Goal: Task Accomplishment & Management: Manage account settings

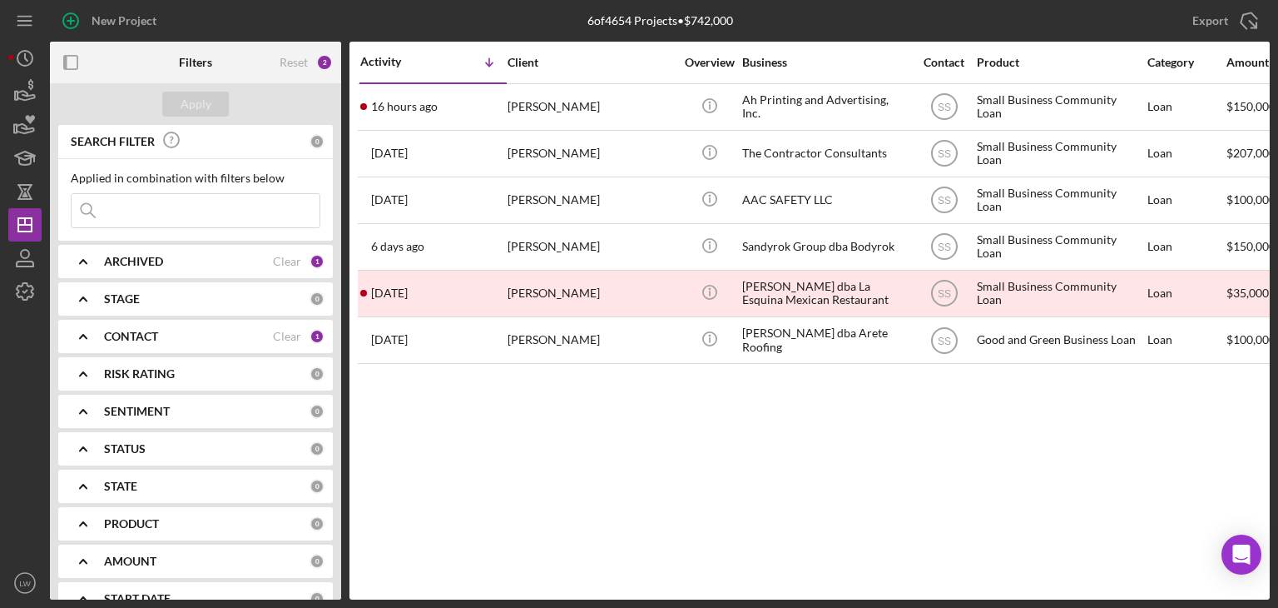
click at [136, 256] on b "ARCHIVED" at bounding box center [133, 261] width 59 height 13
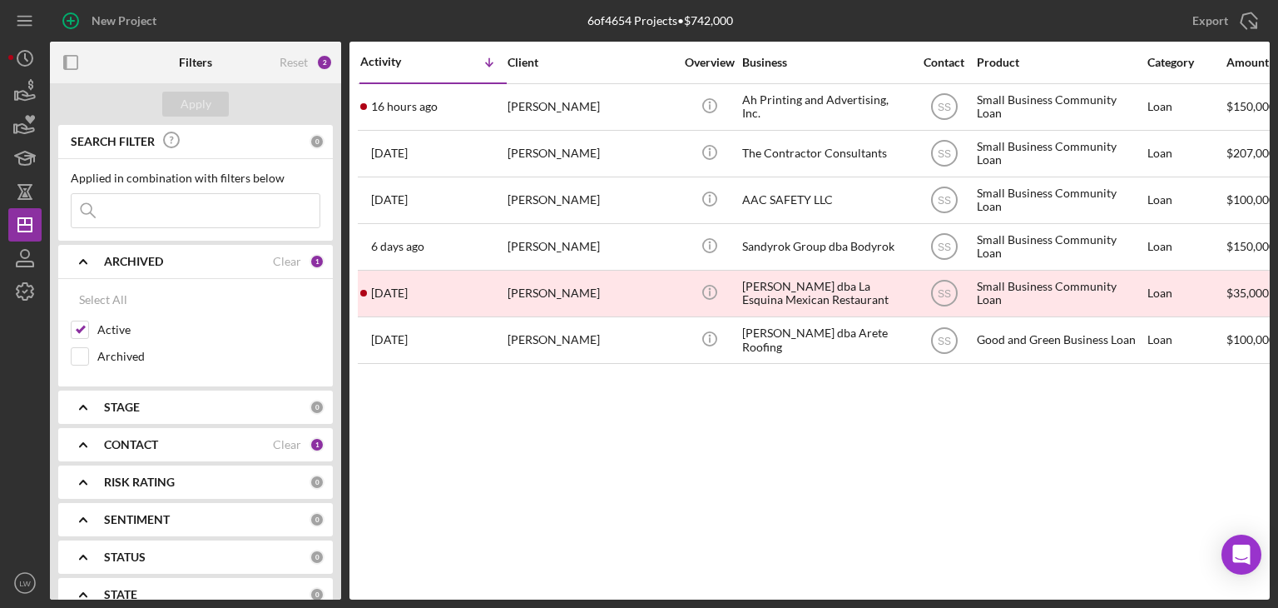
click at [136, 256] on b "ARCHIVED" at bounding box center [133, 261] width 59 height 13
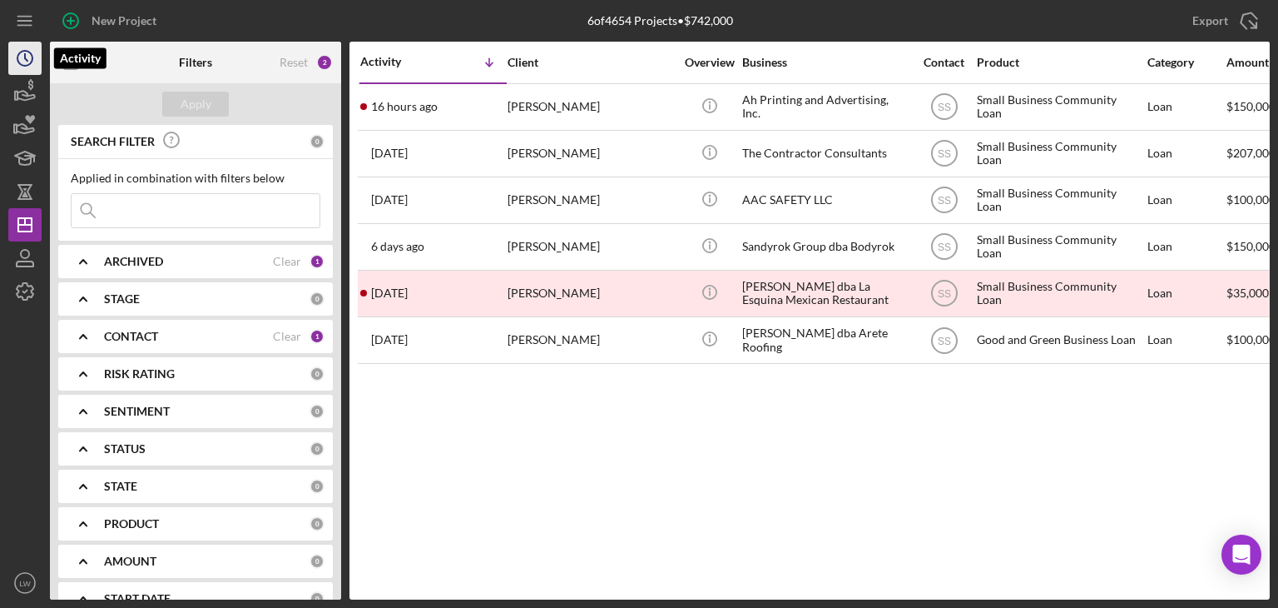
click at [17, 56] on icon "Icon/History" at bounding box center [25, 58] width 42 height 42
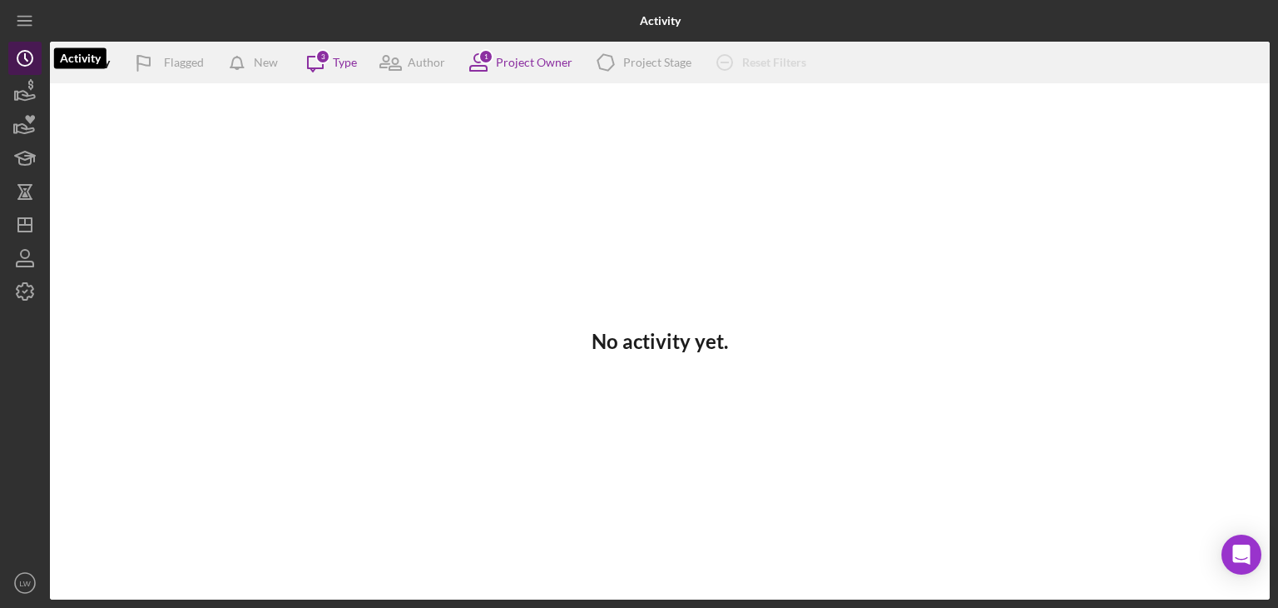
click at [27, 63] on icon "Icon/History" at bounding box center [25, 58] width 42 height 42
click at [24, 93] on icon "button" at bounding box center [25, 92] width 42 height 42
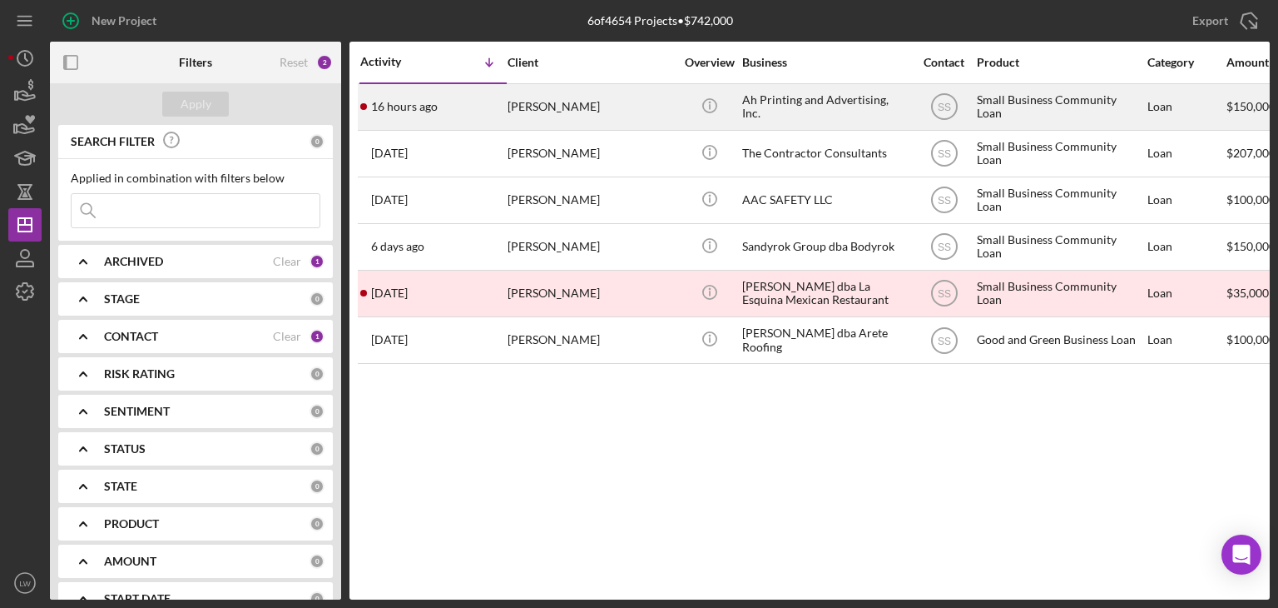
click at [588, 107] on div "[PERSON_NAME]" at bounding box center [591, 107] width 166 height 44
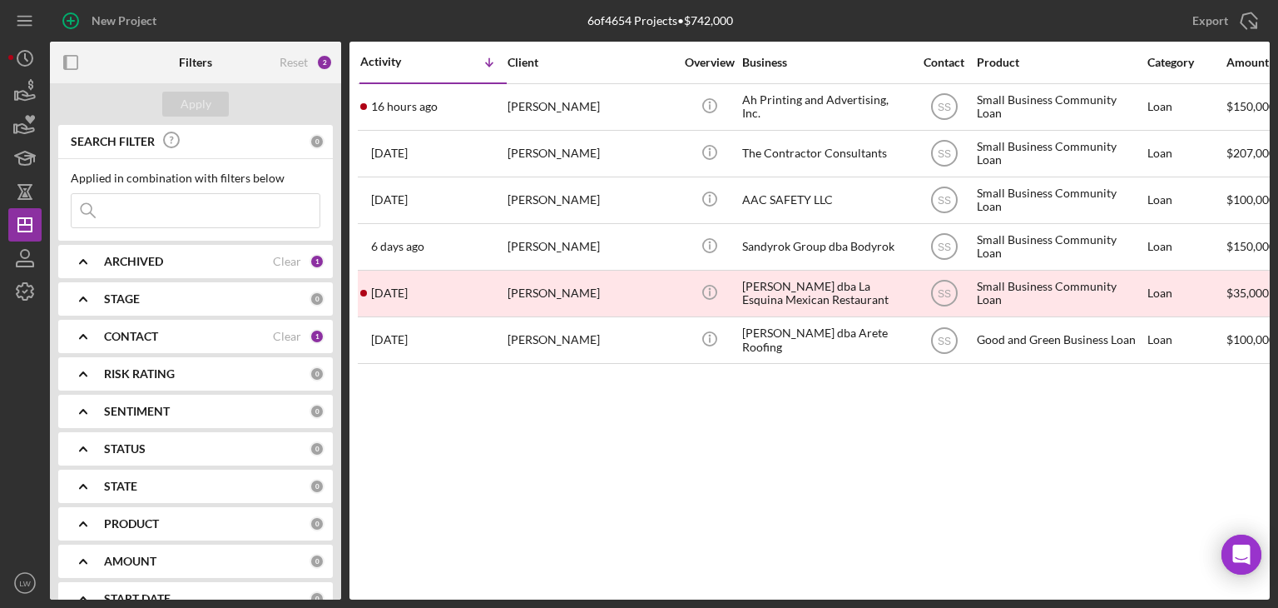
click at [174, 335] on div "CONTACT" at bounding box center [188, 336] width 169 height 13
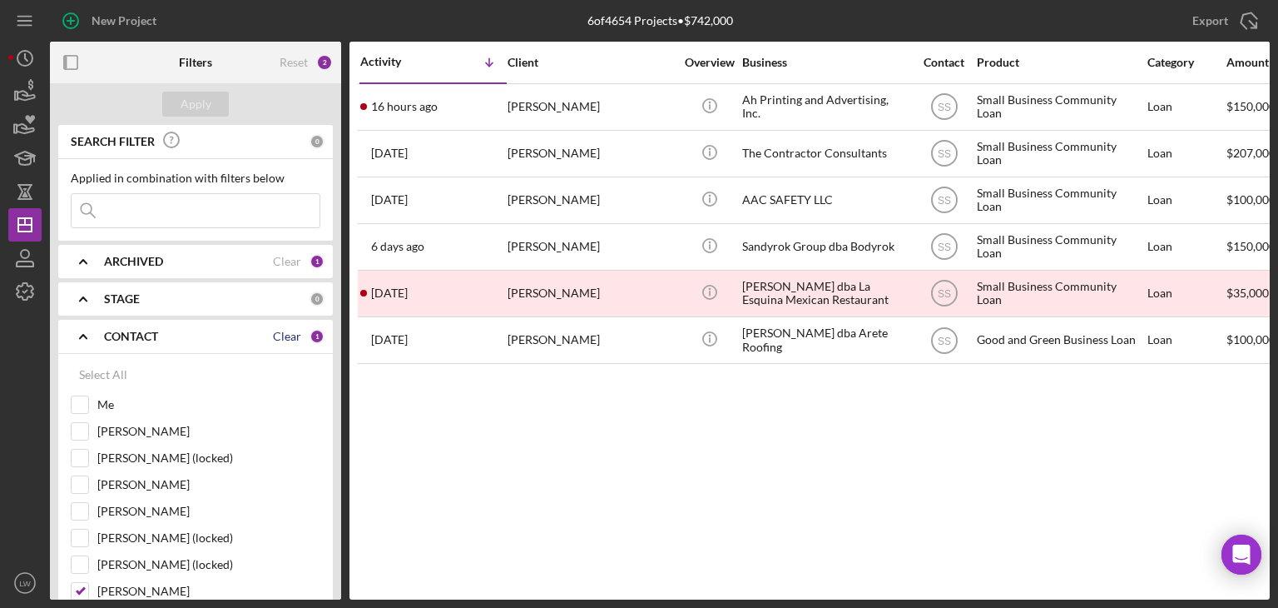
click at [290, 335] on div "Clear" at bounding box center [287, 336] width 28 height 13
checkbox input "false"
click at [79, 402] on input "Me" at bounding box center [80, 404] width 17 height 17
checkbox input "true"
click at [211, 104] on button "Apply" at bounding box center [195, 104] width 67 height 25
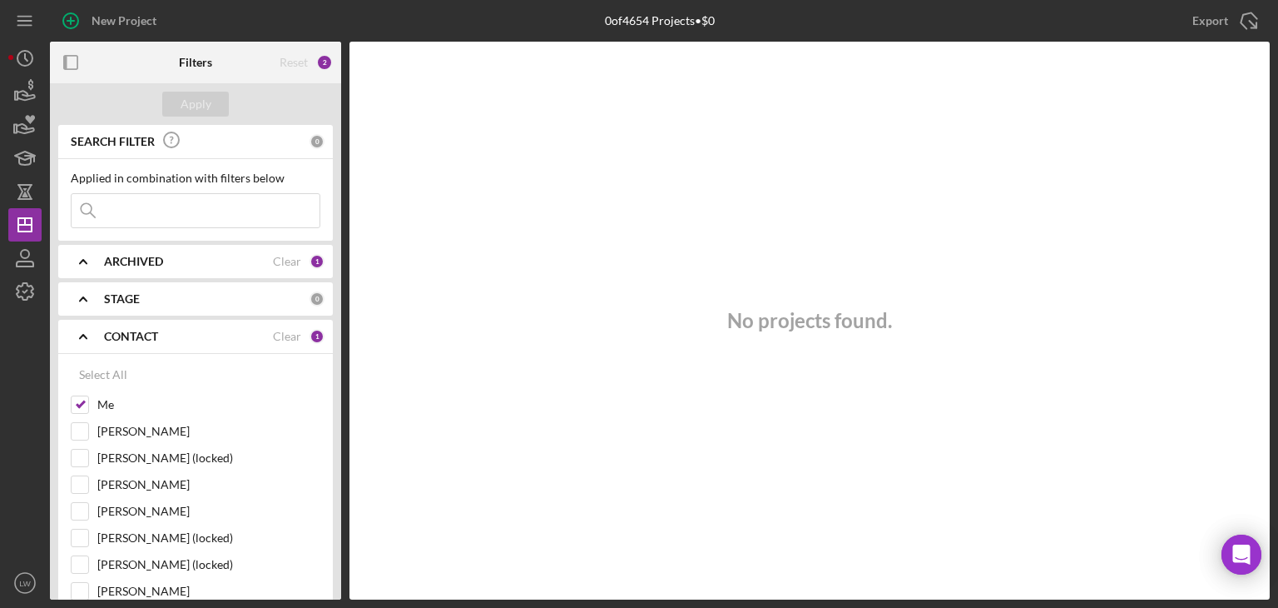
click at [79, 332] on icon "Icon/Expander" at bounding box center [83, 336] width 42 height 42
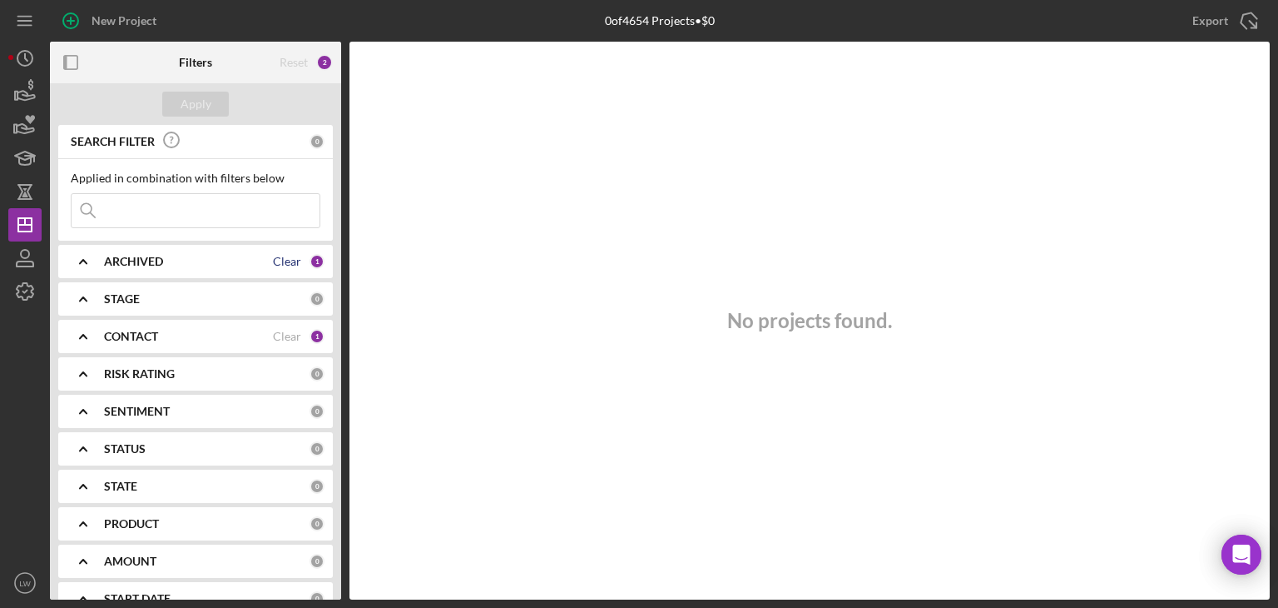
click at [276, 258] on div "Clear" at bounding box center [287, 261] width 28 height 13
click at [141, 261] on b "ARCHIVED" at bounding box center [133, 261] width 59 height 13
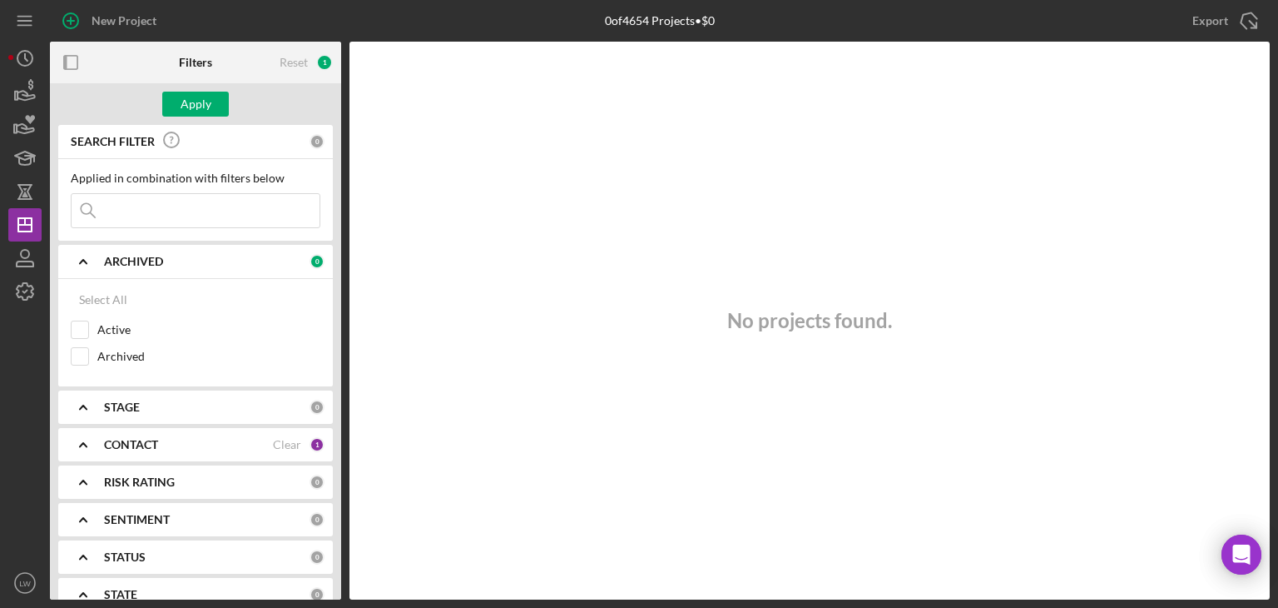
click at [142, 259] on b "ARCHIVED" at bounding box center [133, 261] width 59 height 13
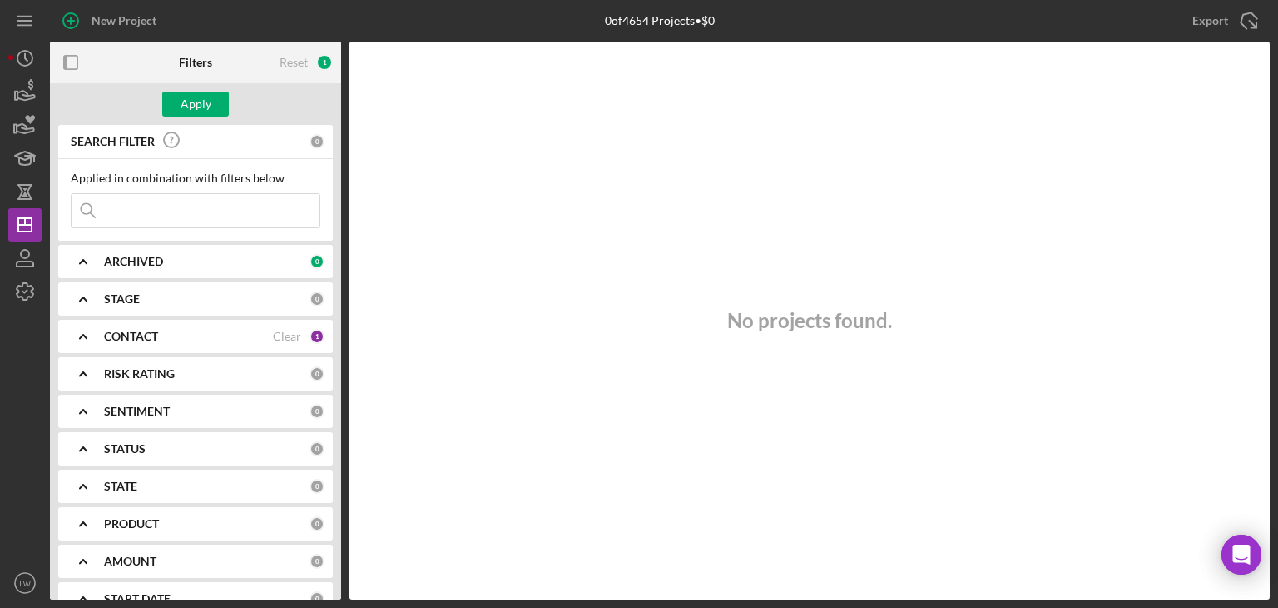
click at [227, 261] on div "ARCHIVED" at bounding box center [207, 261] width 206 height 13
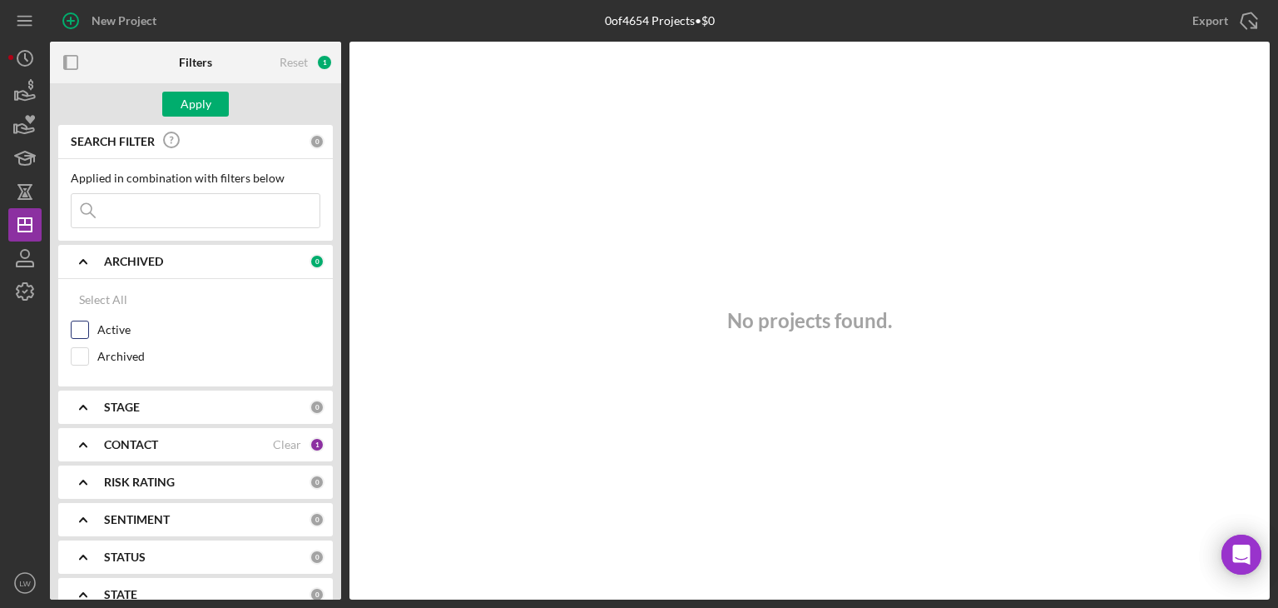
click at [84, 331] on input "Active" at bounding box center [80, 329] width 17 height 17
checkbox input "true"
click at [87, 257] on icon "Icon/Expander" at bounding box center [83, 262] width 42 height 42
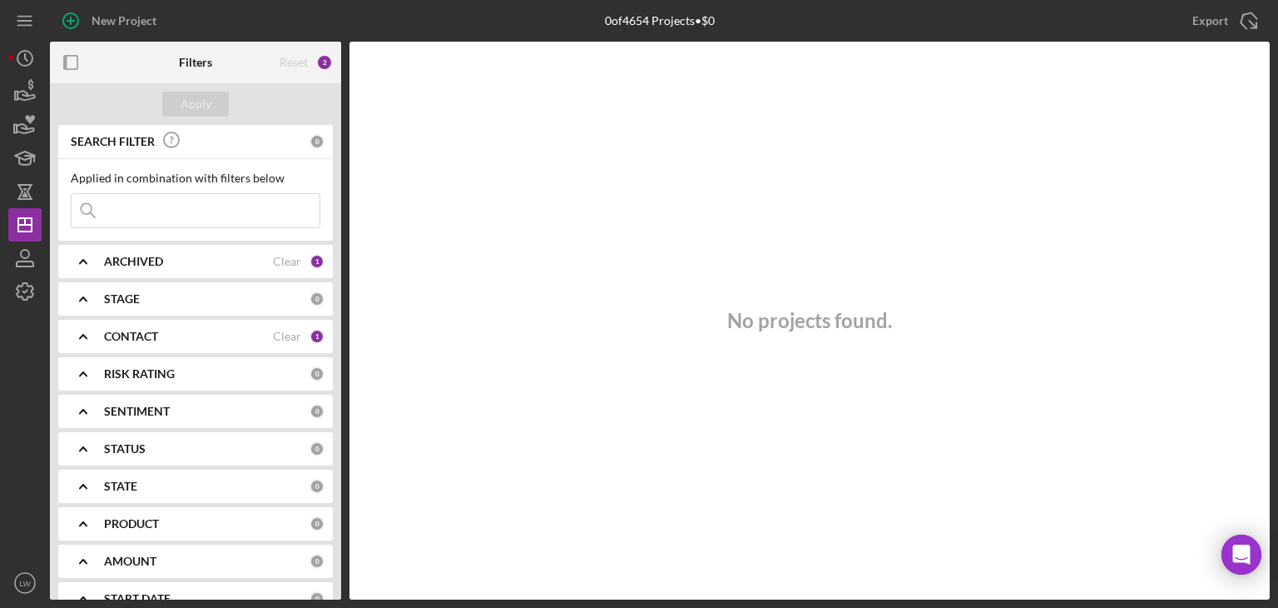
click at [186, 335] on div "CONTACT" at bounding box center [188, 336] width 169 height 13
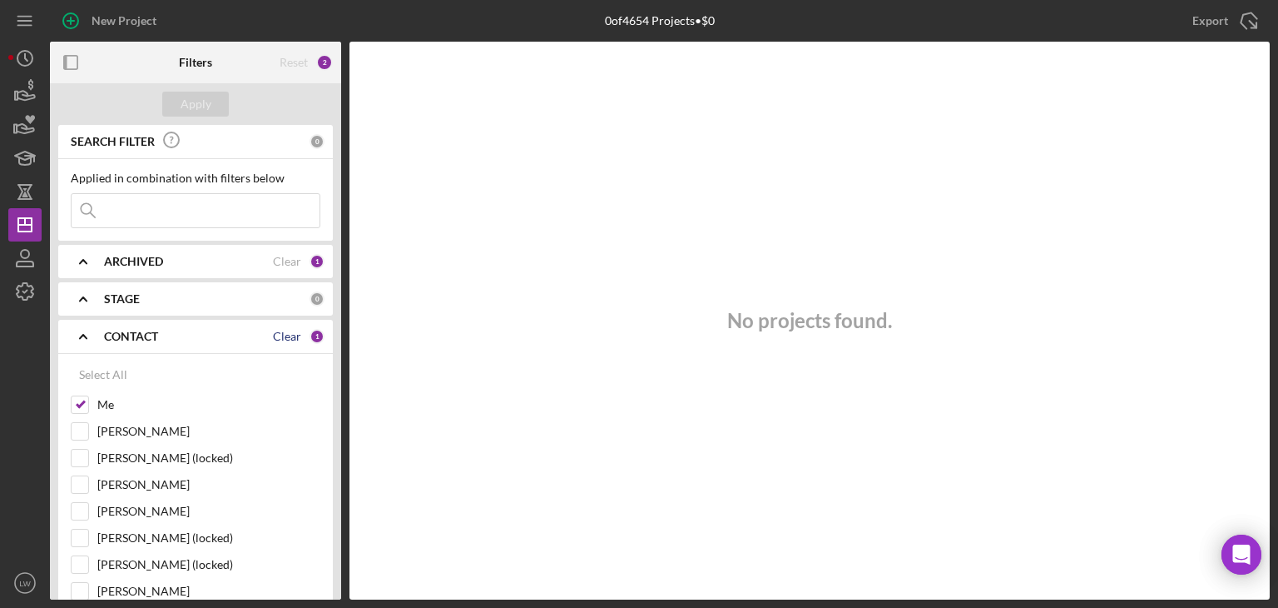
click at [295, 331] on div "Clear" at bounding box center [287, 336] width 28 height 13
click at [81, 404] on input "Me" at bounding box center [80, 404] width 17 height 17
click at [280, 334] on div "Clear" at bounding box center [287, 336] width 28 height 13
checkbox input "false"
click at [83, 437] on input "Grace Fenton" at bounding box center [80, 431] width 17 height 17
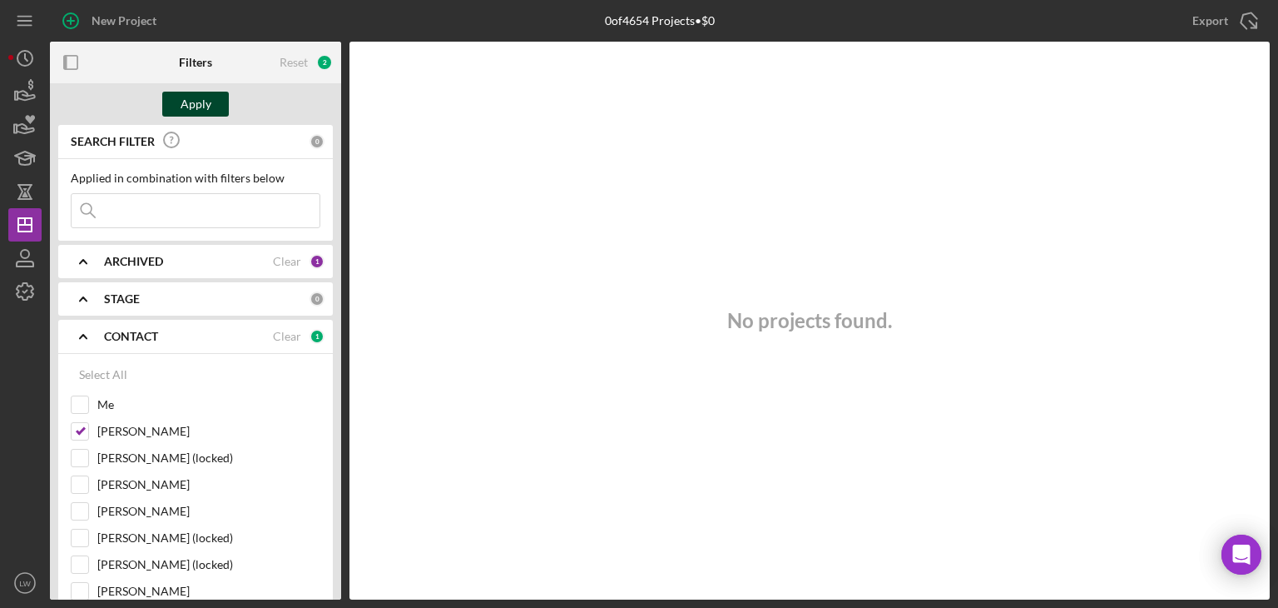
click at [191, 103] on div "Apply" at bounding box center [196, 104] width 31 height 25
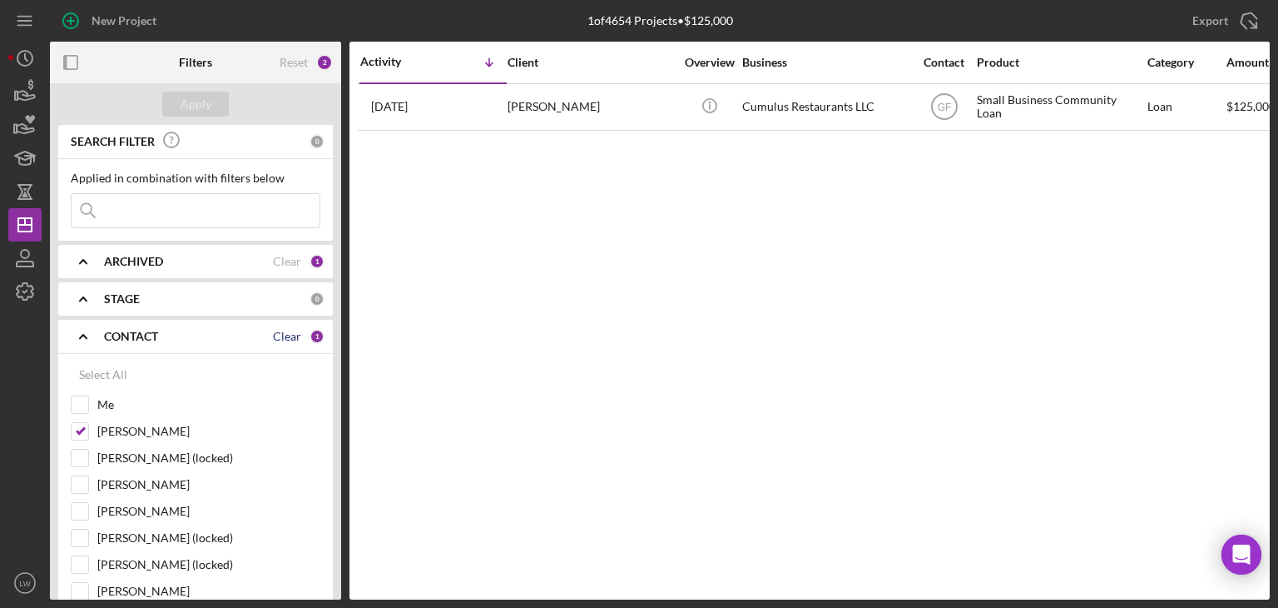
click at [292, 334] on div "Clear" at bounding box center [287, 336] width 28 height 13
checkbox input "false"
click at [83, 402] on input "Me" at bounding box center [80, 404] width 17 height 17
click at [186, 101] on div "Apply" at bounding box center [196, 104] width 31 height 25
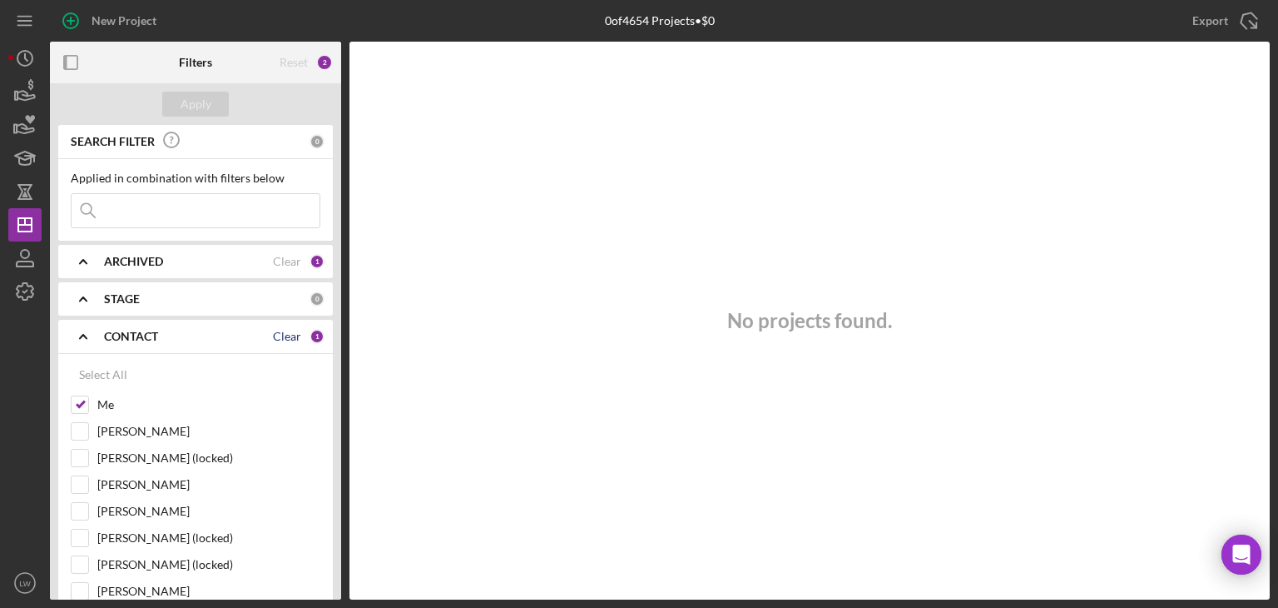
click at [285, 337] on div "Clear" at bounding box center [287, 336] width 28 height 13
checkbox input "false"
click at [77, 434] on input "Grace Fenton" at bounding box center [80, 431] width 17 height 17
click at [191, 97] on div "Apply" at bounding box center [196, 104] width 31 height 25
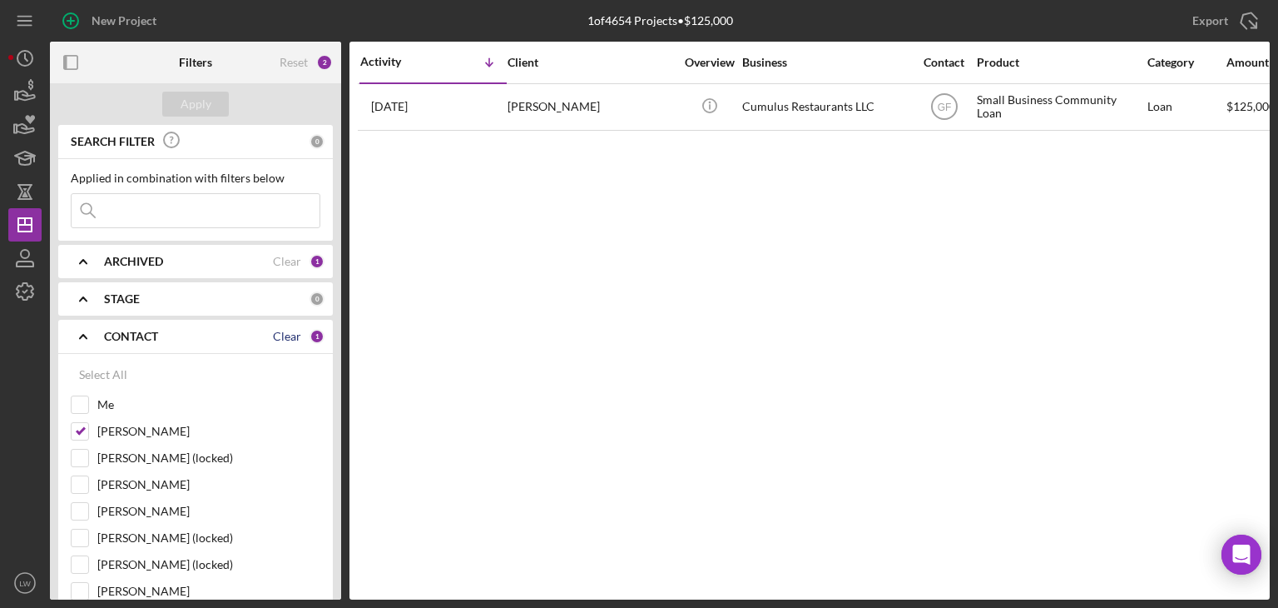
click at [289, 335] on div "Clear" at bounding box center [287, 336] width 28 height 13
checkbox input "false"
click at [73, 405] on input "Me" at bounding box center [80, 404] width 17 height 17
checkbox input "true"
click at [181, 101] on div "Apply" at bounding box center [196, 104] width 31 height 25
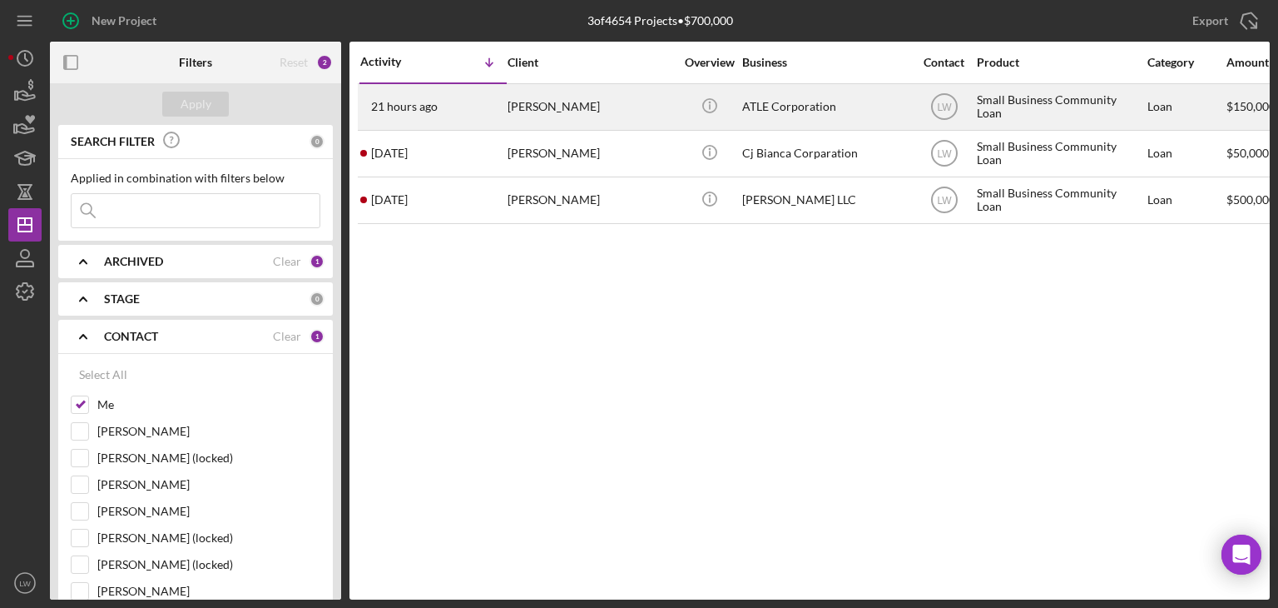
click at [574, 107] on div "alton thompson" at bounding box center [591, 107] width 166 height 44
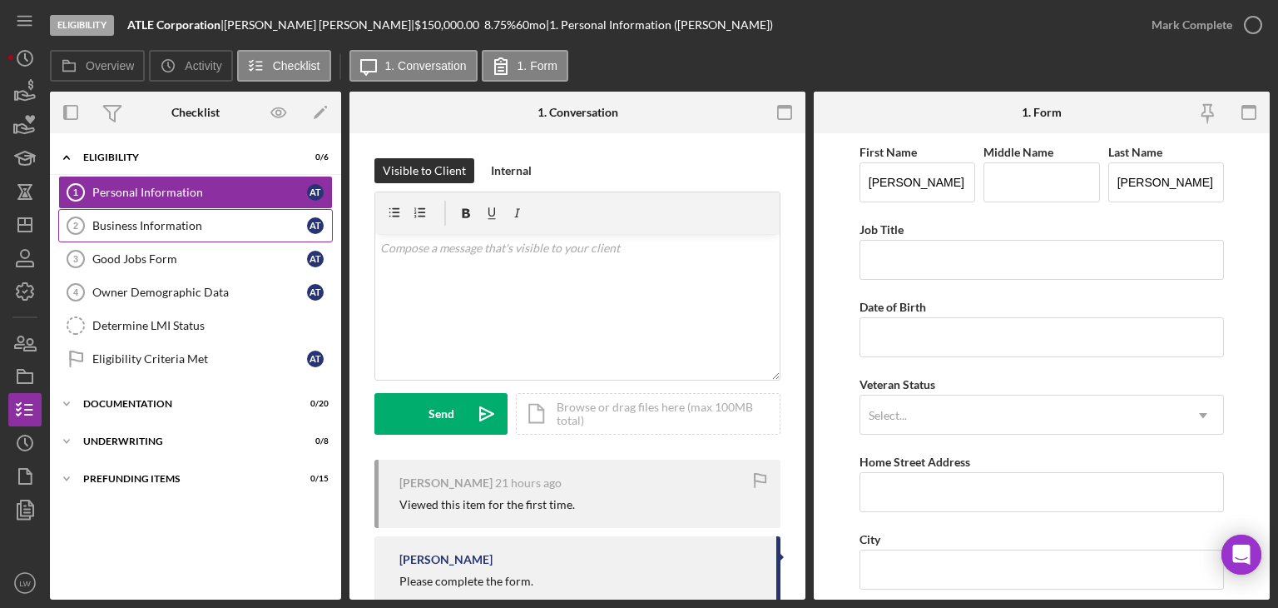
click at [187, 224] on div "Business Information" at bounding box center [199, 225] width 215 height 13
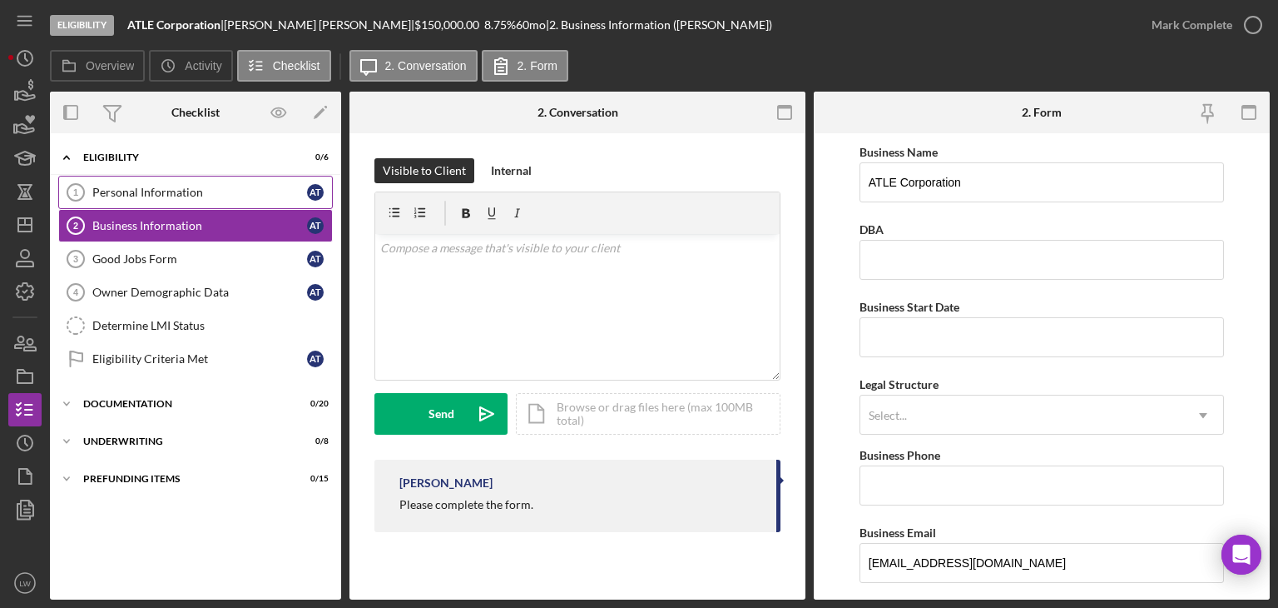
click at [145, 187] on div "Personal Information" at bounding box center [199, 192] width 215 height 13
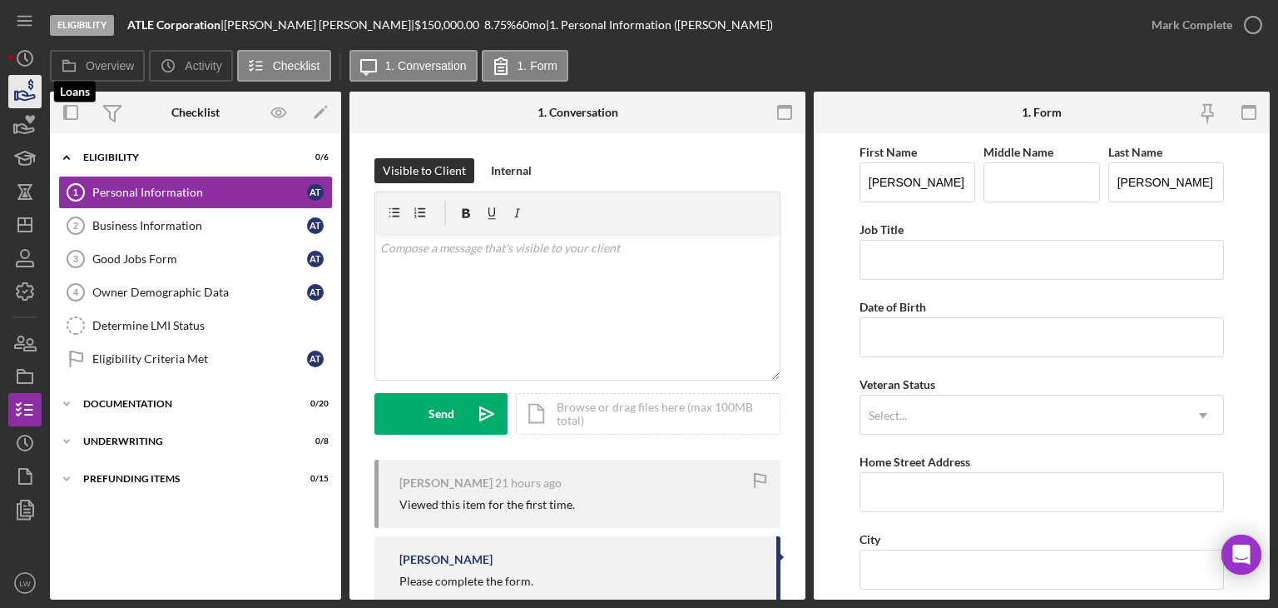
click at [27, 81] on icon "button" at bounding box center [25, 92] width 42 height 42
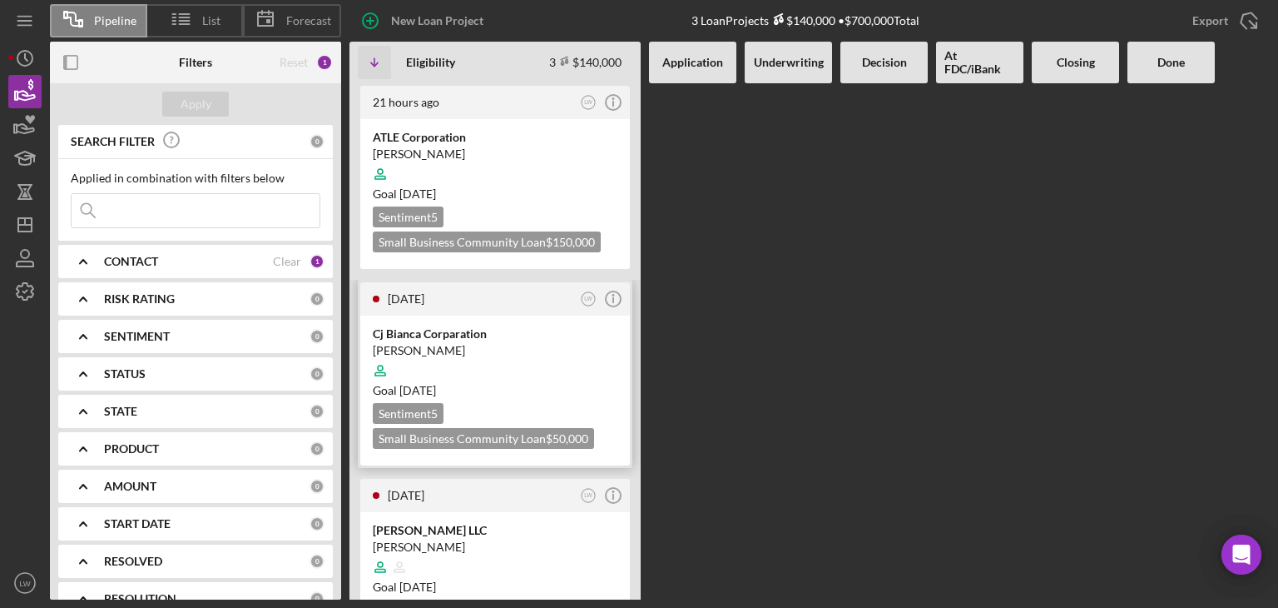
scroll to position [70, 0]
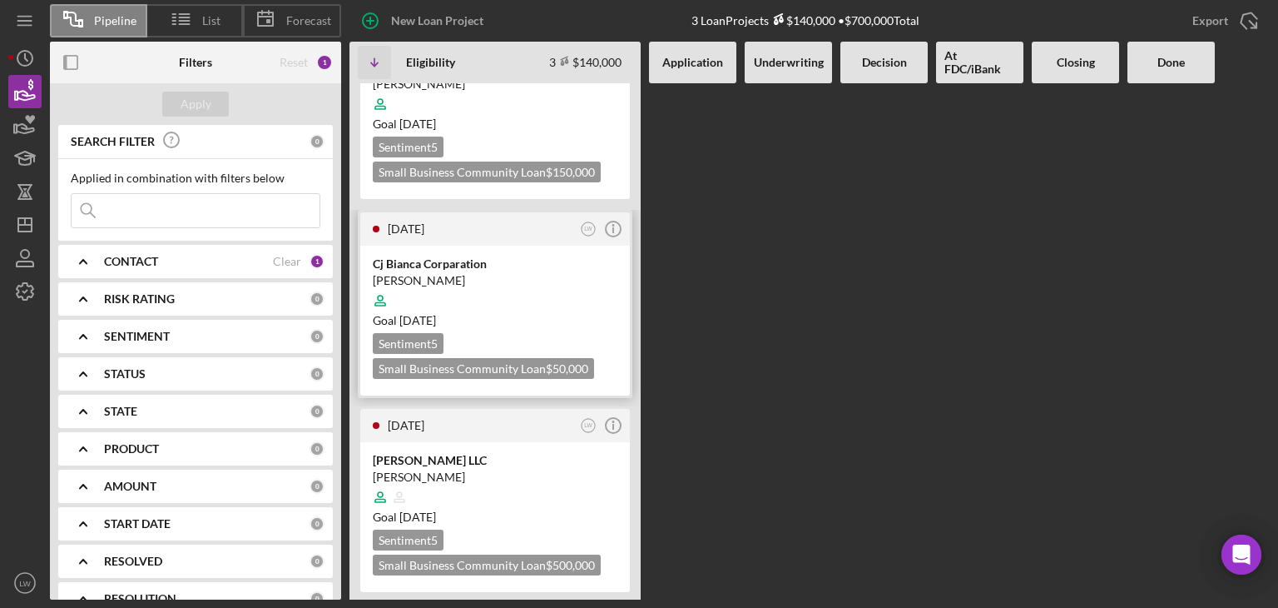
click at [534, 305] on div at bounding box center [495, 301] width 245 height 32
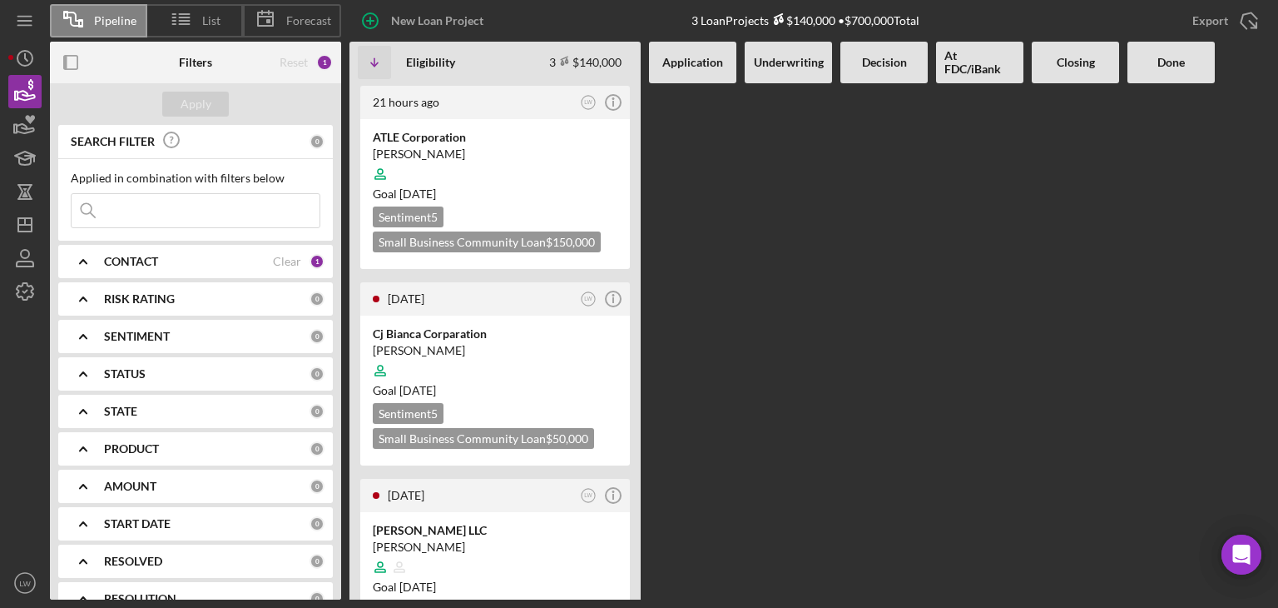
scroll to position [70, 0]
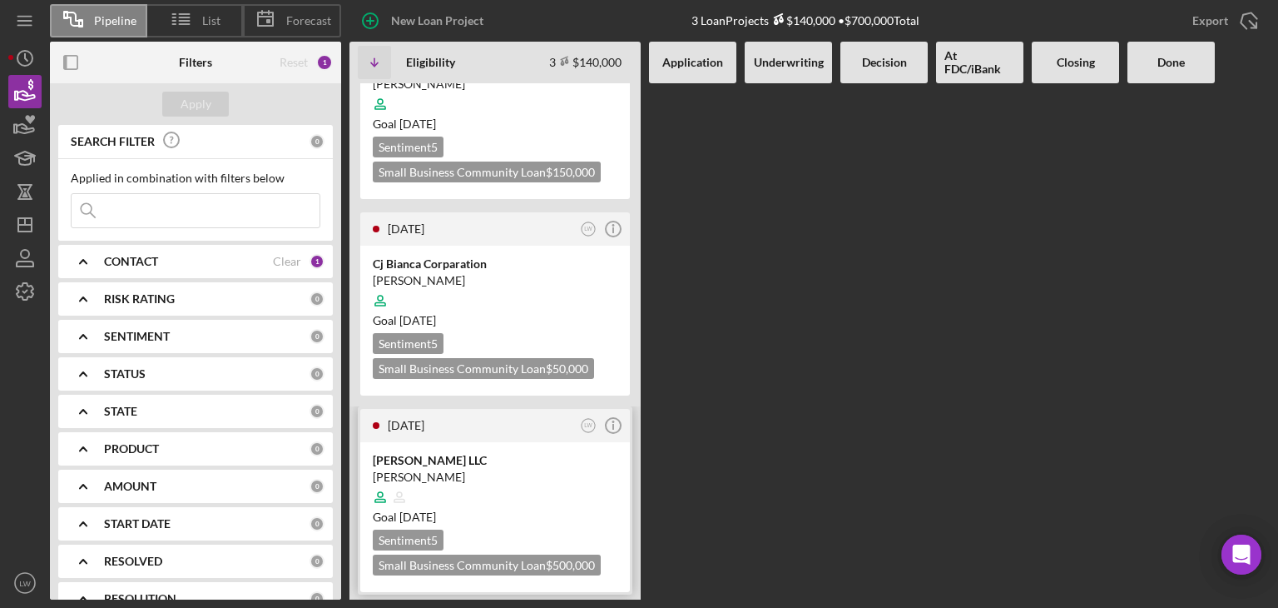
click at [539, 494] on div at bounding box center [495, 497] width 245 height 32
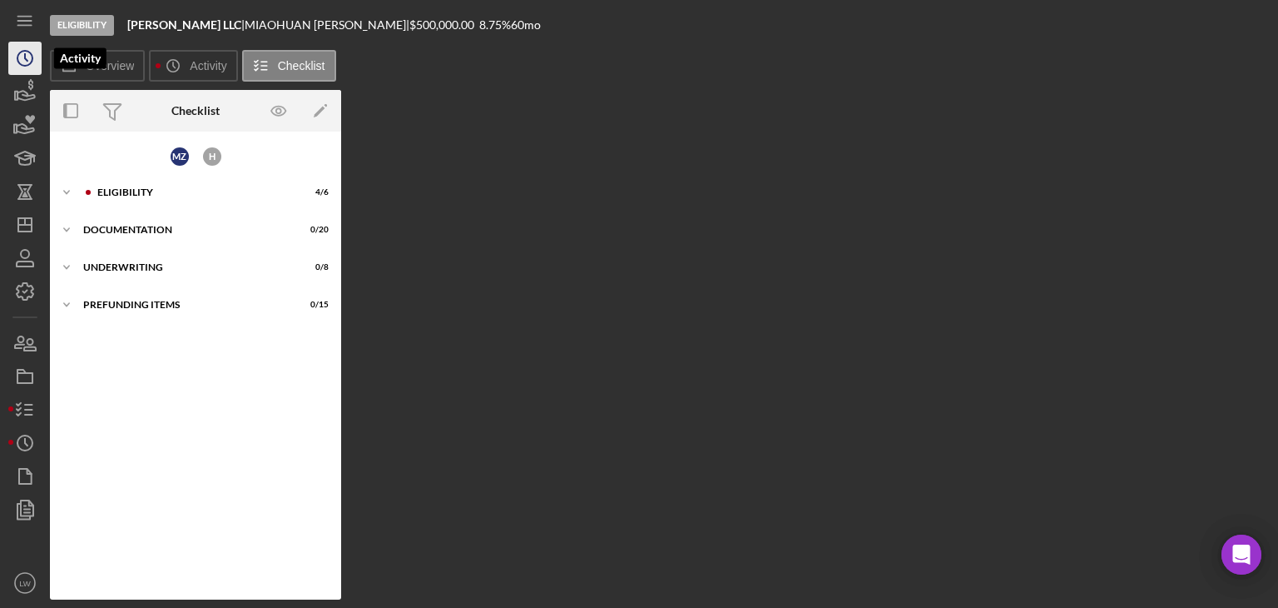
click at [27, 57] on icon "Icon/History" at bounding box center [25, 58] width 42 height 42
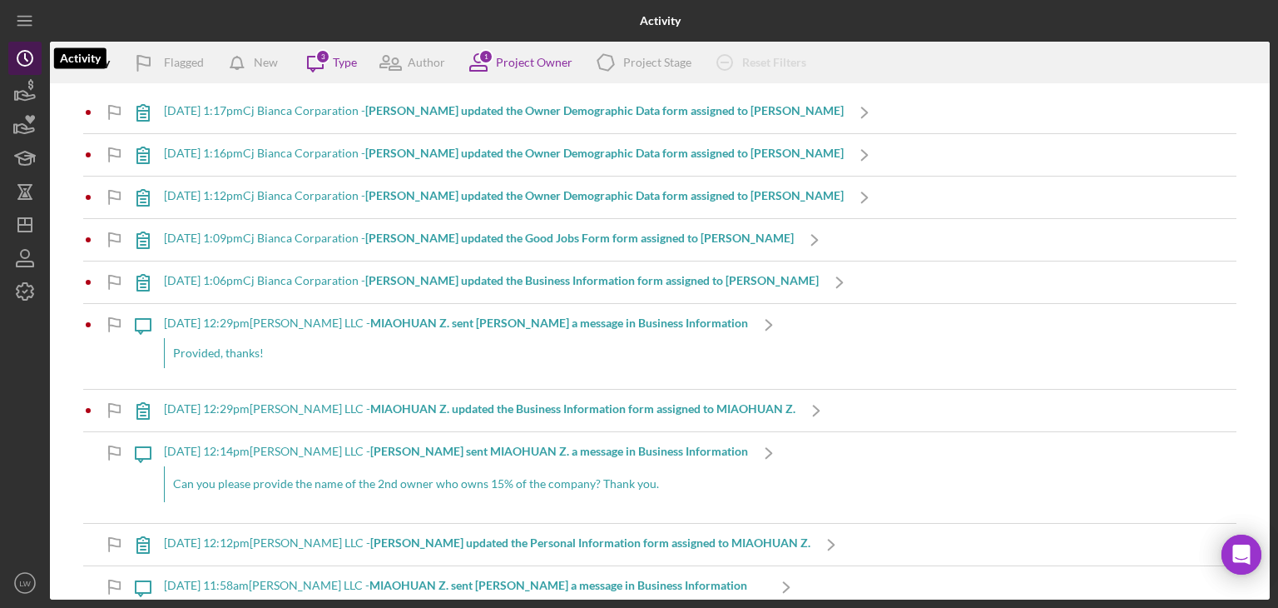
click at [27, 57] on icon "Icon/History" at bounding box center [25, 58] width 42 height 42
click at [256, 64] on div "New" at bounding box center [266, 62] width 24 height 33
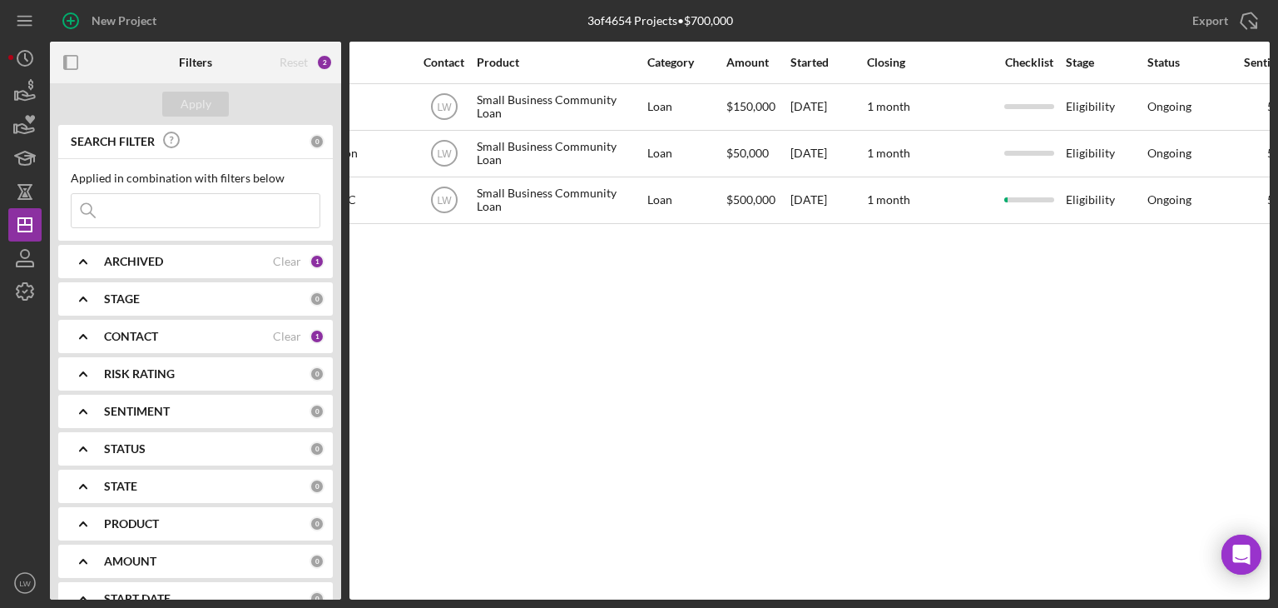
drag, startPoint x: 722, startPoint y: 598, endPoint x: 947, endPoint y: 590, distance: 224.9
click at [947, 590] on div "Activity Icon/Table Sort Arrow Client Overview Business Contact Product Categor…" at bounding box center [810, 321] width 921 height 558
click at [967, 507] on div "Activity Icon/Table Sort Arrow Client Overview Business Contact Product Categor…" at bounding box center [810, 321] width 921 height 558
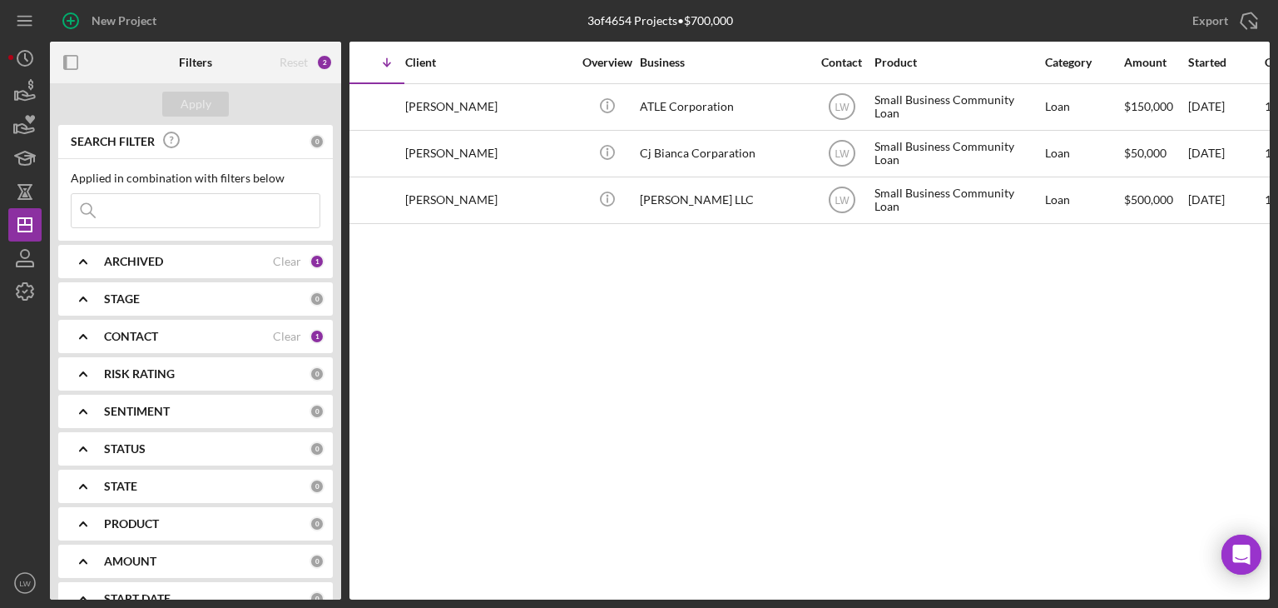
scroll to position [0, 0]
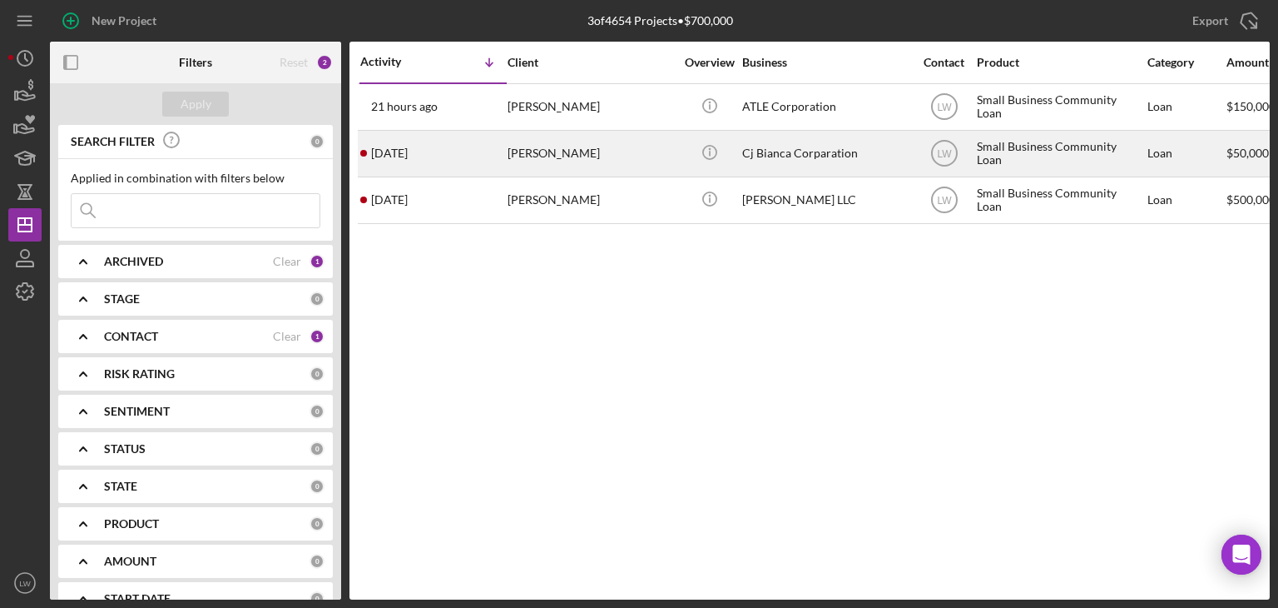
click at [447, 160] on div "[DATE] [PERSON_NAME]" at bounding box center [433, 154] width 146 height 44
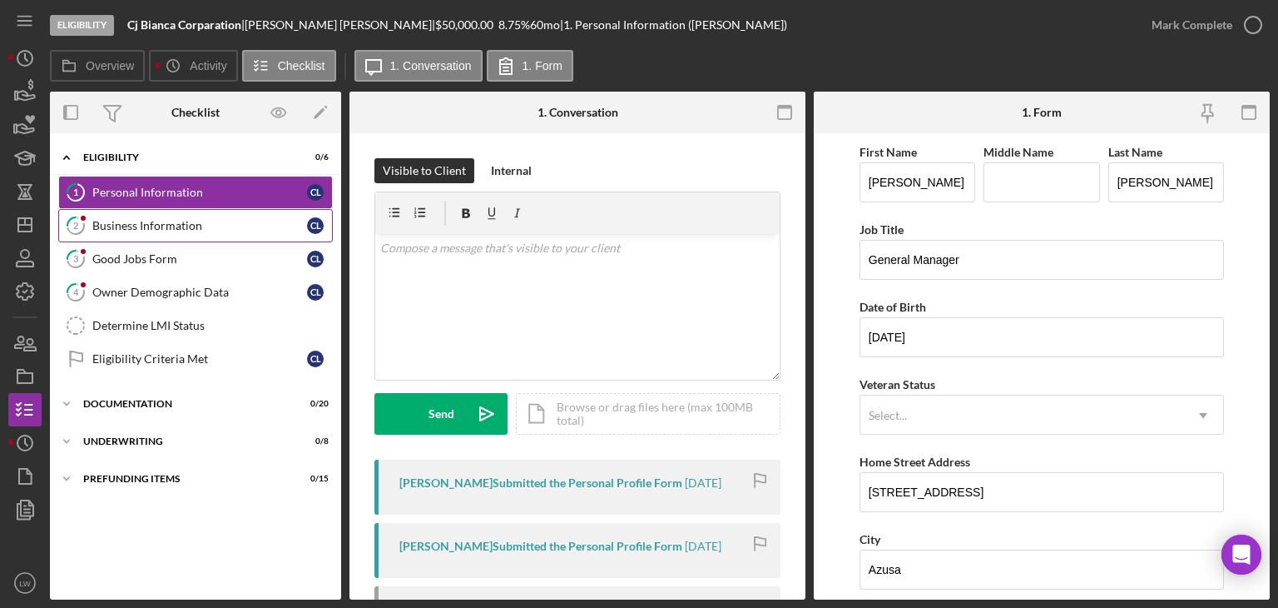
click at [148, 221] on div "Business Information" at bounding box center [199, 225] width 215 height 13
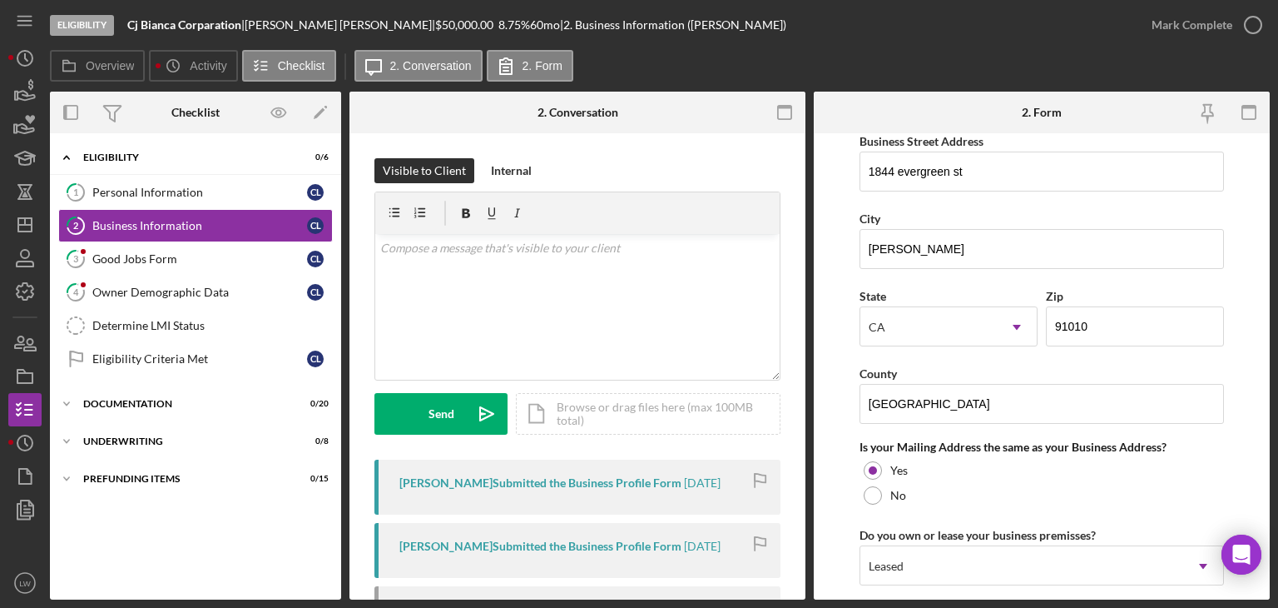
scroll to position [1376, 0]
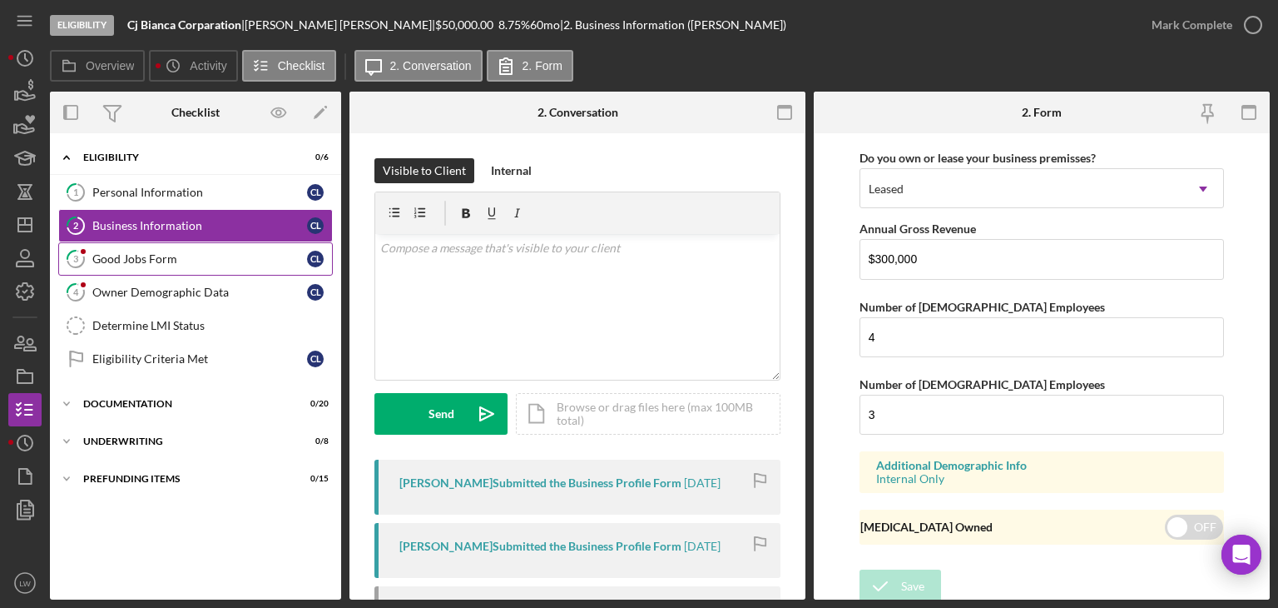
click at [162, 253] on div "Good Jobs Form" at bounding box center [199, 258] width 215 height 13
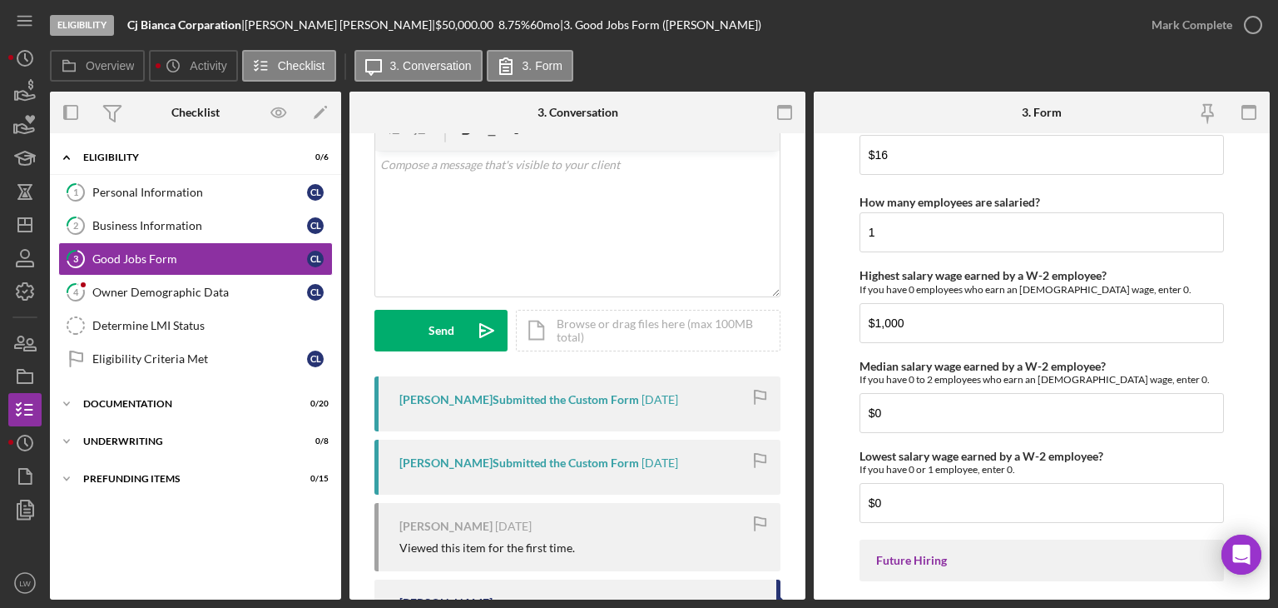
scroll to position [3837, 0]
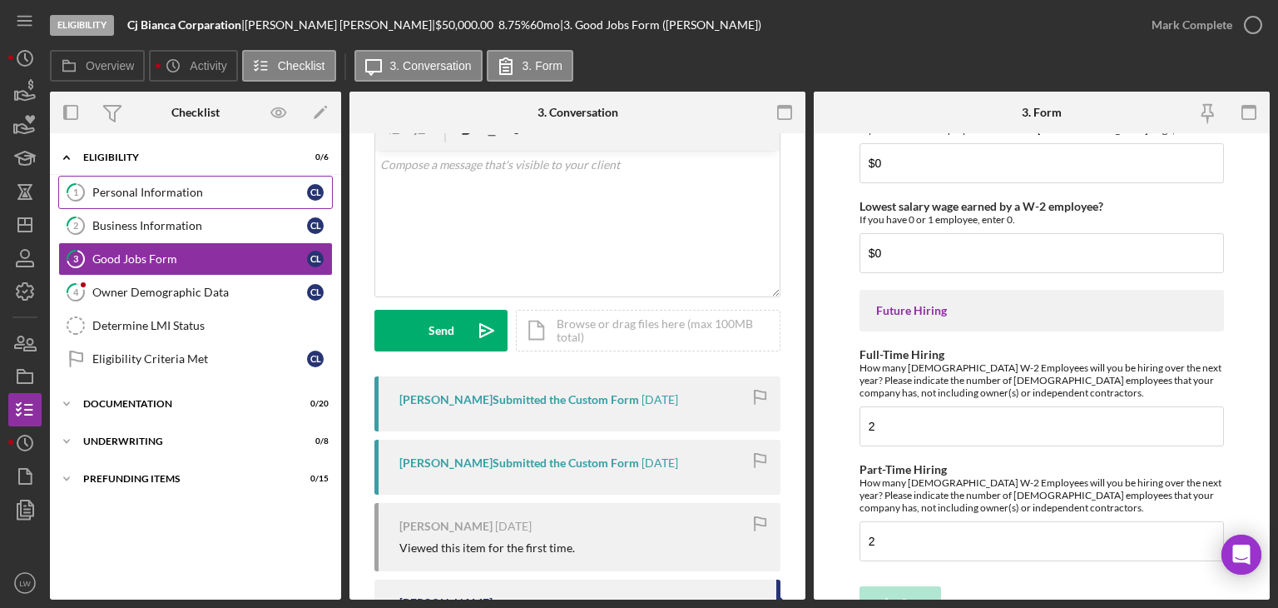
click at [152, 186] on div "Personal Information" at bounding box center [199, 192] width 215 height 13
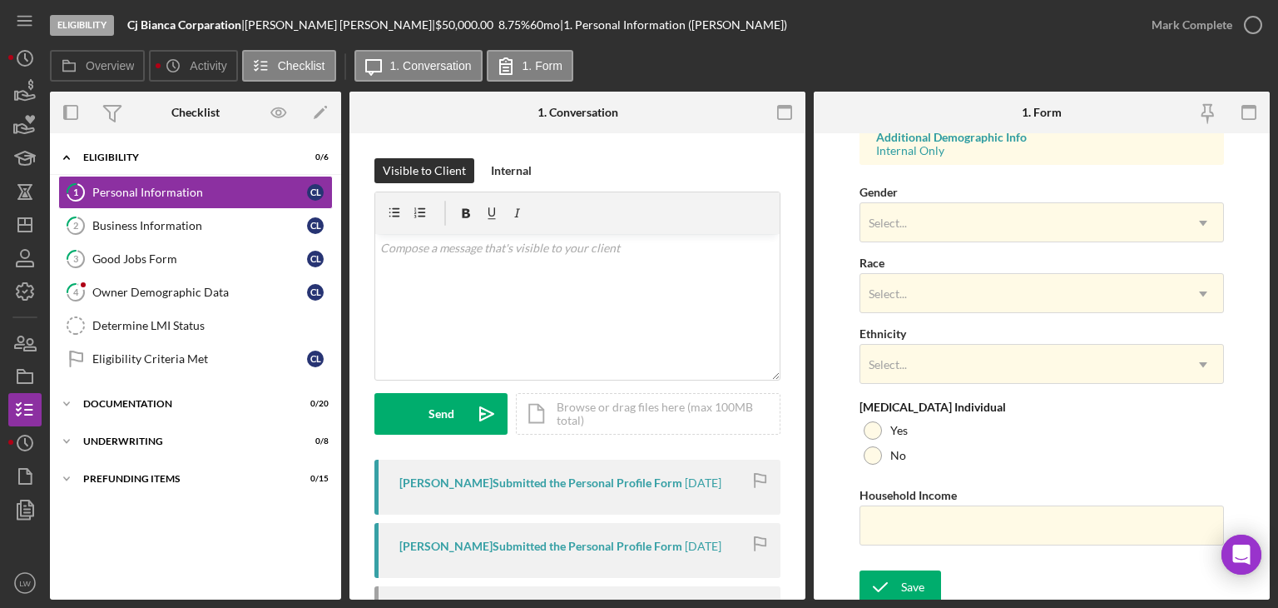
scroll to position [643, 0]
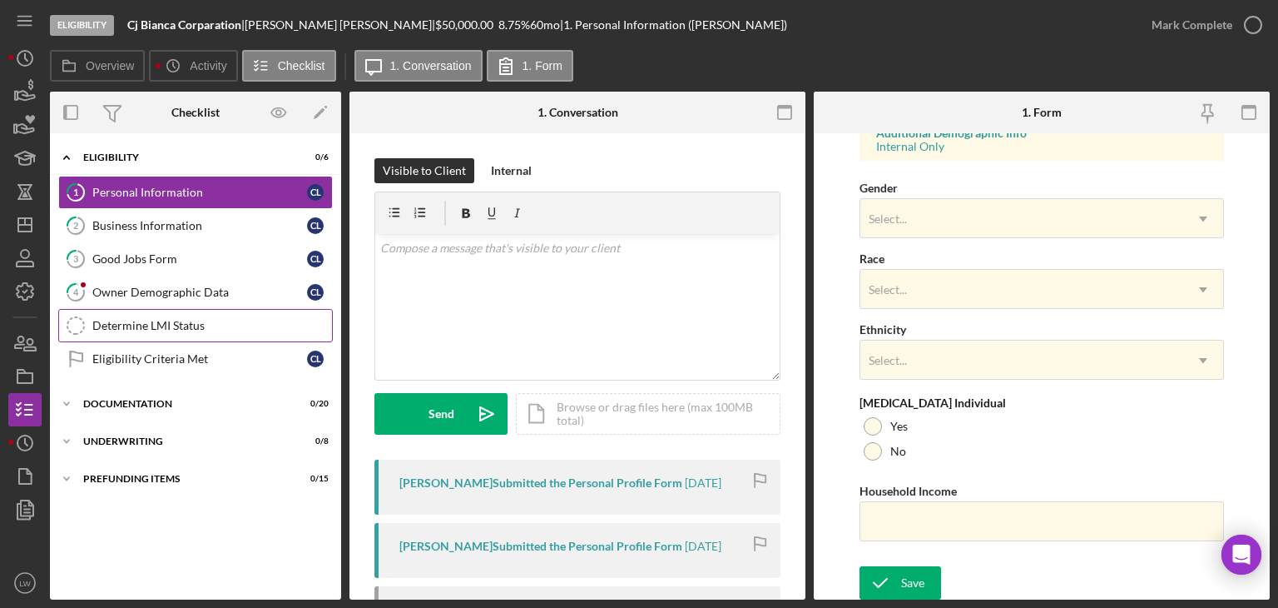
click at [190, 322] on div "Determine LMI Status" at bounding box center [212, 325] width 240 height 13
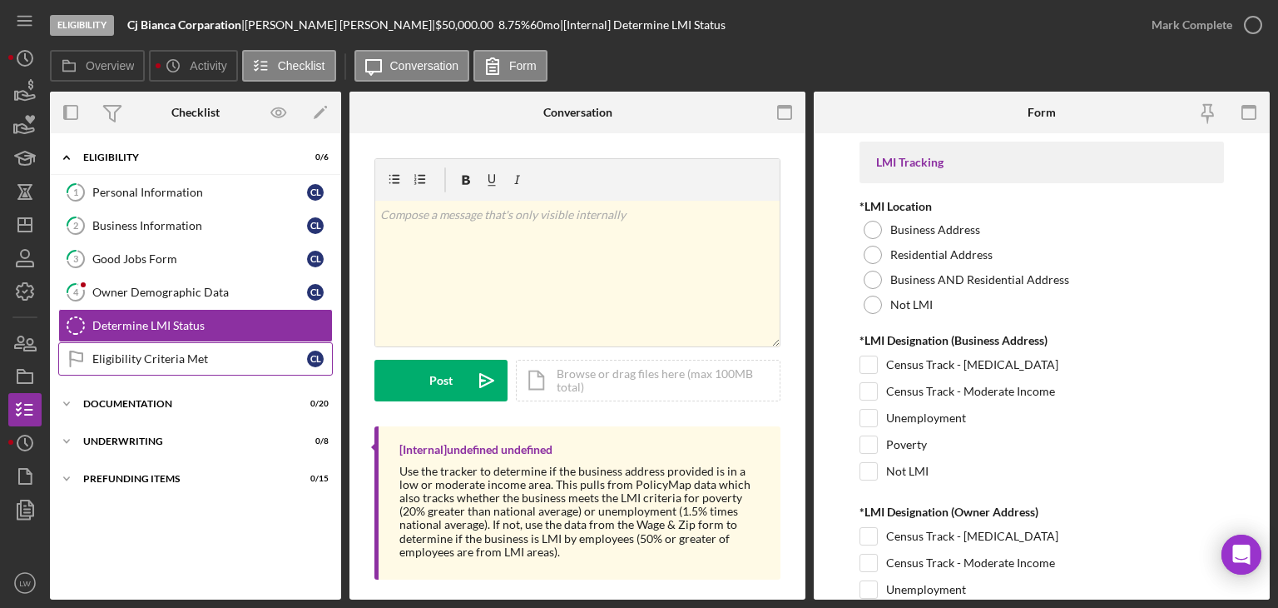
click at [193, 359] on div "Eligibility Criteria Met" at bounding box center [199, 358] width 215 height 13
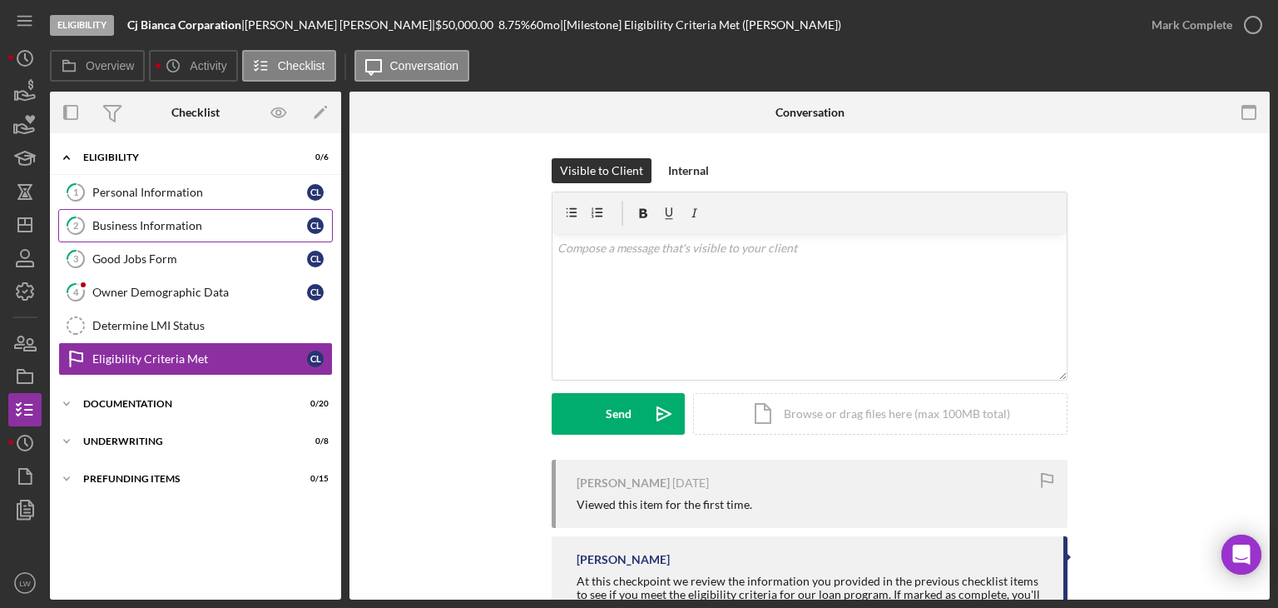
click at [177, 230] on div "Business Information" at bounding box center [199, 225] width 215 height 13
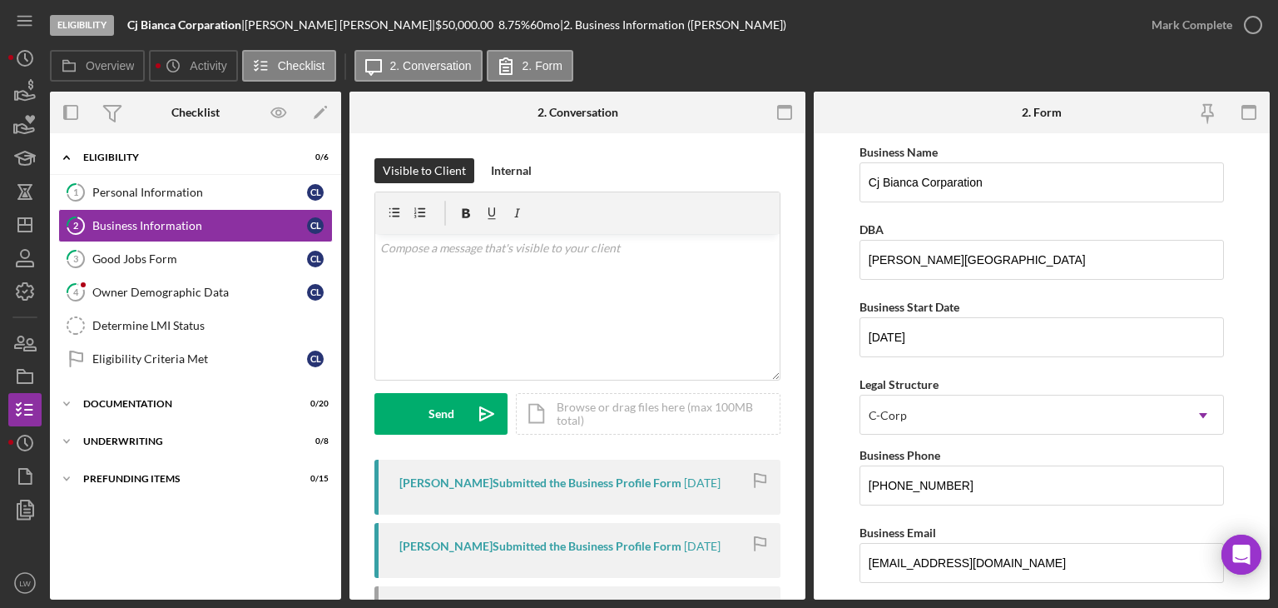
click at [596, 486] on div "Cesar Lopez Submitted the Business Profile Form" at bounding box center [541, 482] width 282 height 13
click at [171, 253] on div "Good Jobs Form" at bounding box center [199, 258] width 215 height 13
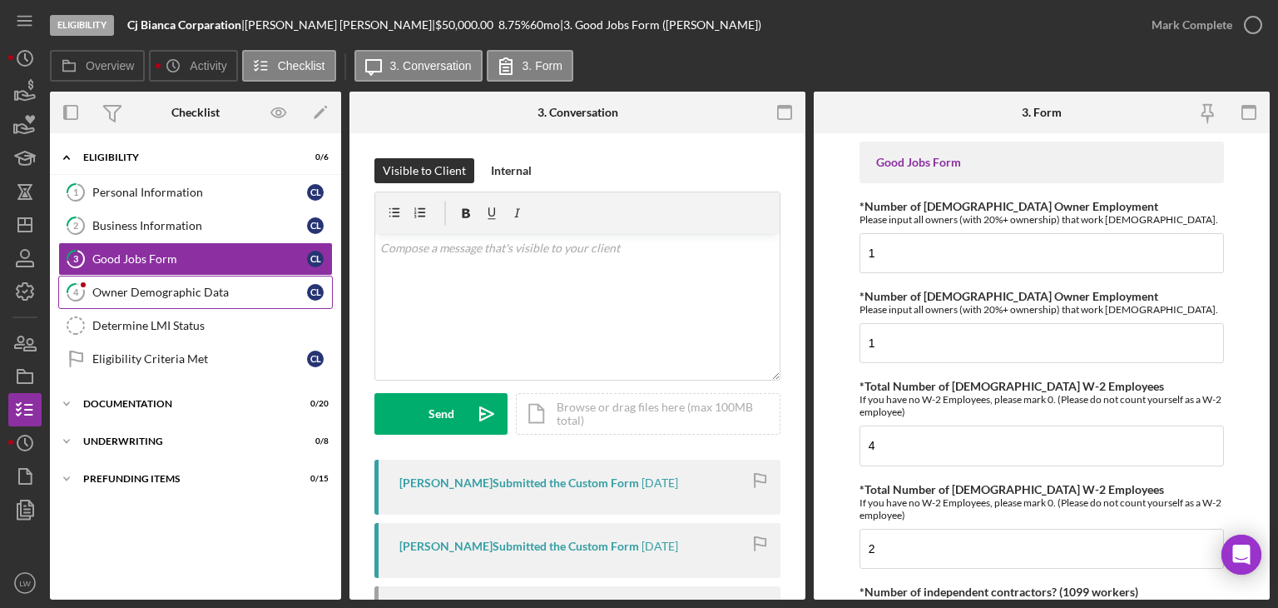
click at [210, 290] on div "Owner Demographic Data" at bounding box center [199, 291] width 215 height 13
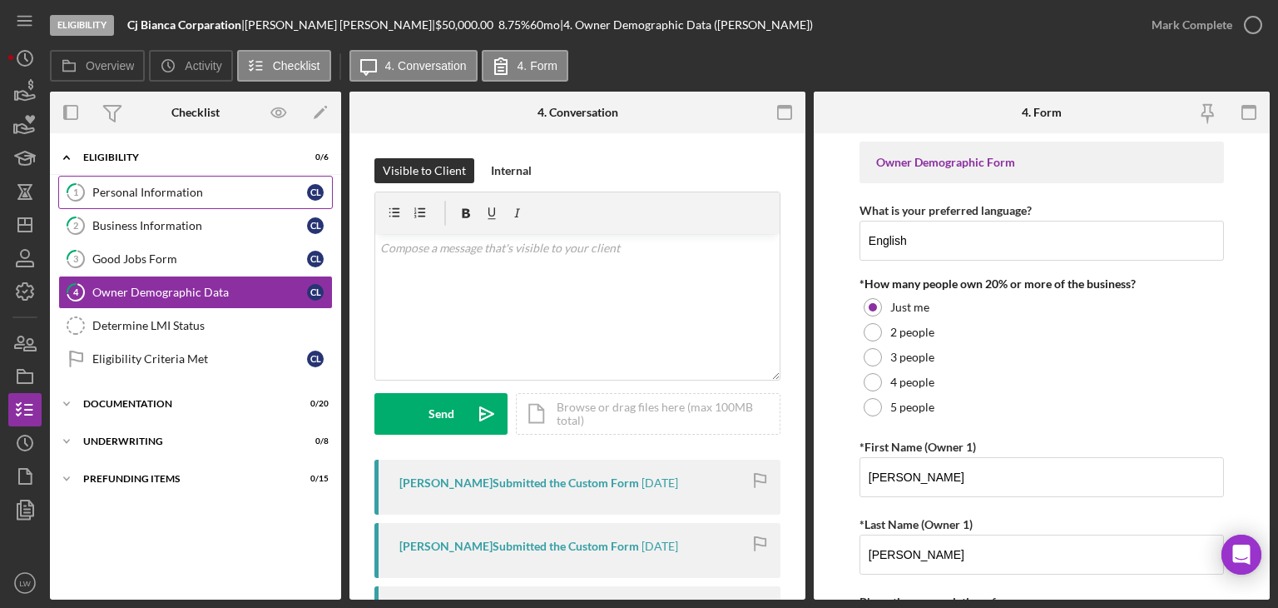
click at [130, 193] on div "Personal Information" at bounding box center [199, 192] width 215 height 13
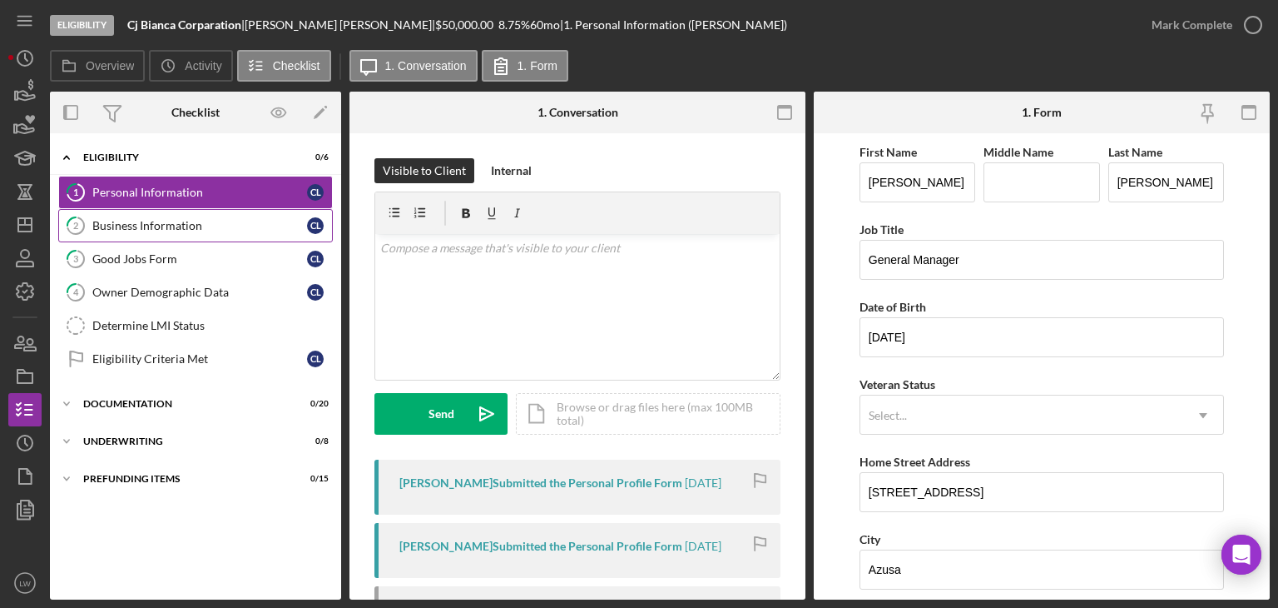
click at [122, 240] on link "2 Business Information C L" at bounding box center [195, 225] width 275 height 33
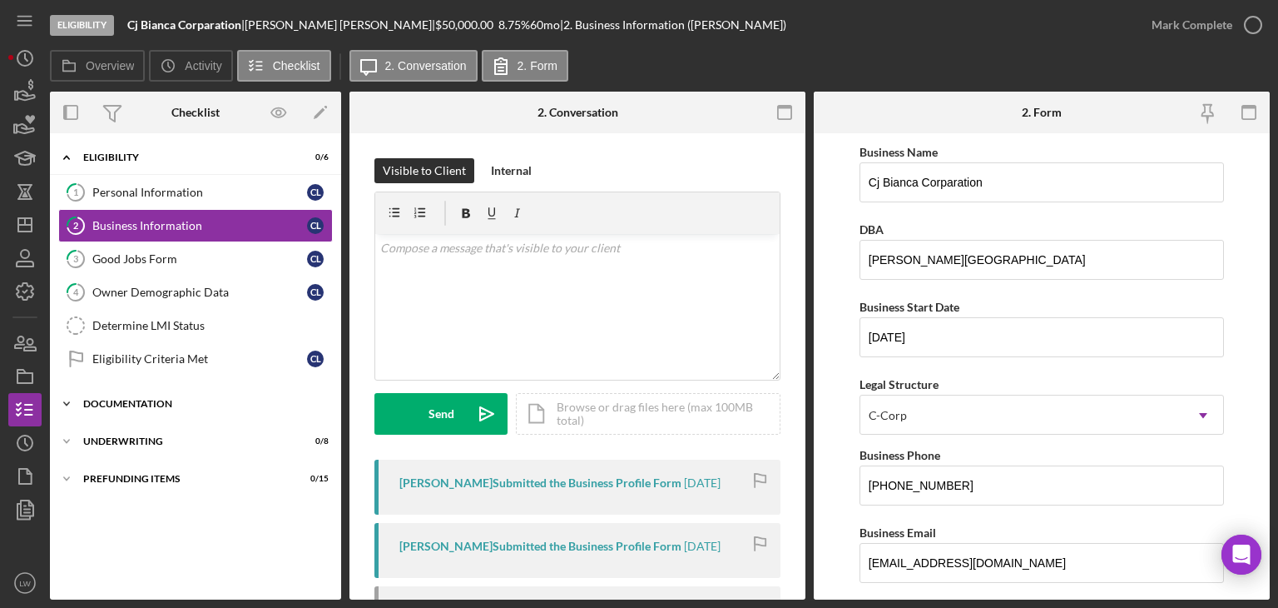
click at [161, 401] on div "Documentation" at bounding box center [201, 404] width 237 height 10
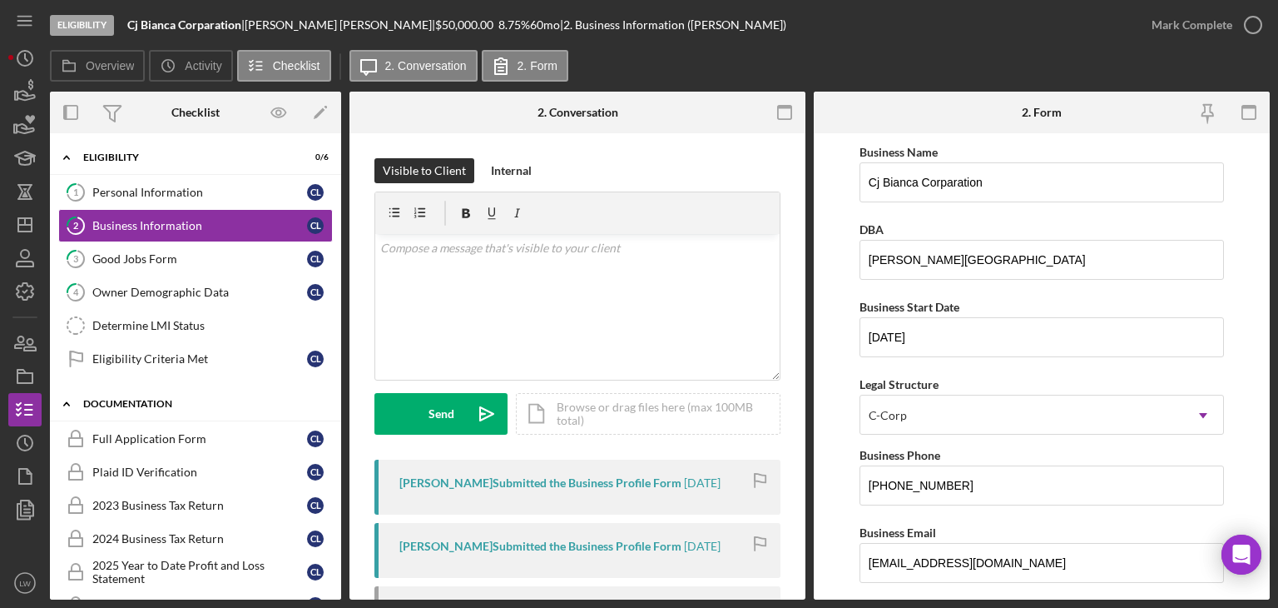
click at [161, 401] on div "Documentation" at bounding box center [201, 404] width 237 height 10
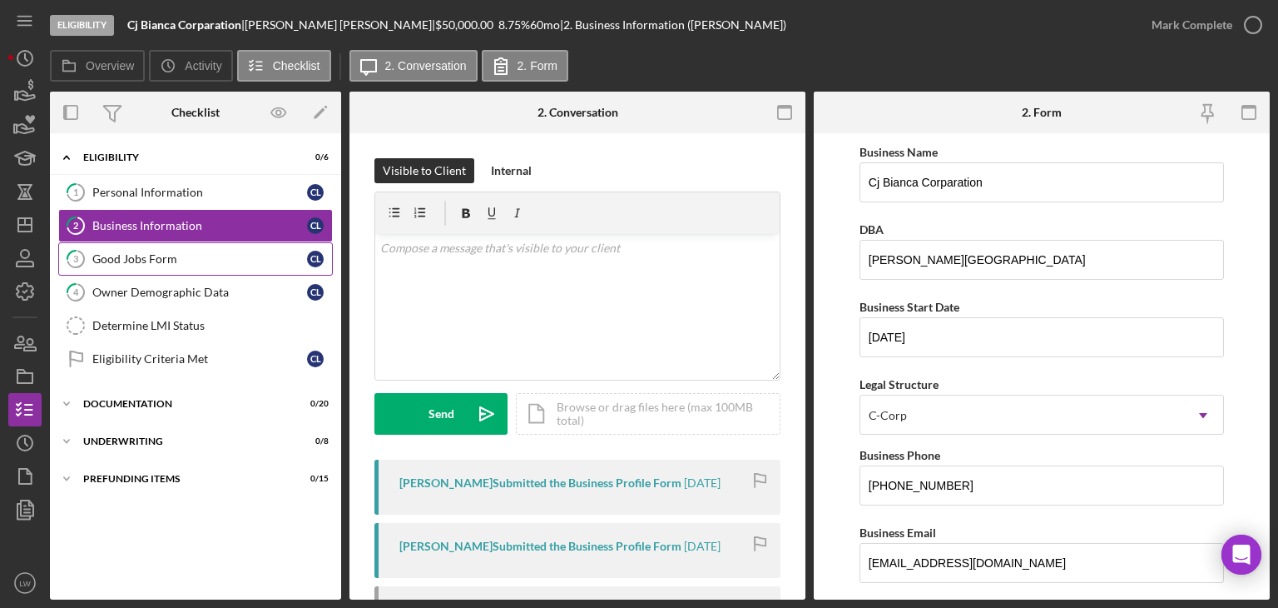
click at [146, 259] on div "Good Jobs Form" at bounding box center [199, 258] width 215 height 13
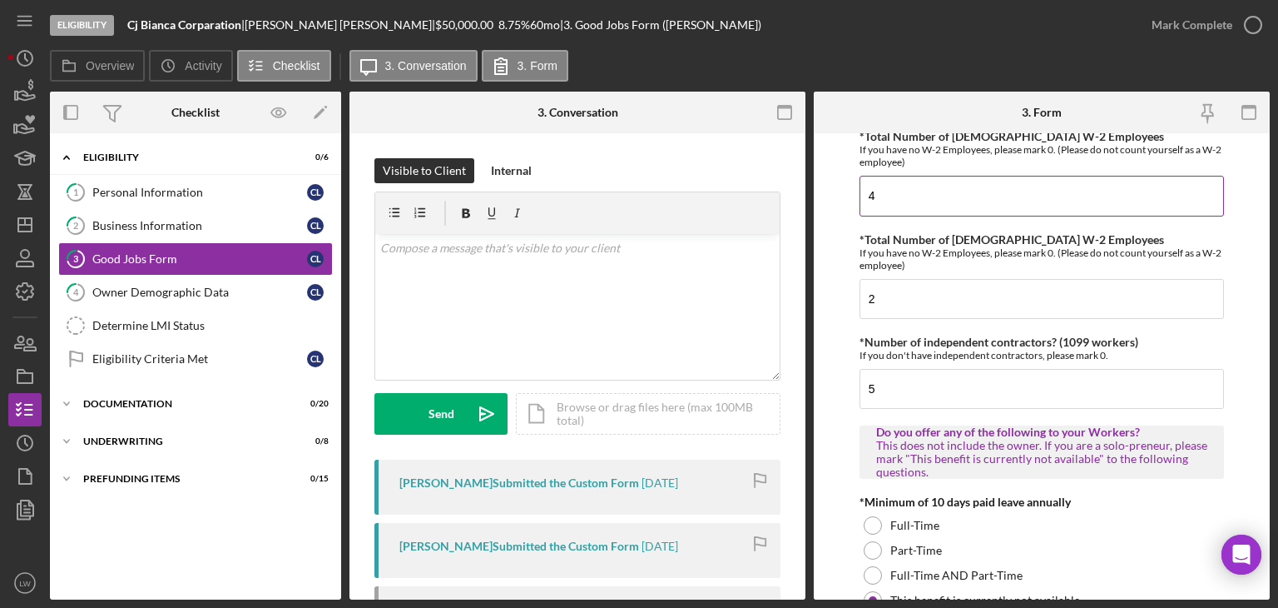
scroll to position [333, 0]
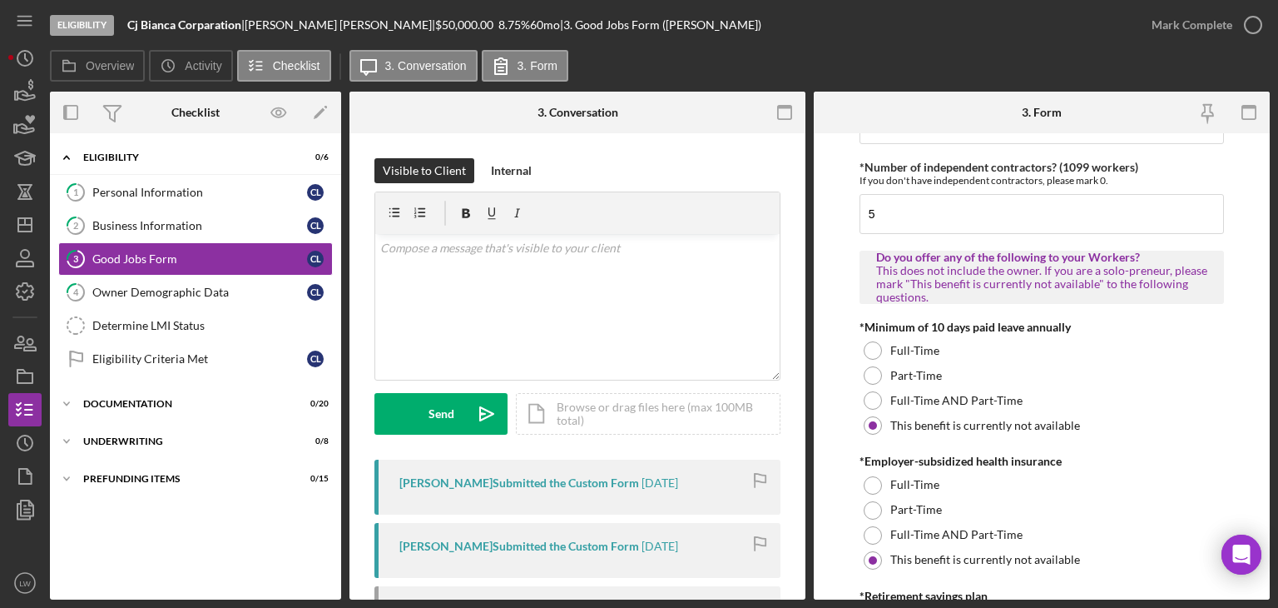
click at [1095, 385] on div "*Minimum of 10 days paid leave annually Full-Time Part-Time Full-Time AND Part-…" at bounding box center [1042, 378] width 365 height 117
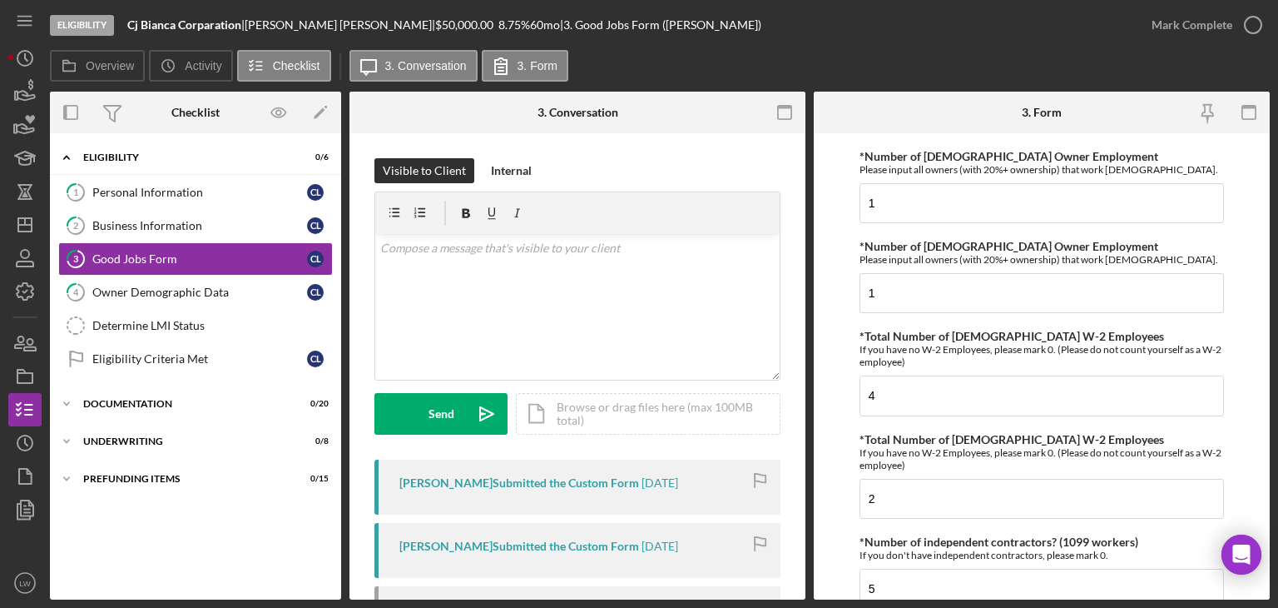
scroll to position [0, 0]
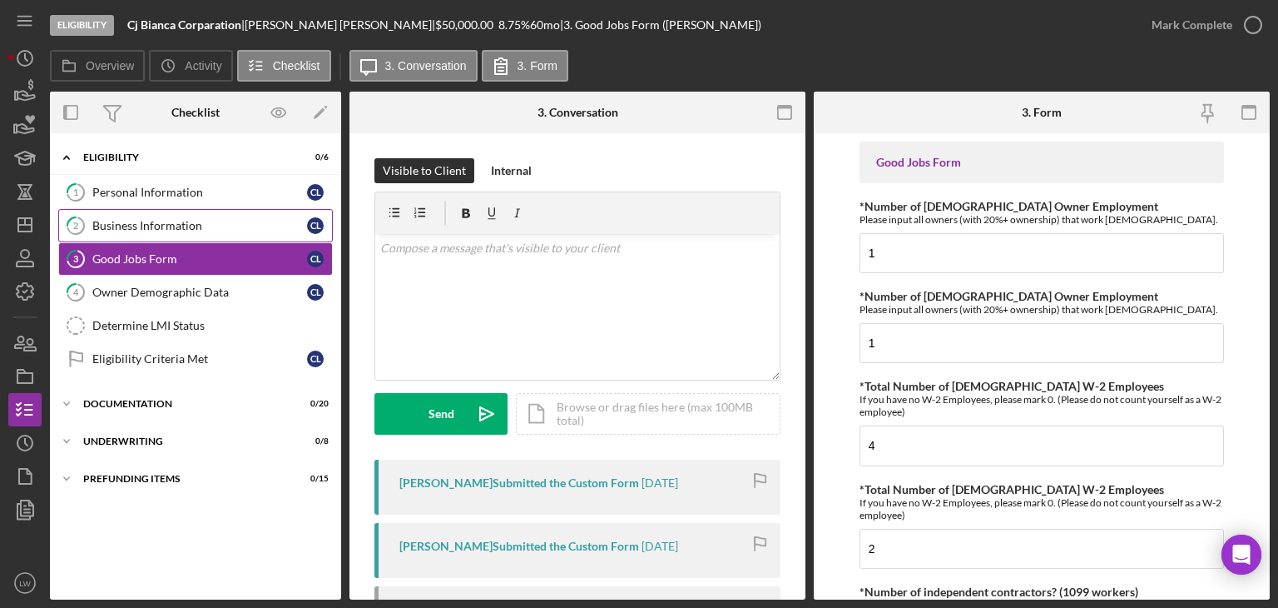
click at [161, 213] on link "2 Business Information C L" at bounding box center [195, 225] width 275 height 33
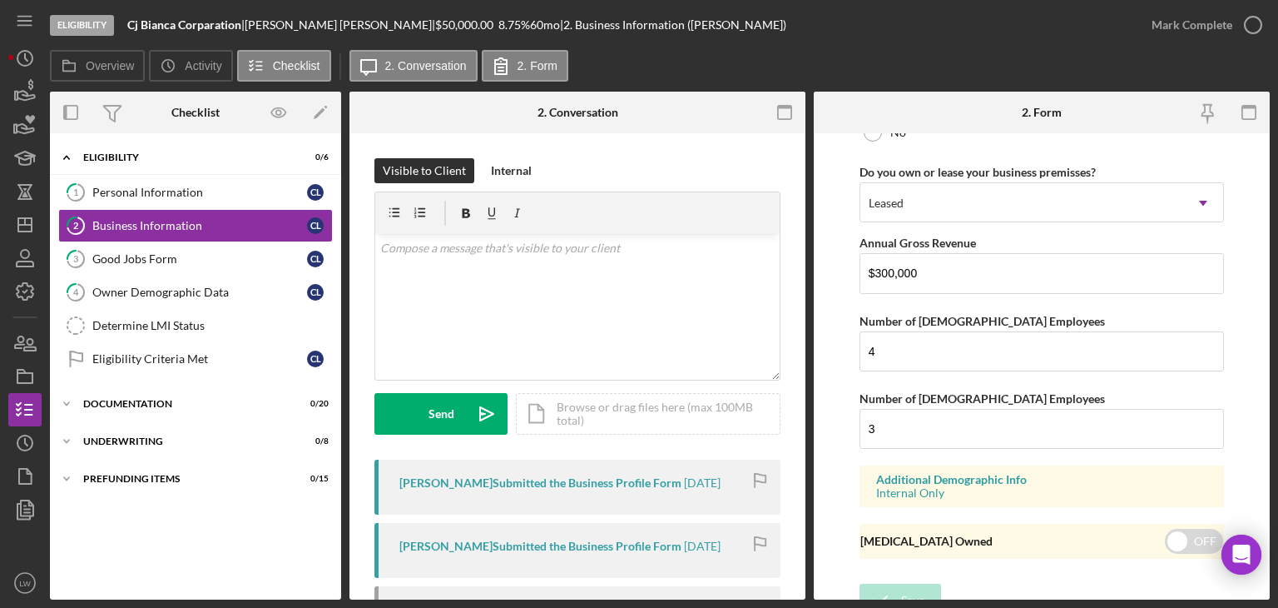
scroll to position [1376, 0]
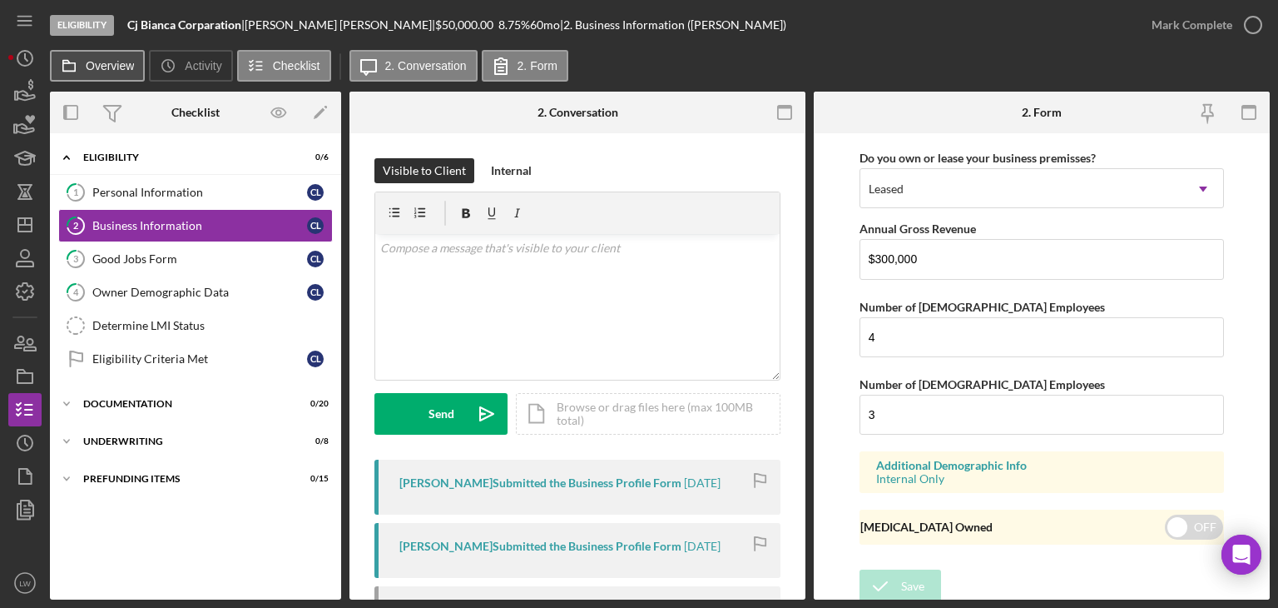
click at [107, 67] on label "Overview" at bounding box center [110, 65] width 48 height 13
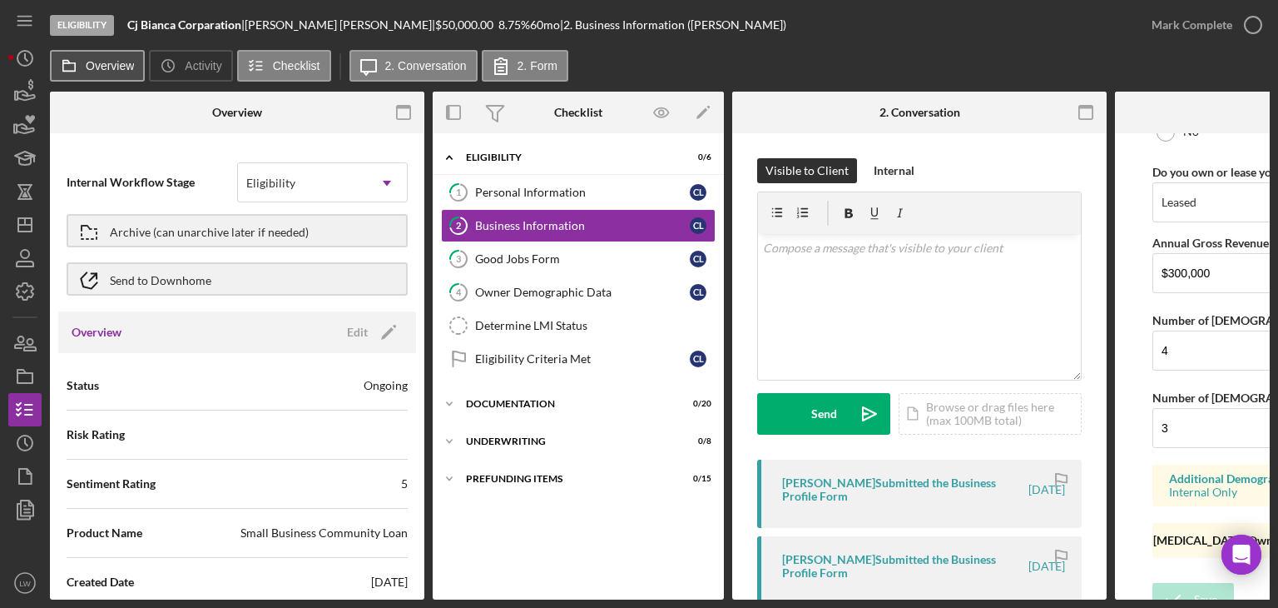
scroll to position [1389, 0]
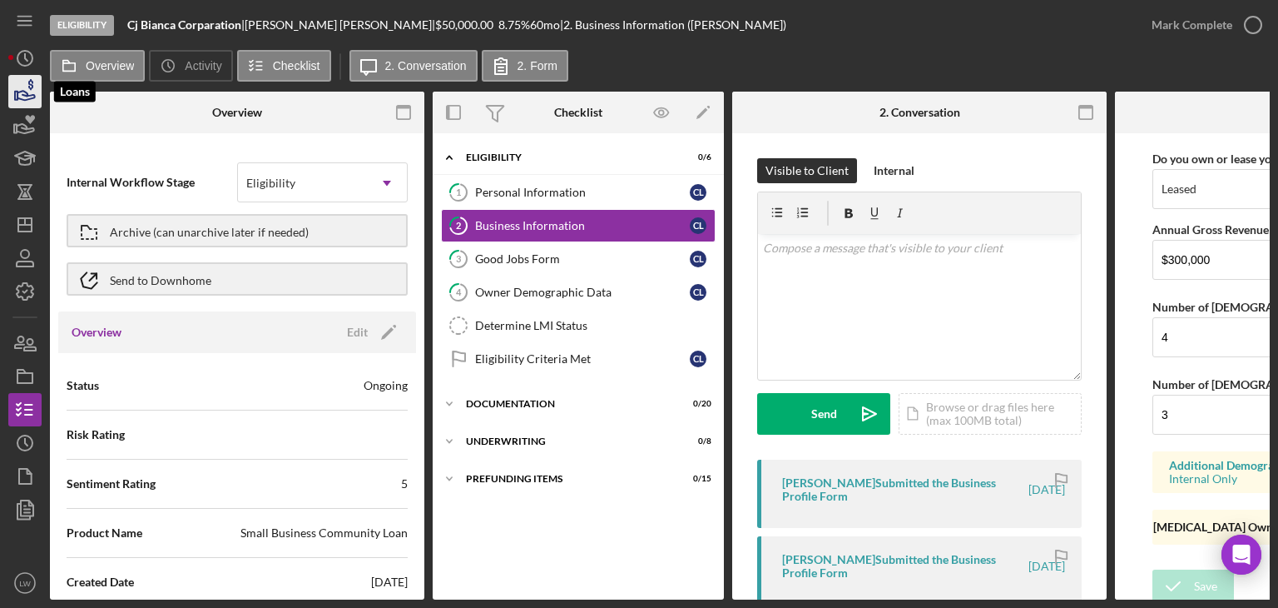
click at [29, 97] on icon "button" at bounding box center [25, 92] width 42 height 42
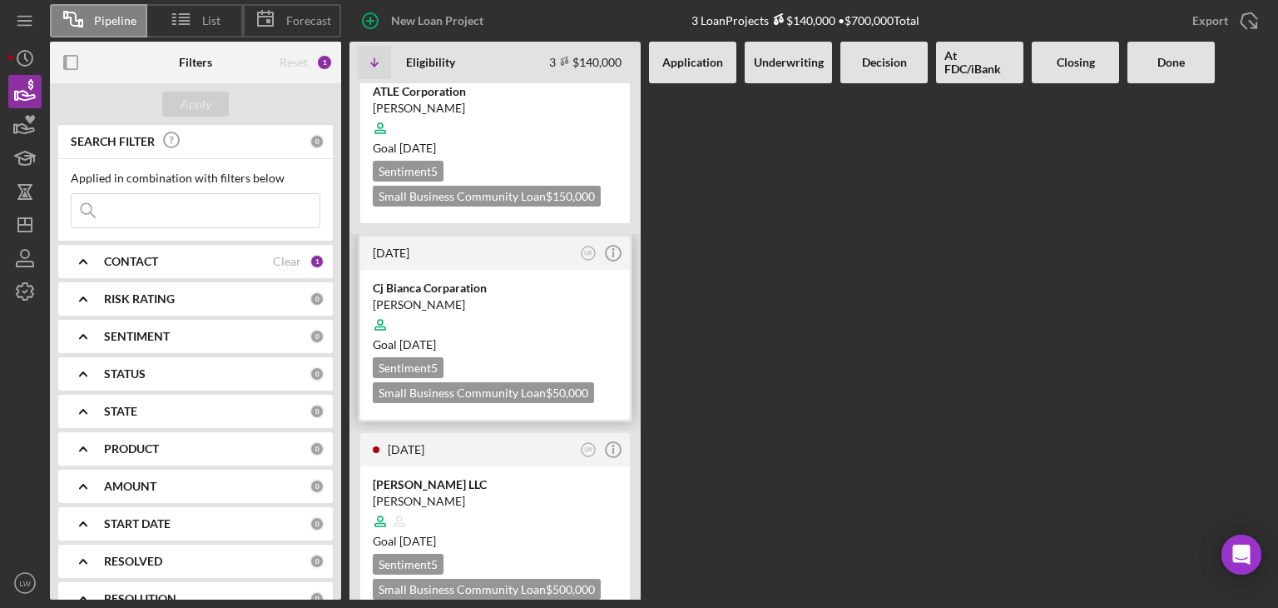
scroll to position [70, 0]
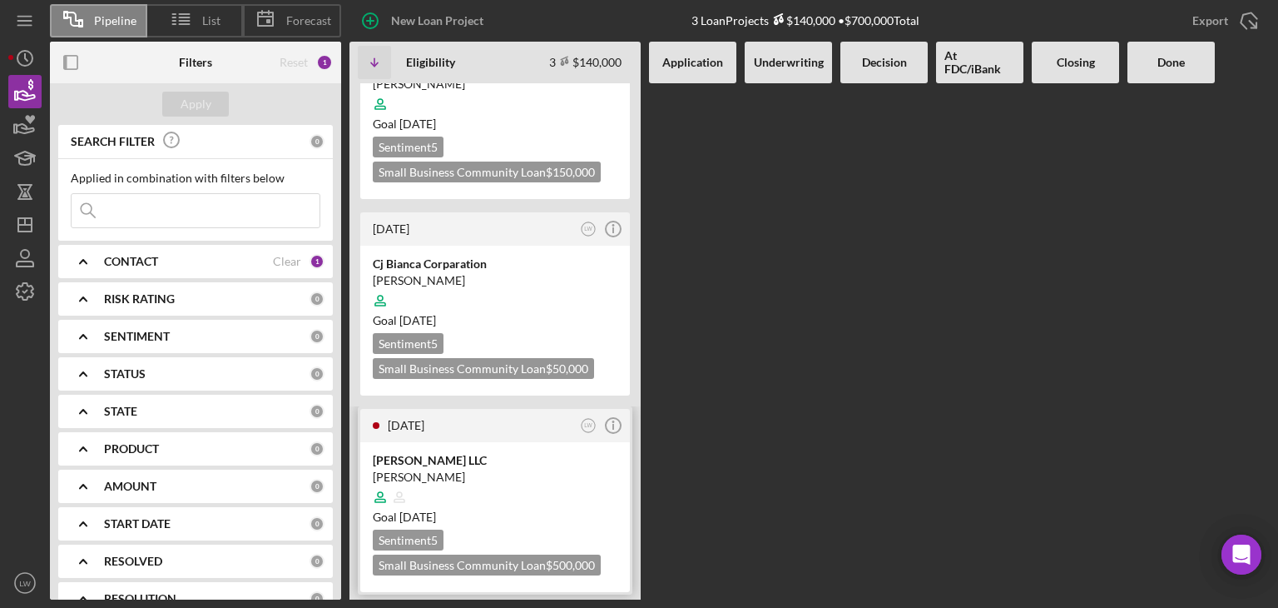
click at [406, 452] on div "KWONG TAI LLC" at bounding box center [495, 460] width 245 height 17
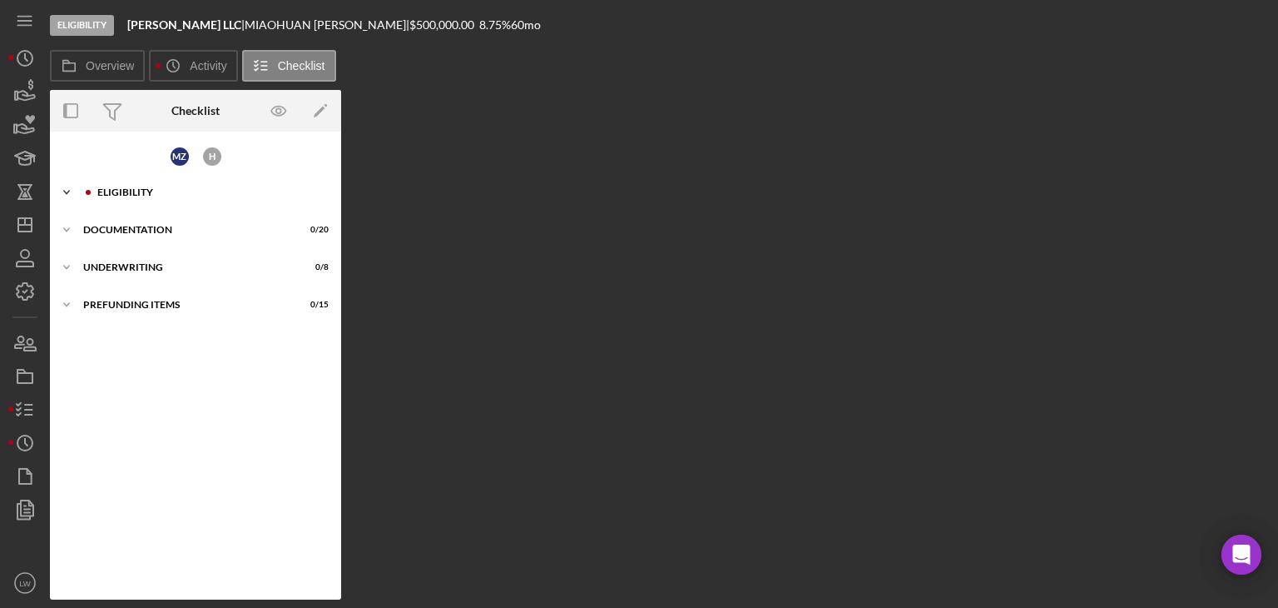
click at [122, 191] on div "Eligibility" at bounding box center [208, 192] width 223 height 10
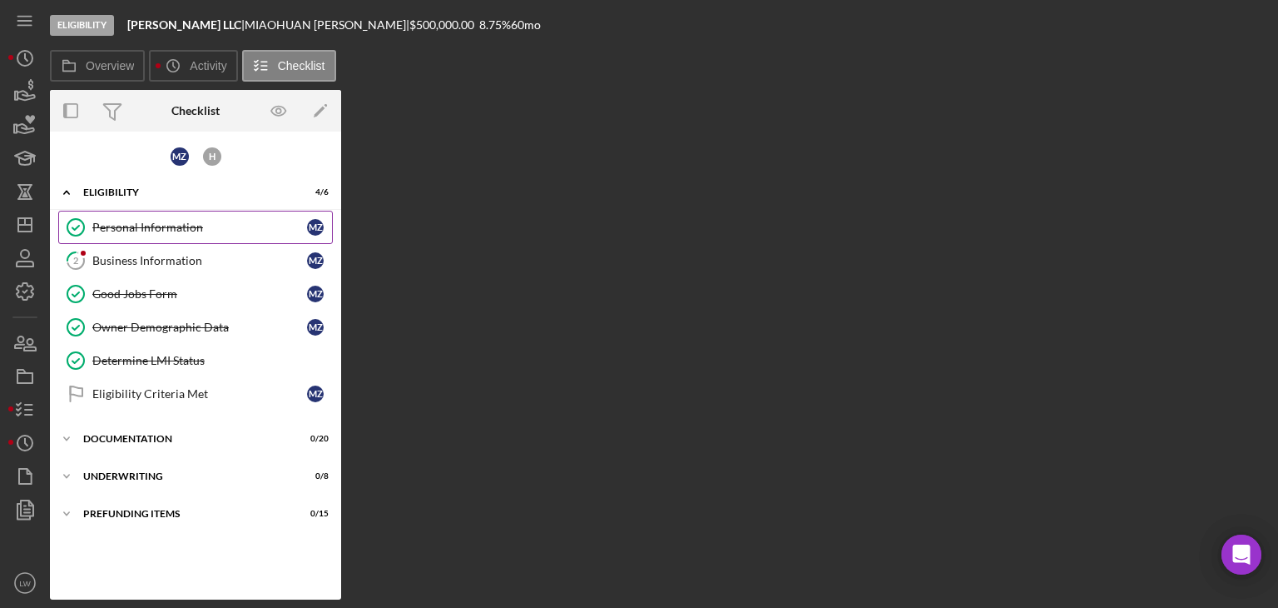
click at [123, 232] on div "Personal Information" at bounding box center [199, 227] width 215 height 13
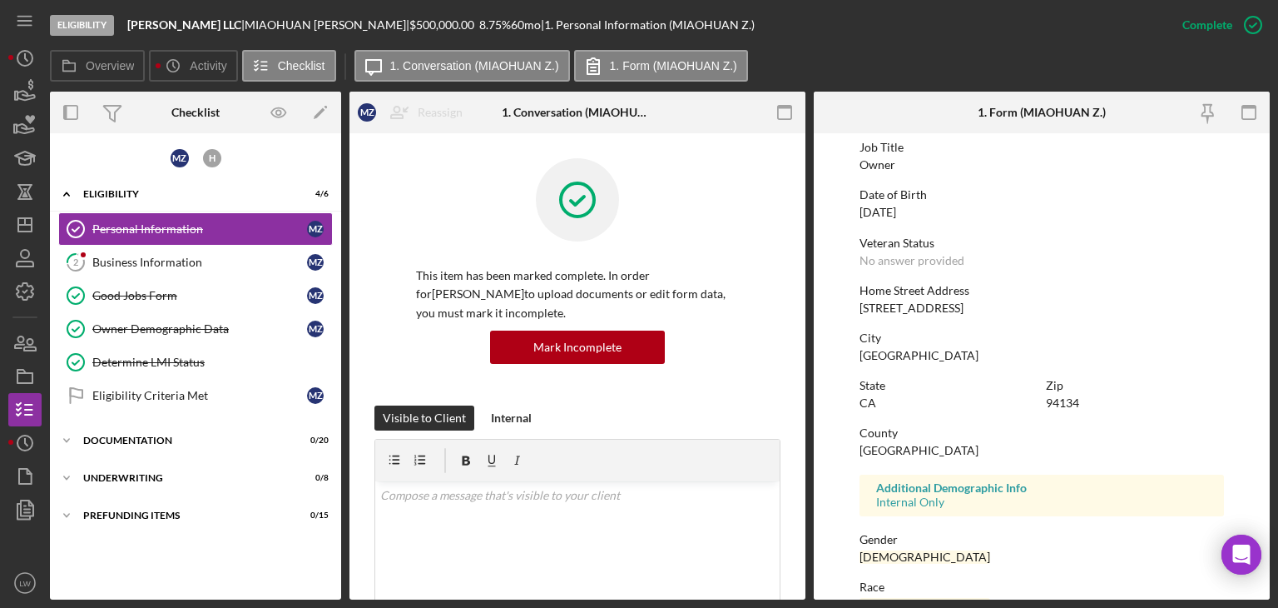
scroll to position [310, 0]
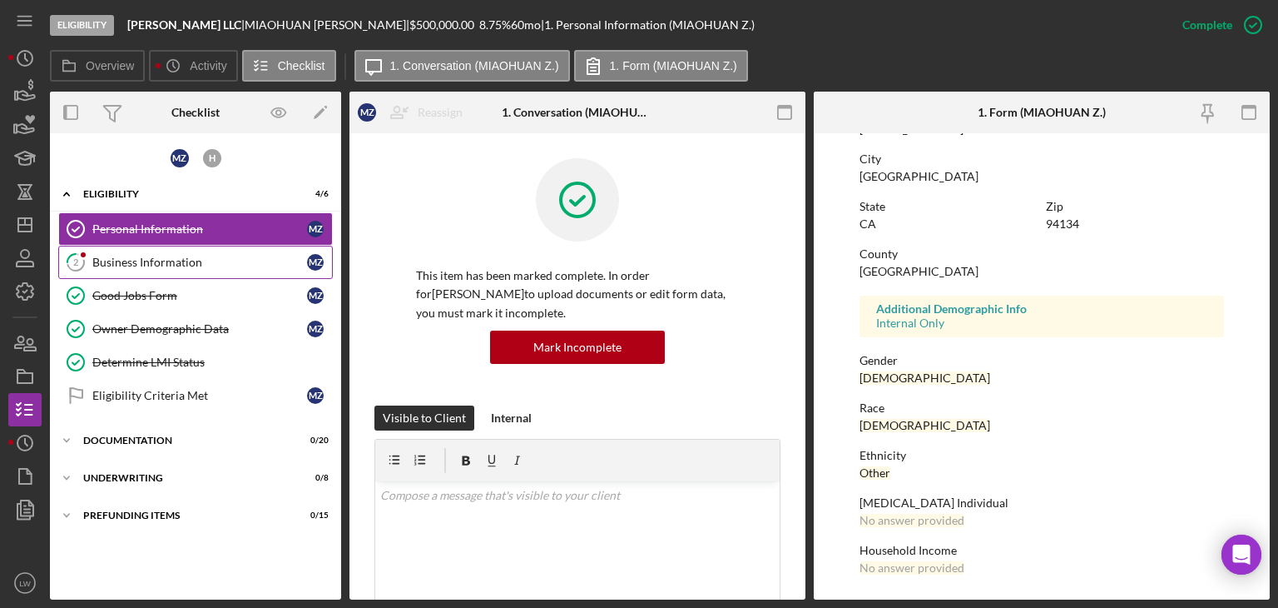
click at [145, 248] on link "2 Business Information M Z" at bounding box center [195, 262] width 275 height 33
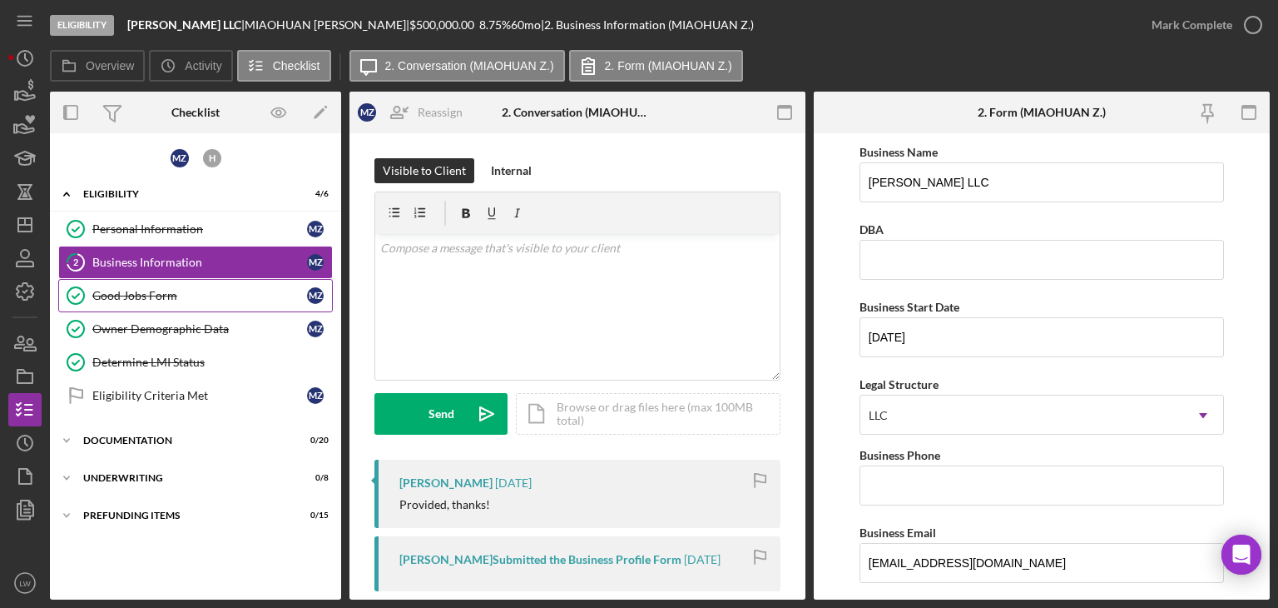
click at [154, 289] on div "Good Jobs Form" at bounding box center [199, 295] width 215 height 13
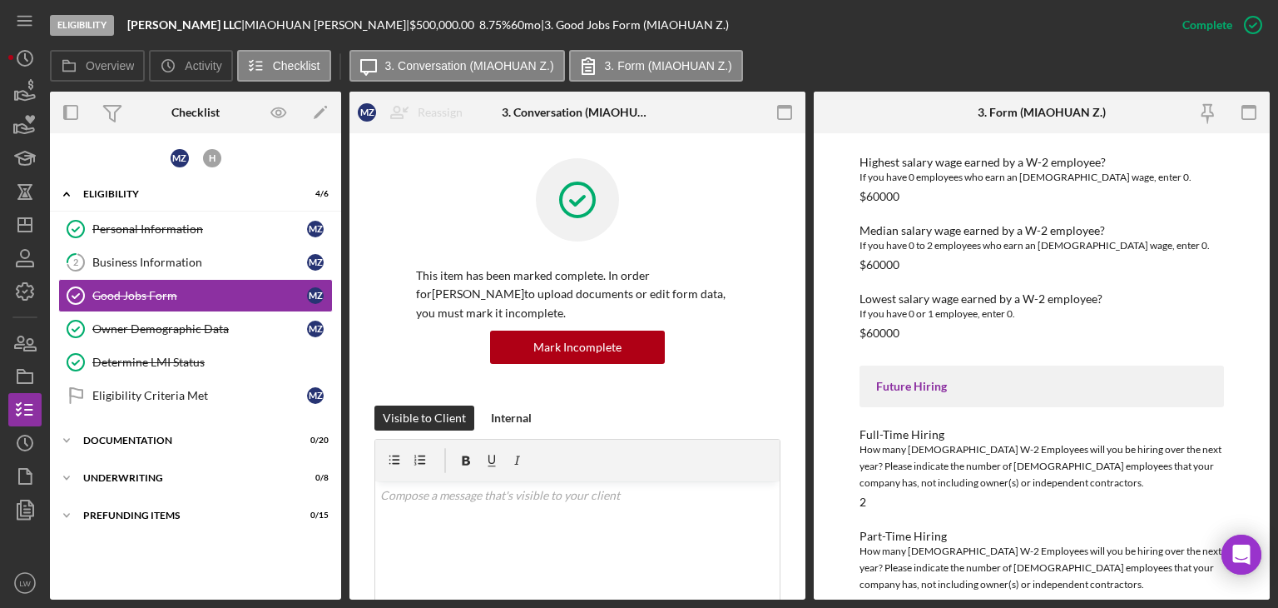
scroll to position [2373, 0]
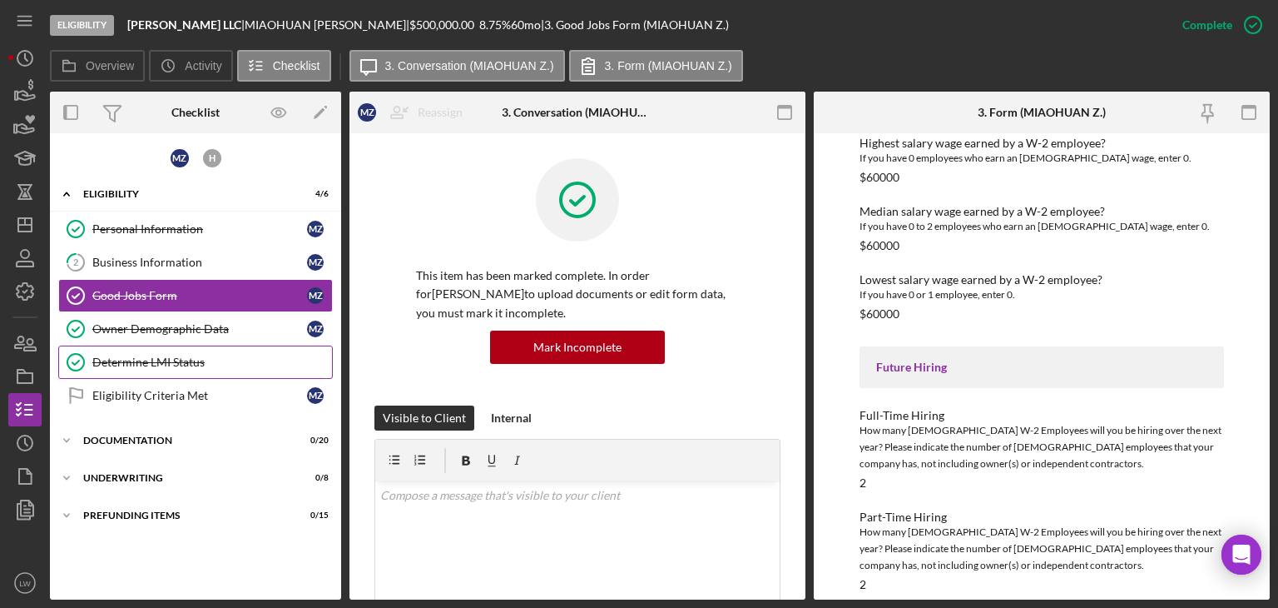
click at [146, 345] on link "Determine LMI Status Determine LMI Status" at bounding box center [195, 361] width 275 height 33
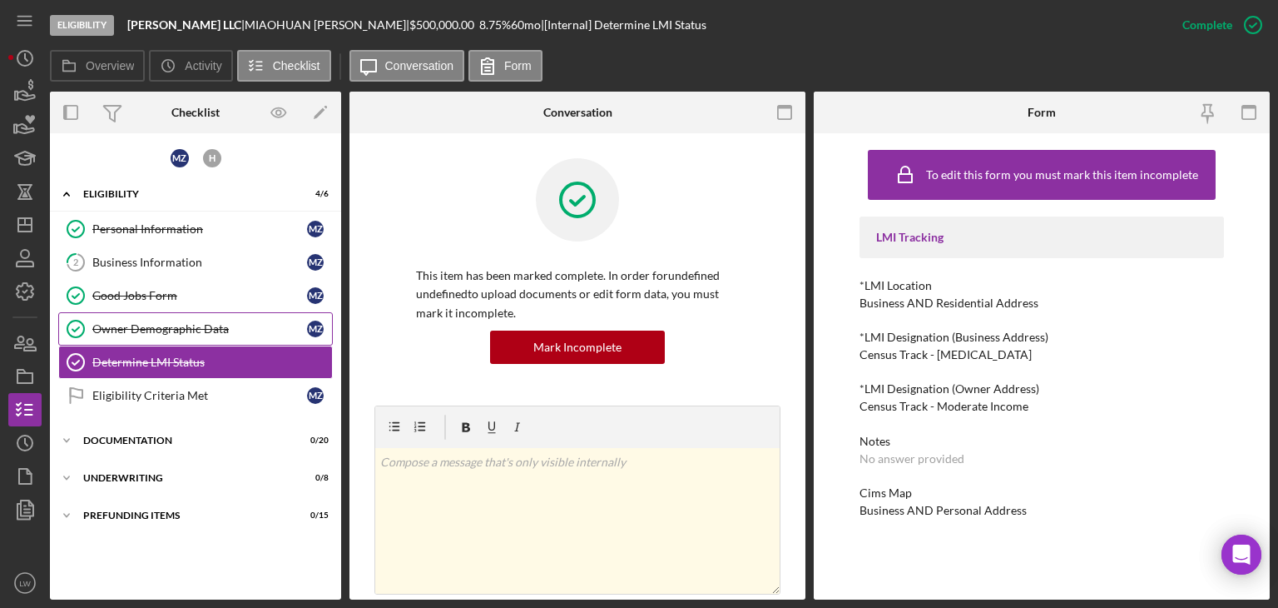
click at [146, 324] on div "Owner Demographic Data" at bounding box center [199, 328] width 215 height 13
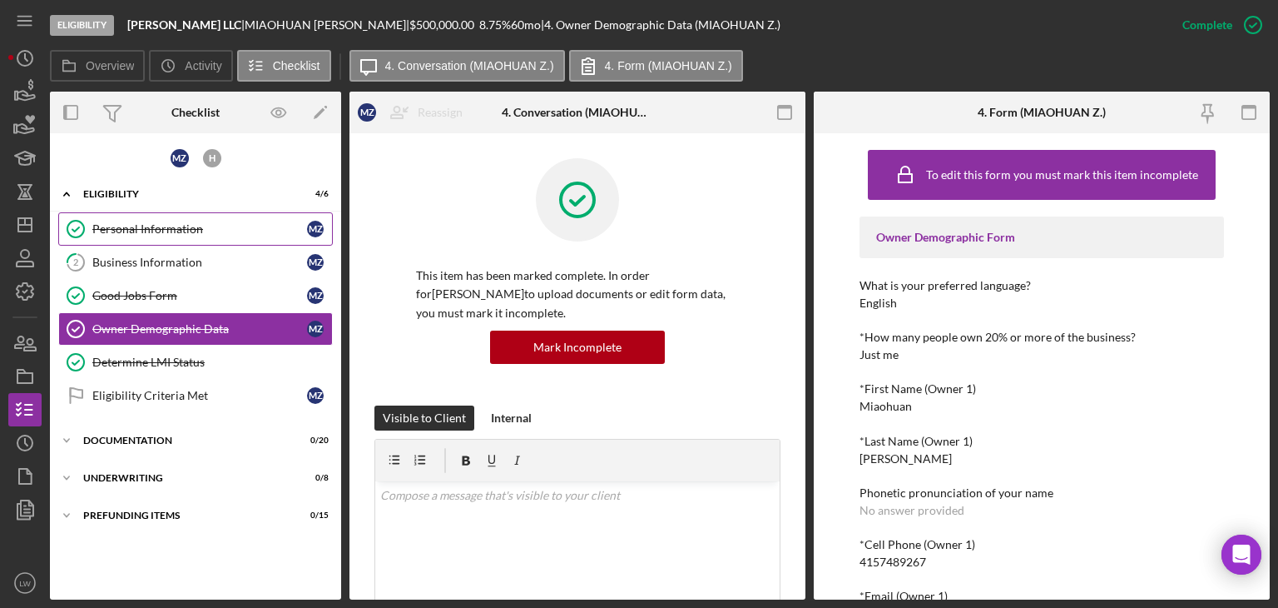
click at [122, 222] on div "Personal Information" at bounding box center [199, 228] width 215 height 13
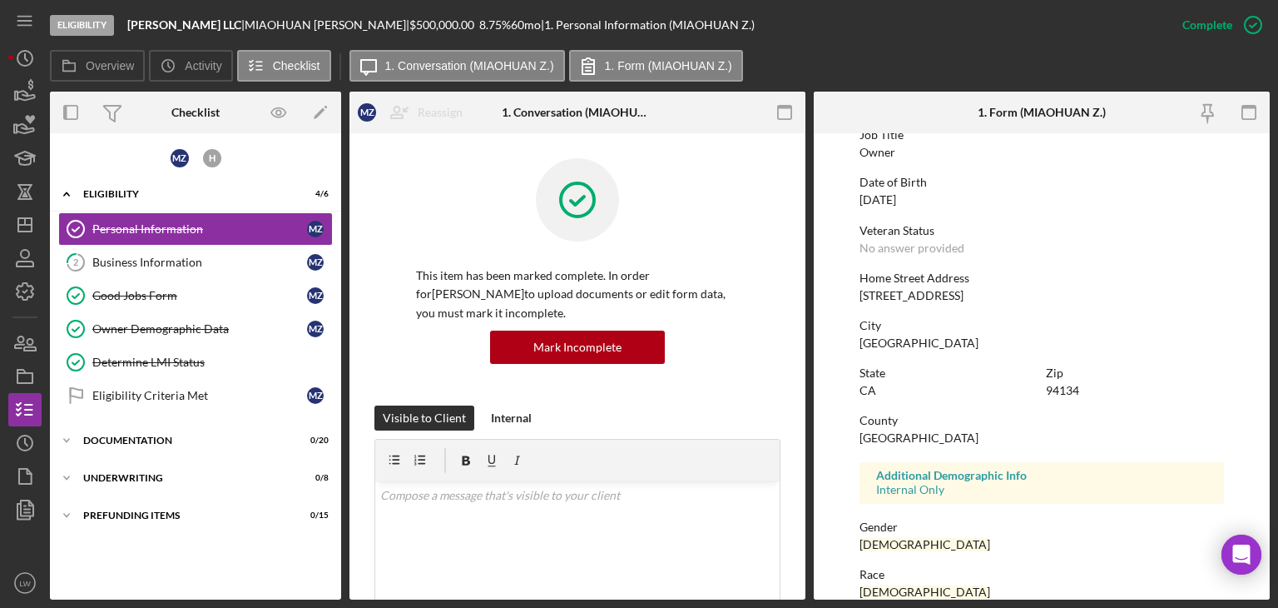
scroll to position [310, 0]
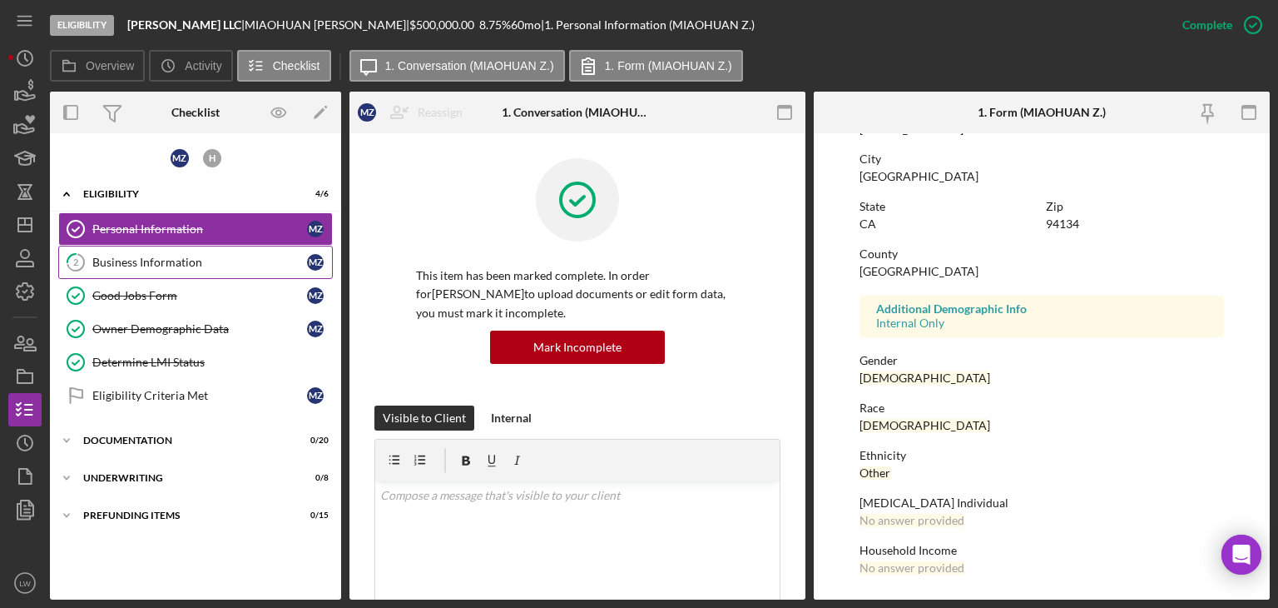
click at [176, 261] on div "Business Information" at bounding box center [199, 262] width 215 height 13
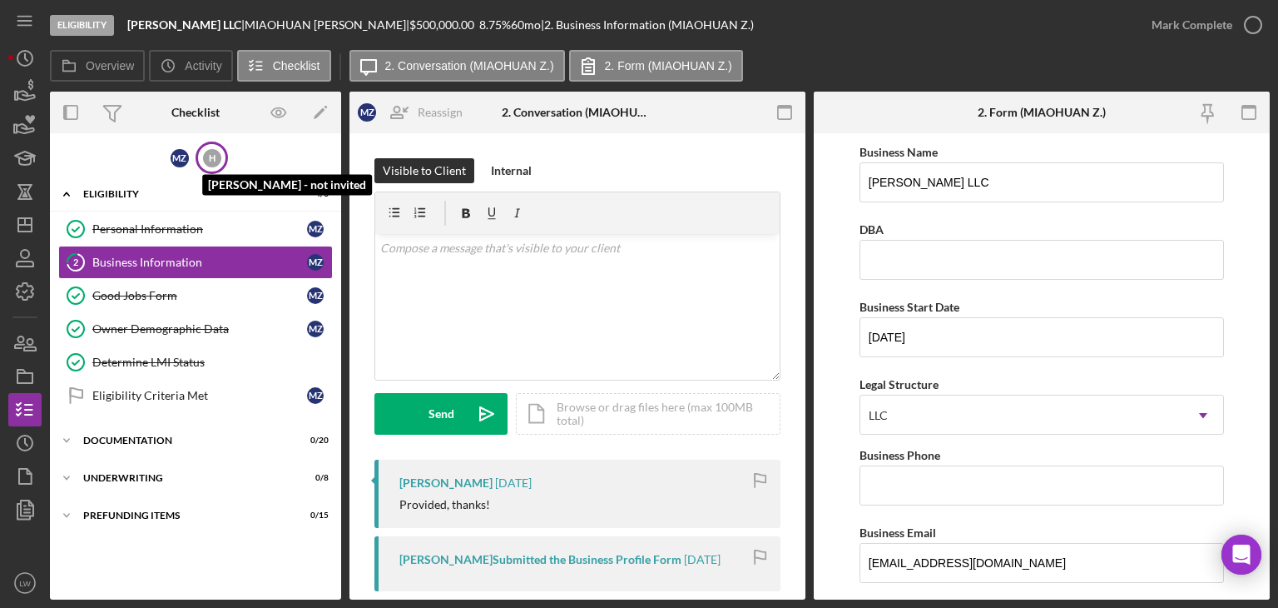
click at [213, 162] on div "H" at bounding box center [212, 158] width 18 height 18
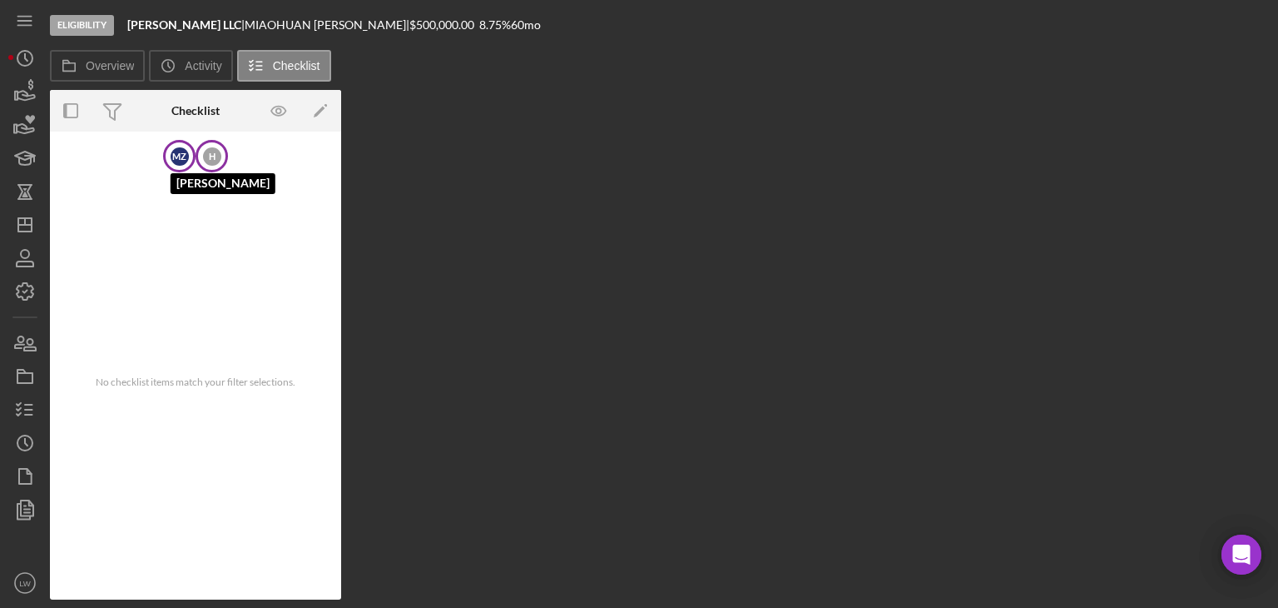
click at [176, 155] on div "M Z" at bounding box center [180, 156] width 18 height 18
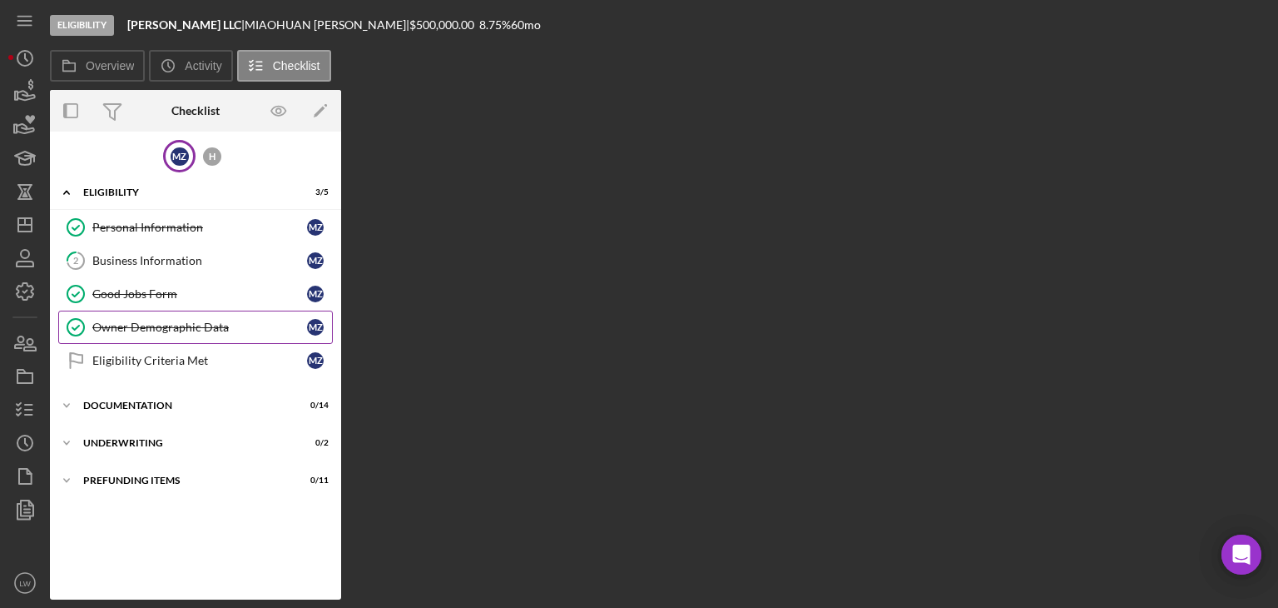
click at [208, 324] on div "Owner Demographic Data" at bounding box center [199, 326] width 215 height 13
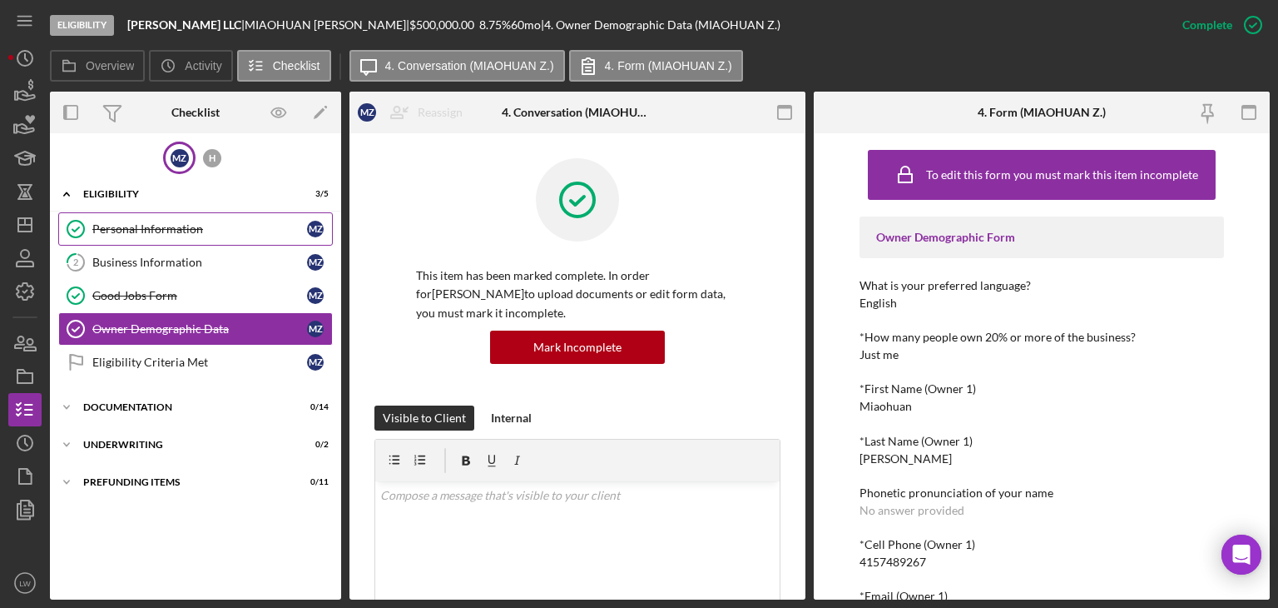
click at [197, 228] on div "Personal Information" at bounding box center [199, 228] width 215 height 13
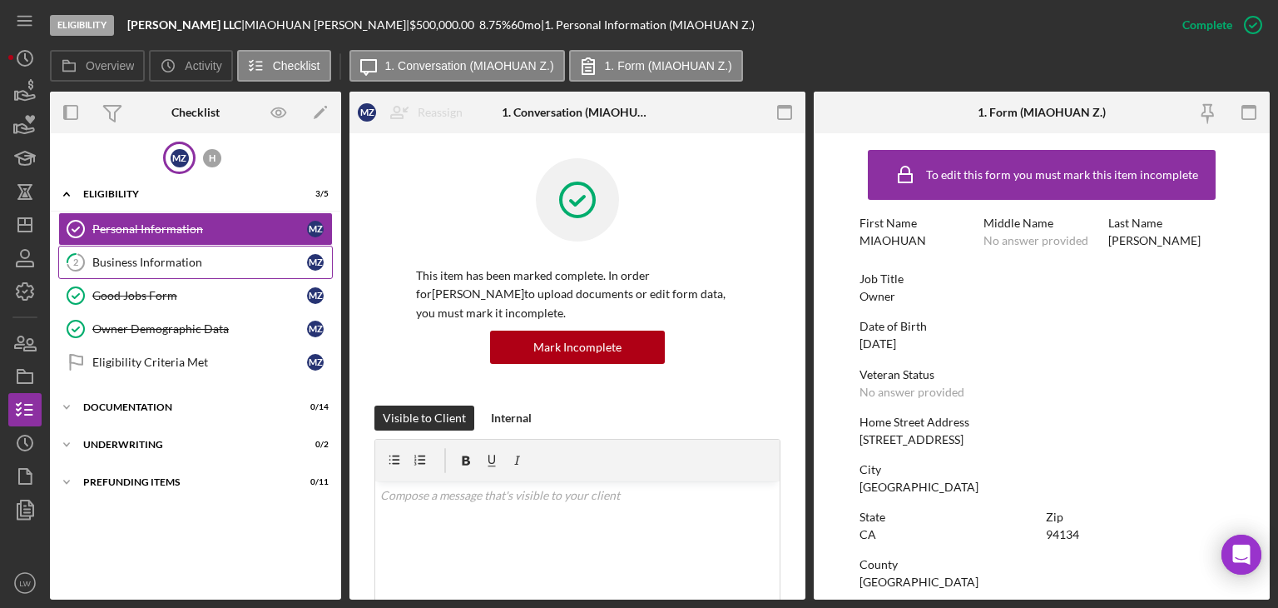
click at [186, 262] on div "Business Information" at bounding box center [199, 262] width 215 height 13
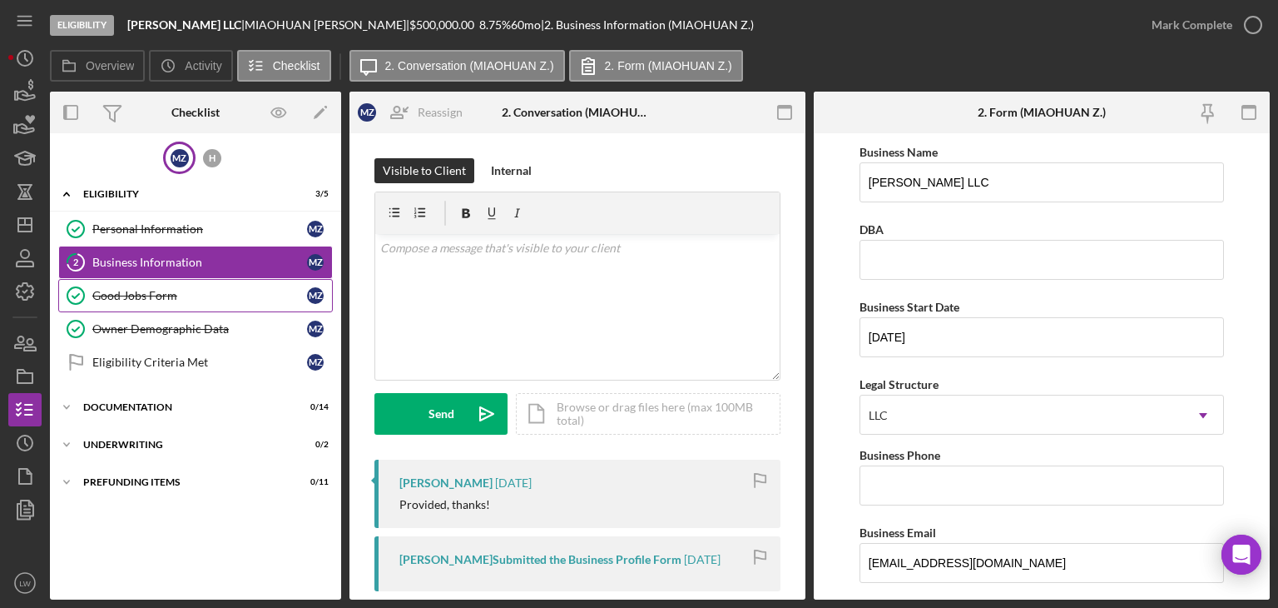
click at [146, 290] on div "Good Jobs Form" at bounding box center [199, 295] width 215 height 13
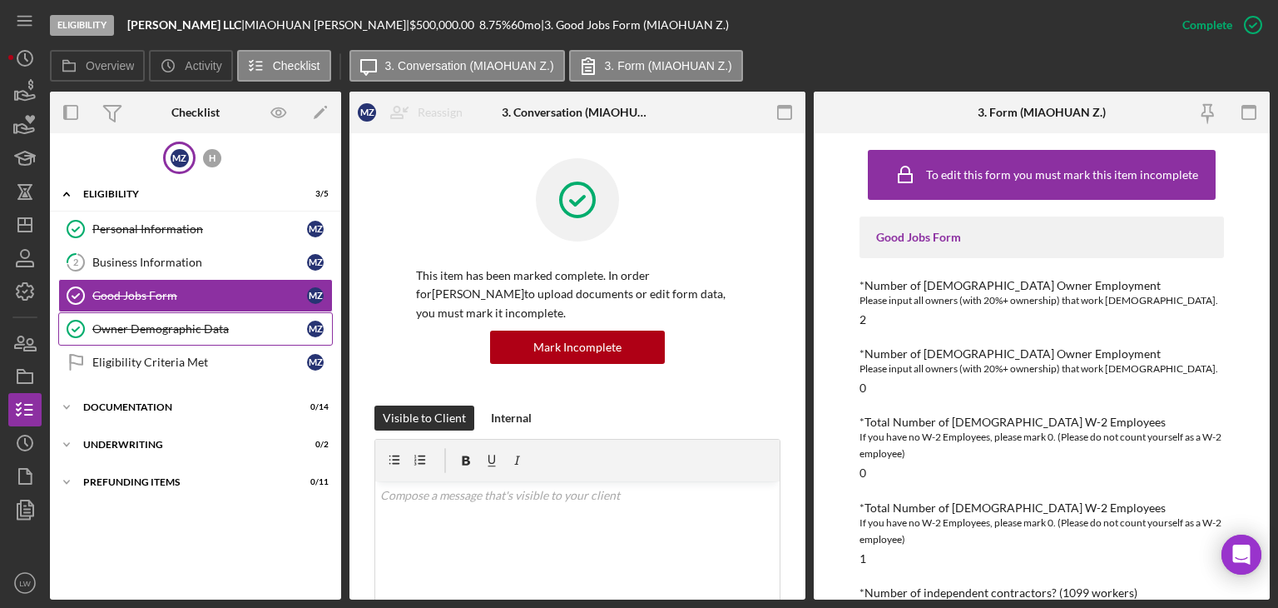
click at [154, 330] on div "Owner Demographic Data" at bounding box center [199, 328] width 215 height 13
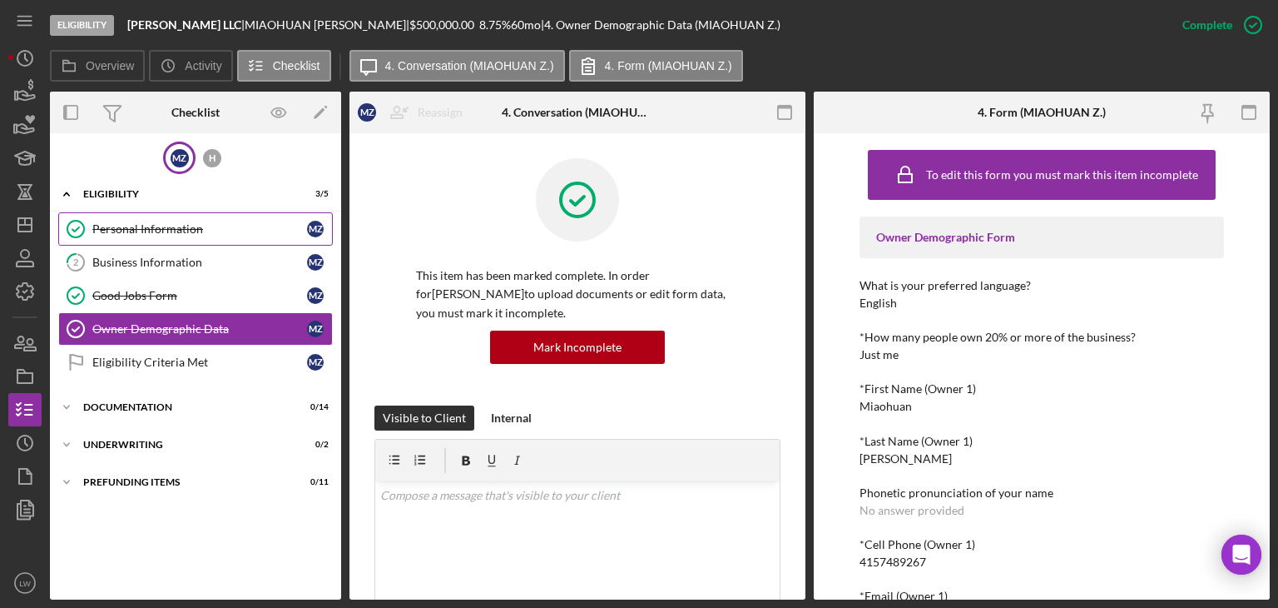
click at [152, 231] on div "Personal Information" at bounding box center [199, 228] width 215 height 13
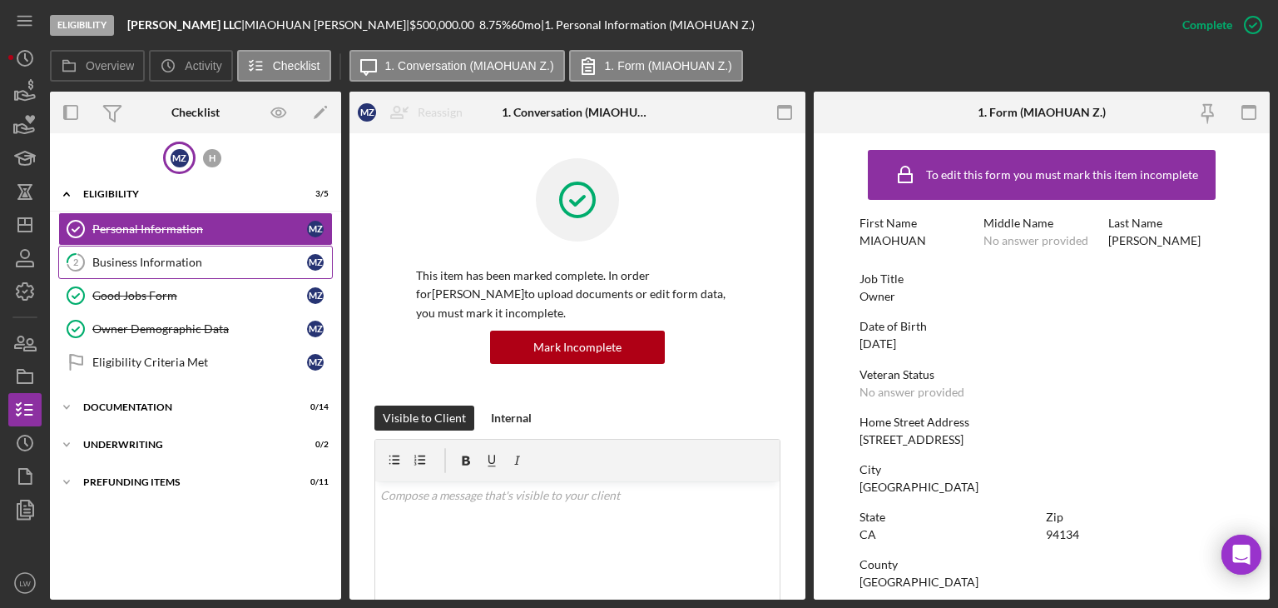
click at [213, 258] on div "Business Information" at bounding box center [199, 262] width 215 height 13
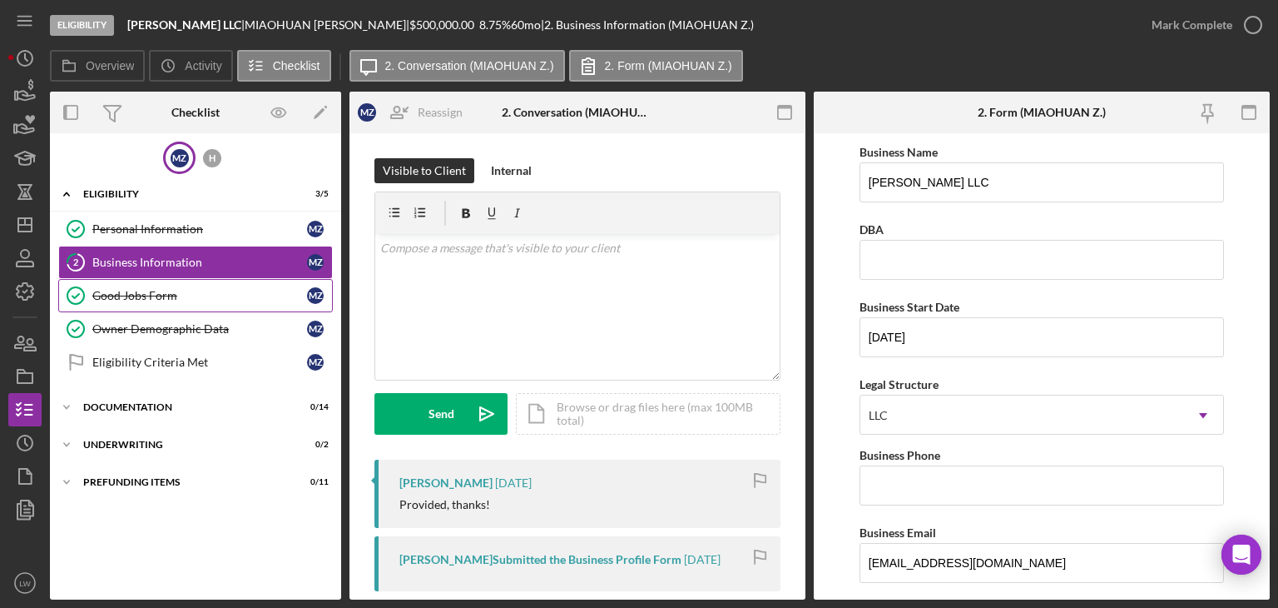
click at [156, 284] on link "Good Jobs Form Good Jobs Form M Z" at bounding box center [195, 295] width 275 height 33
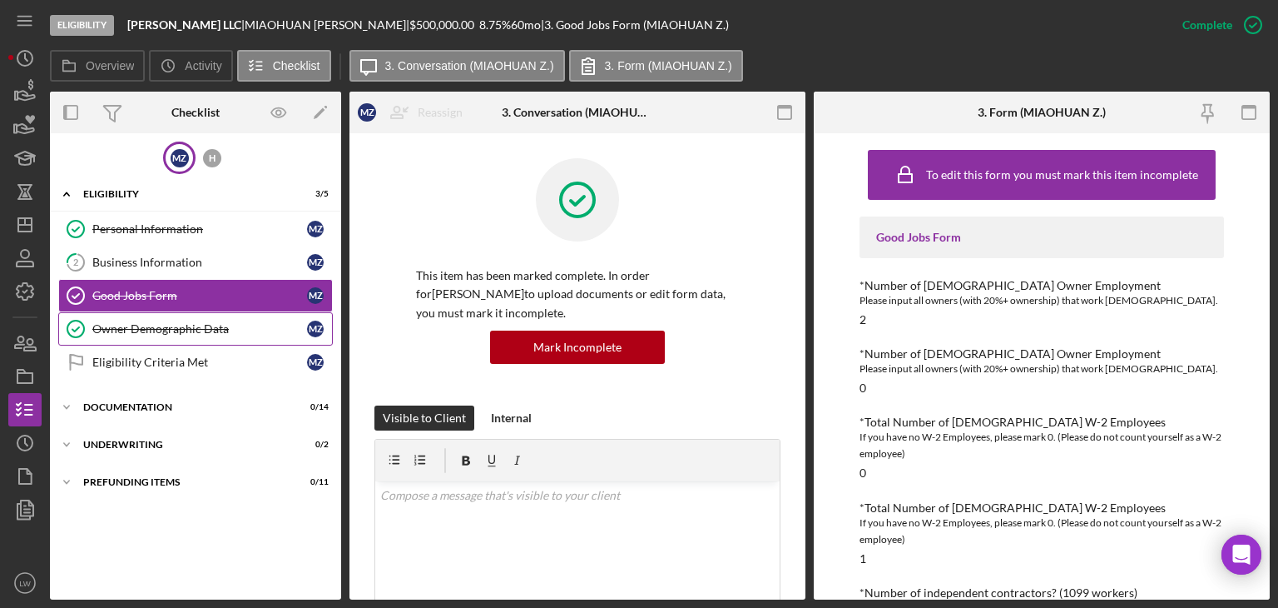
click at [137, 316] on link "Owner Demographic Data Owner Demographic Data M Z" at bounding box center [195, 328] width 275 height 33
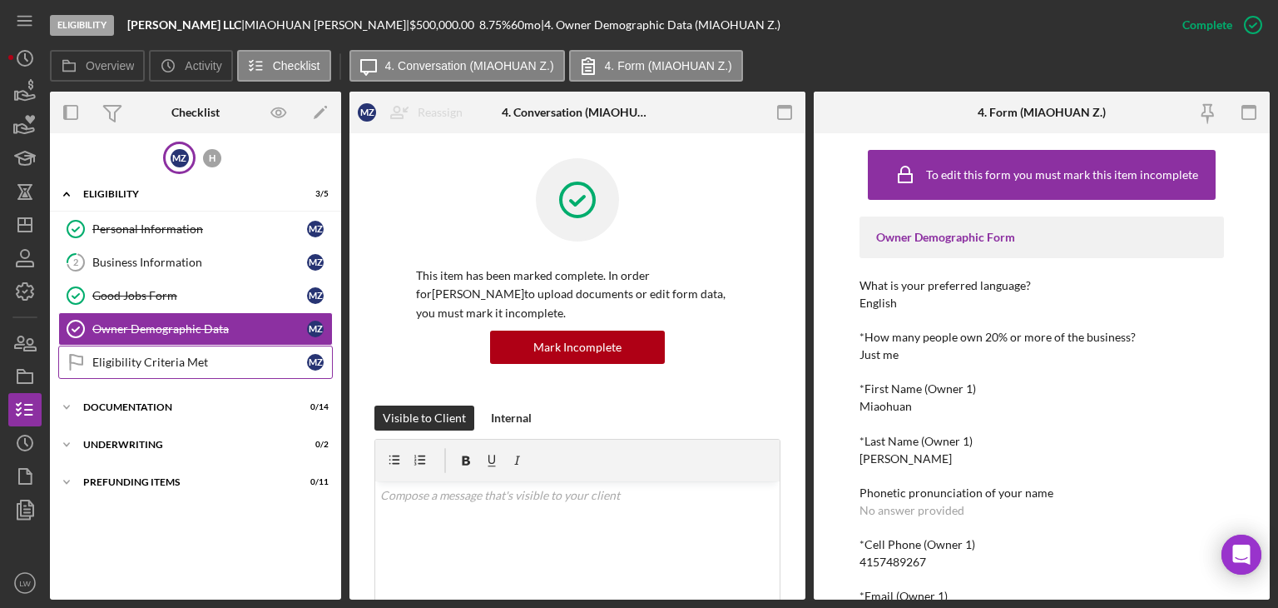
click at [206, 360] on div "Eligibility Criteria Met" at bounding box center [199, 361] width 215 height 13
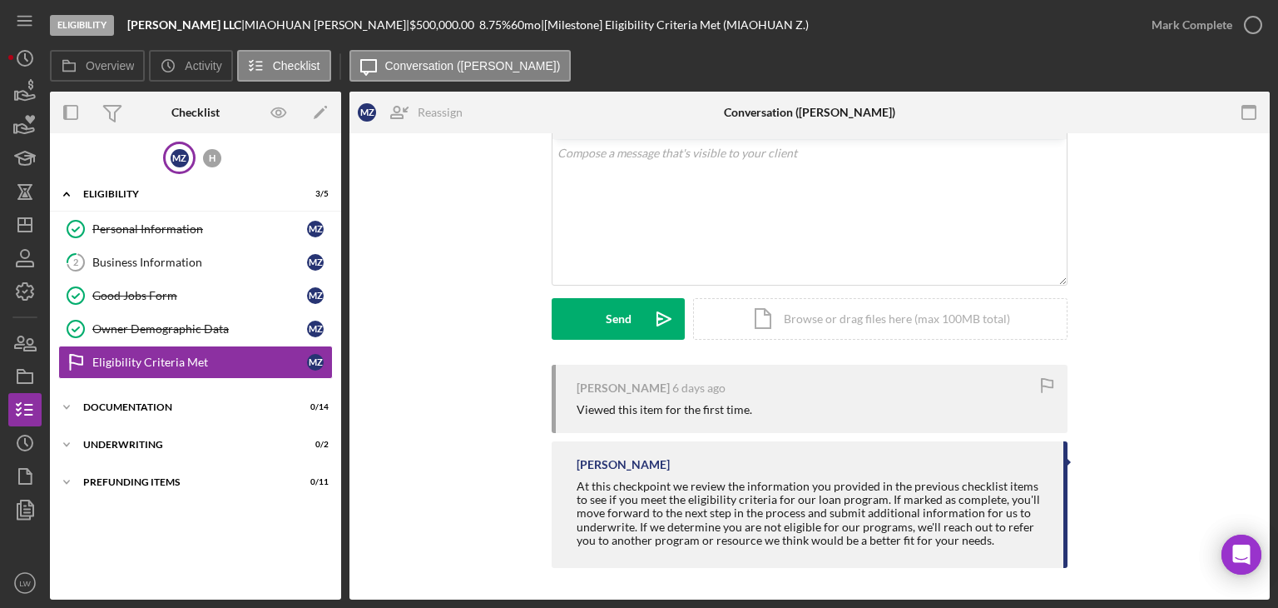
scroll to position [96, 0]
click at [156, 404] on div "Documentation" at bounding box center [201, 407] width 237 height 10
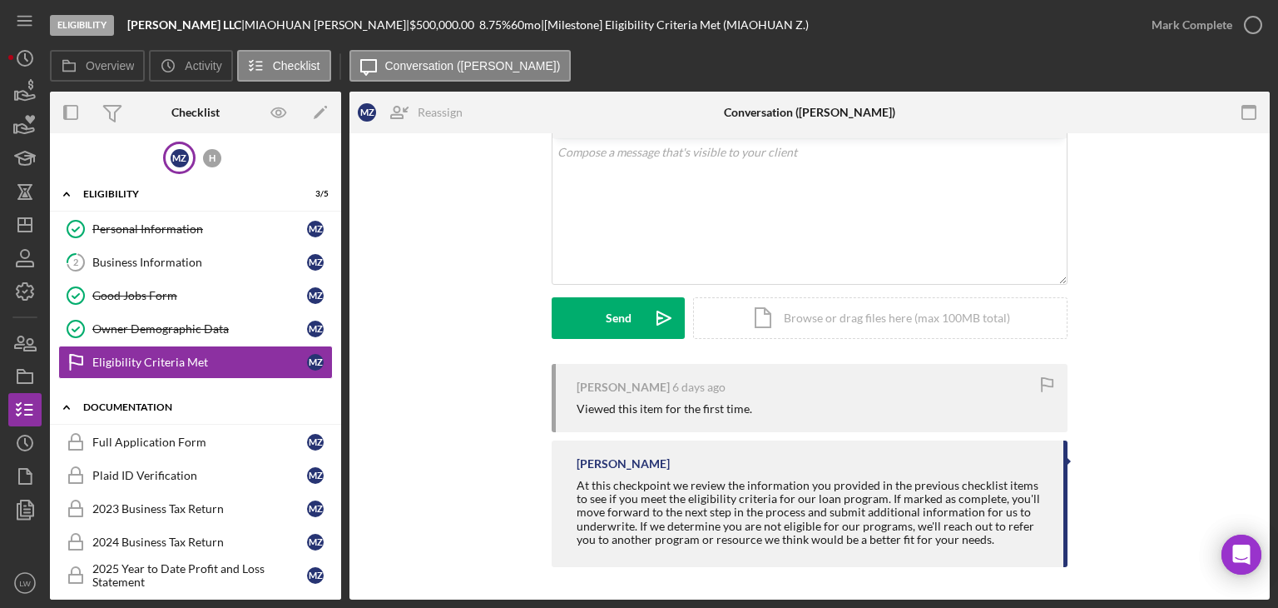
click at [156, 404] on div "Documentation" at bounding box center [201, 407] width 237 height 10
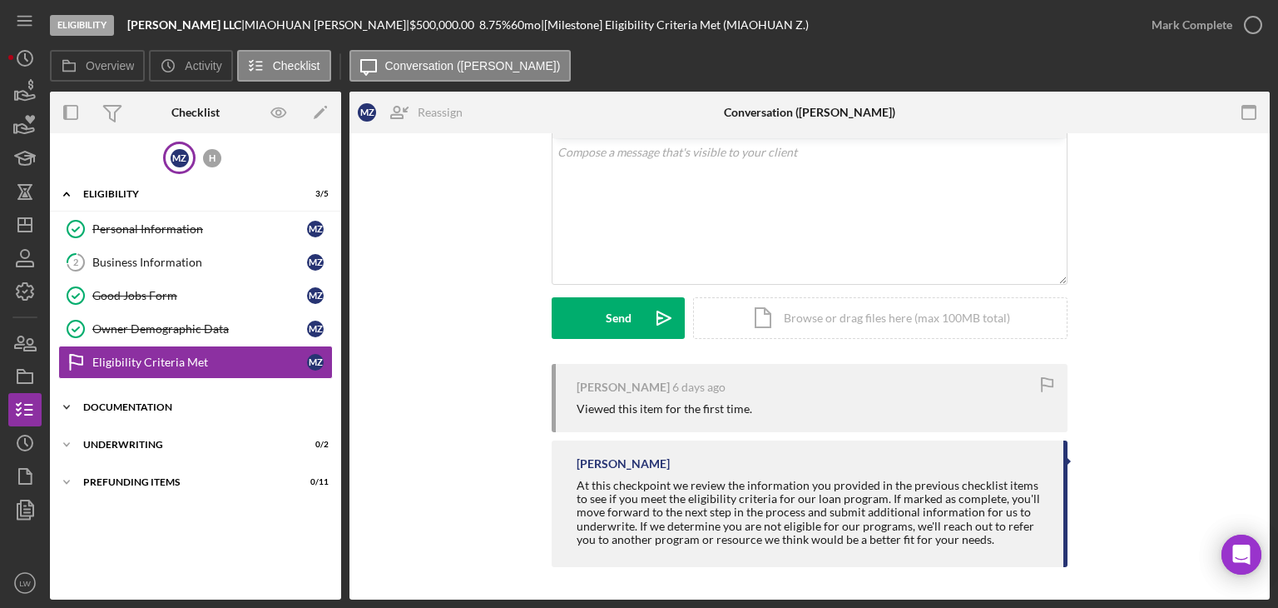
click at [156, 403] on div "Documentation" at bounding box center [201, 407] width 237 height 10
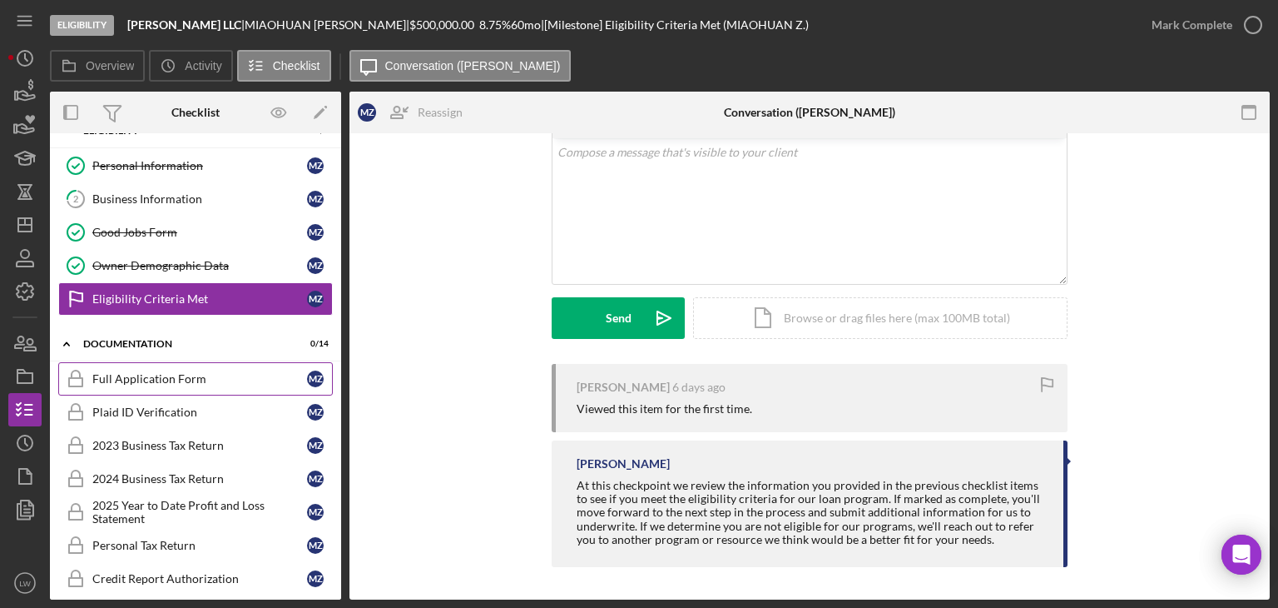
scroll to position [43, 0]
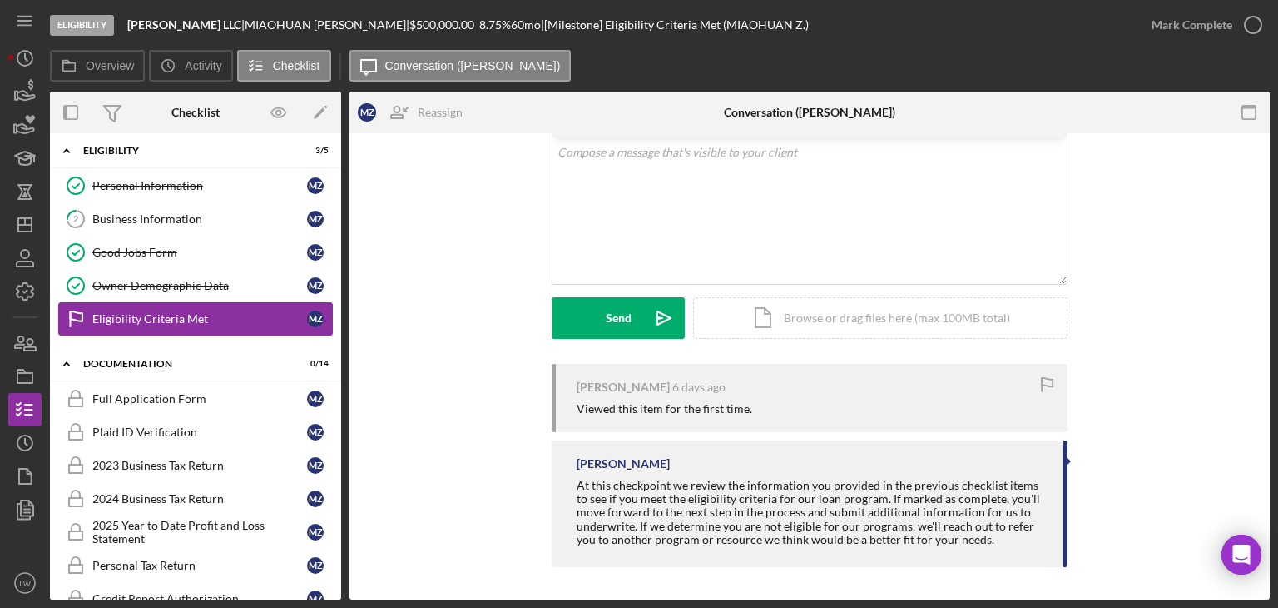
click at [137, 312] on div "Eligibility Criteria Met" at bounding box center [199, 318] width 215 height 13
click at [117, 374] on div "Icon/Expander Documentation 0 / 14" at bounding box center [195, 364] width 291 height 34
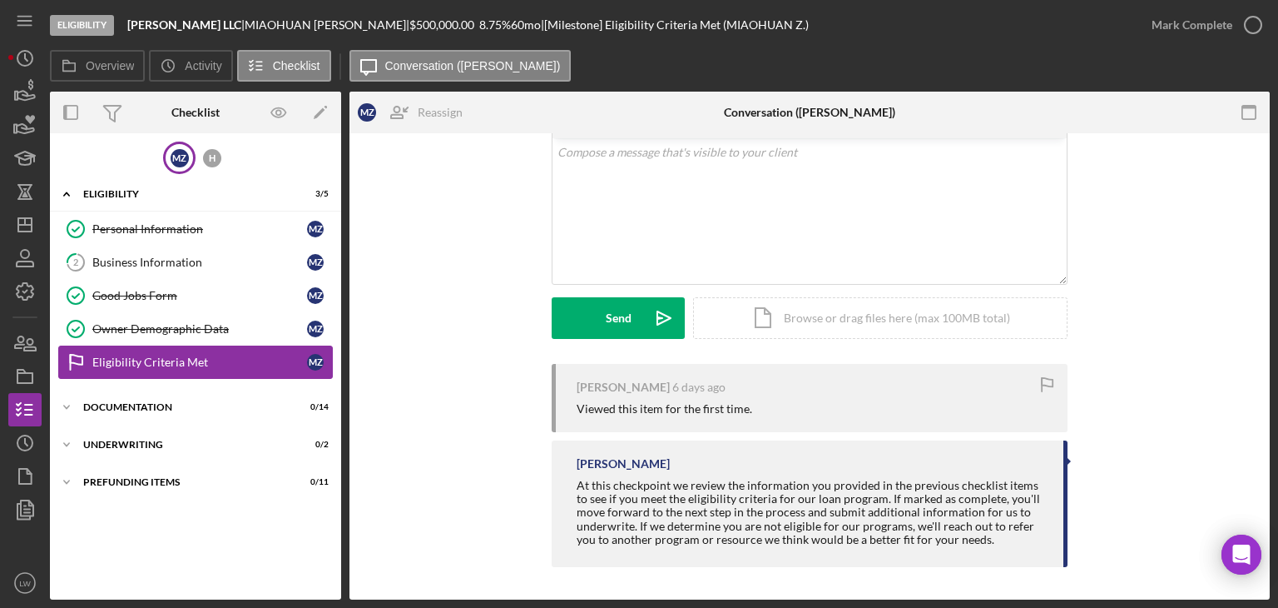
scroll to position [0, 0]
drag, startPoint x: 127, startPoint y: 21, endPoint x: 220, endPoint y: 24, distance: 93.3
click at [220, 24] on div "Eligibility KWONG TAI LLC | MIAOHUAN ZHAO | $500,000.00 8.75 % 60 mo | [Milesto…" at bounding box center [592, 25] width 1085 height 50
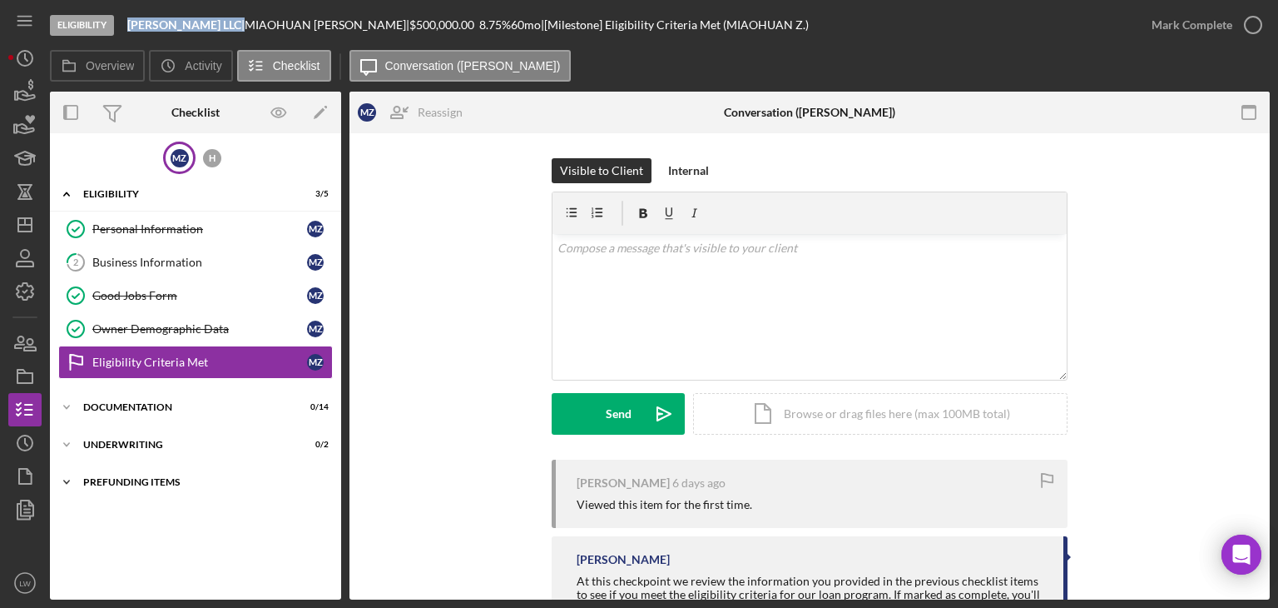
click at [132, 483] on div "Prefunding Items" at bounding box center [201, 482] width 237 height 10
click at [139, 477] on div "Prefunding Items" at bounding box center [201, 482] width 237 height 10
click at [140, 484] on div "Icon/Expander Prefunding Items 0 / 11" at bounding box center [195, 481] width 291 height 33
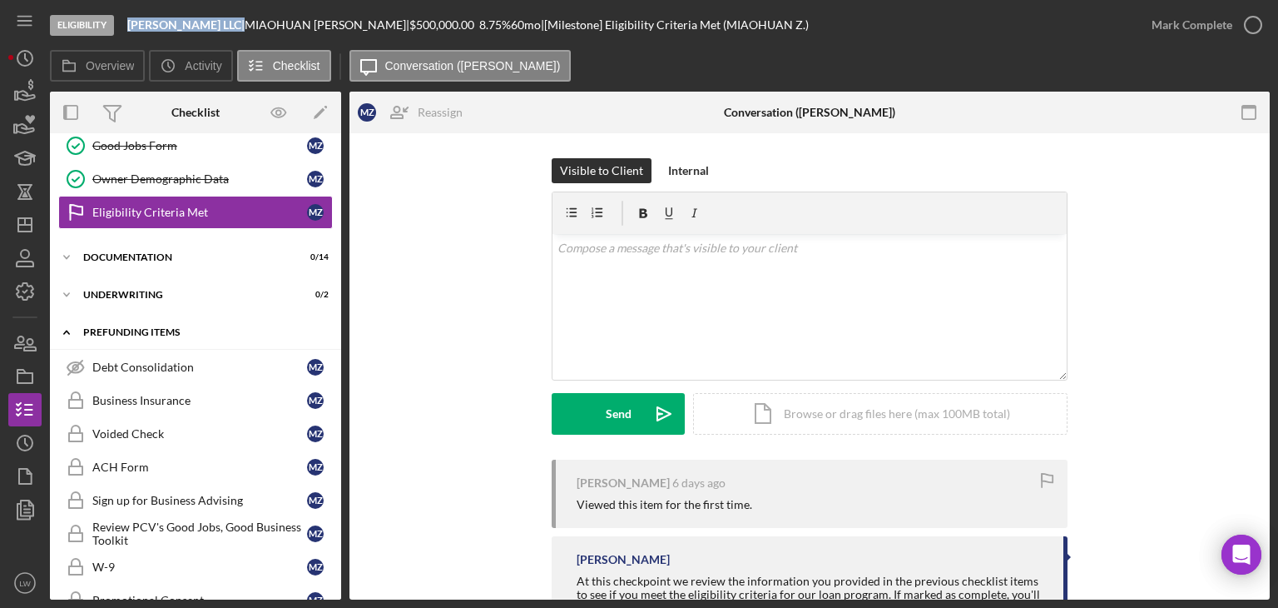
scroll to position [27, 0]
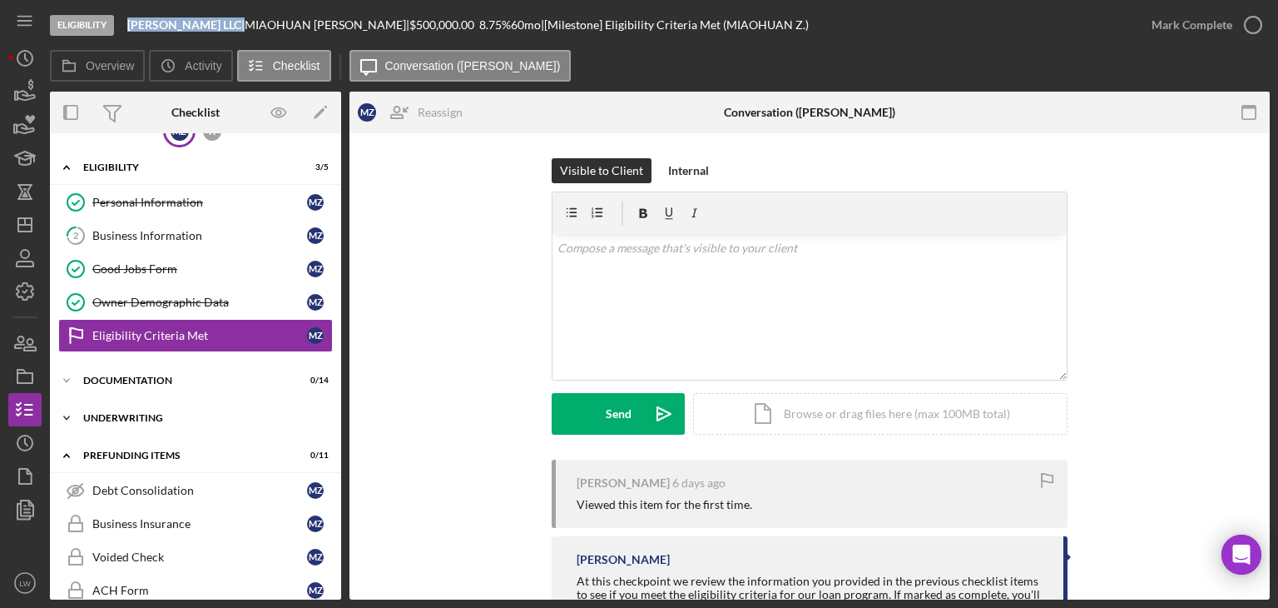
click at [67, 455] on icon "Icon/Expander" at bounding box center [66, 455] width 33 height 33
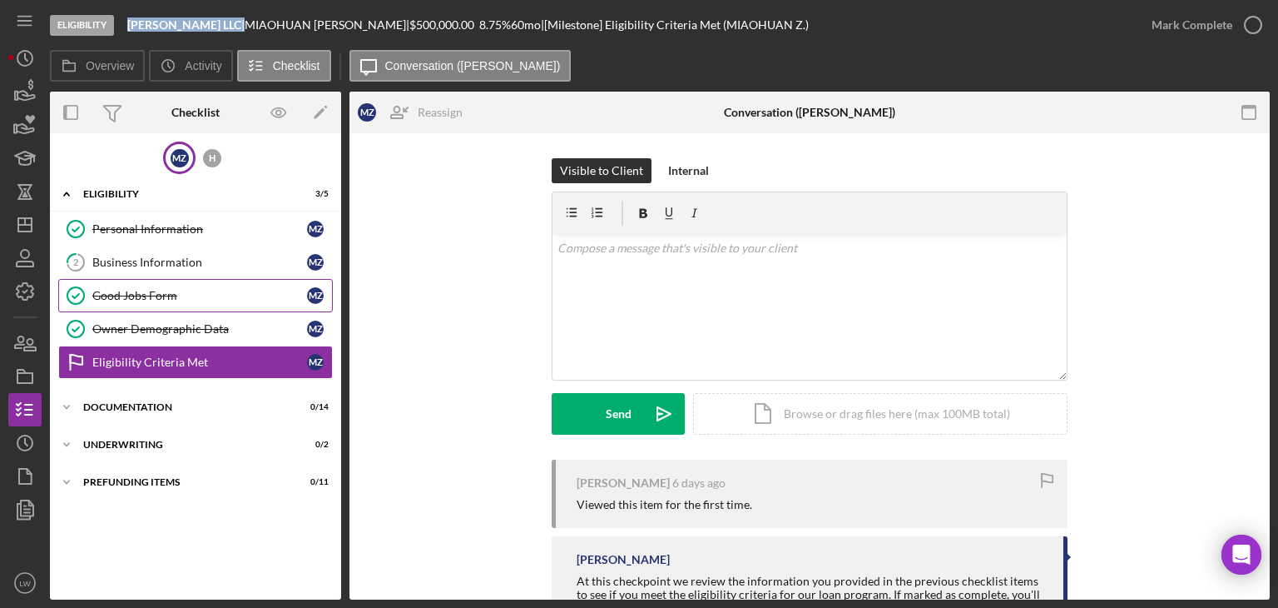
click at [146, 295] on div "Good Jobs Form" at bounding box center [199, 295] width 215 height 13
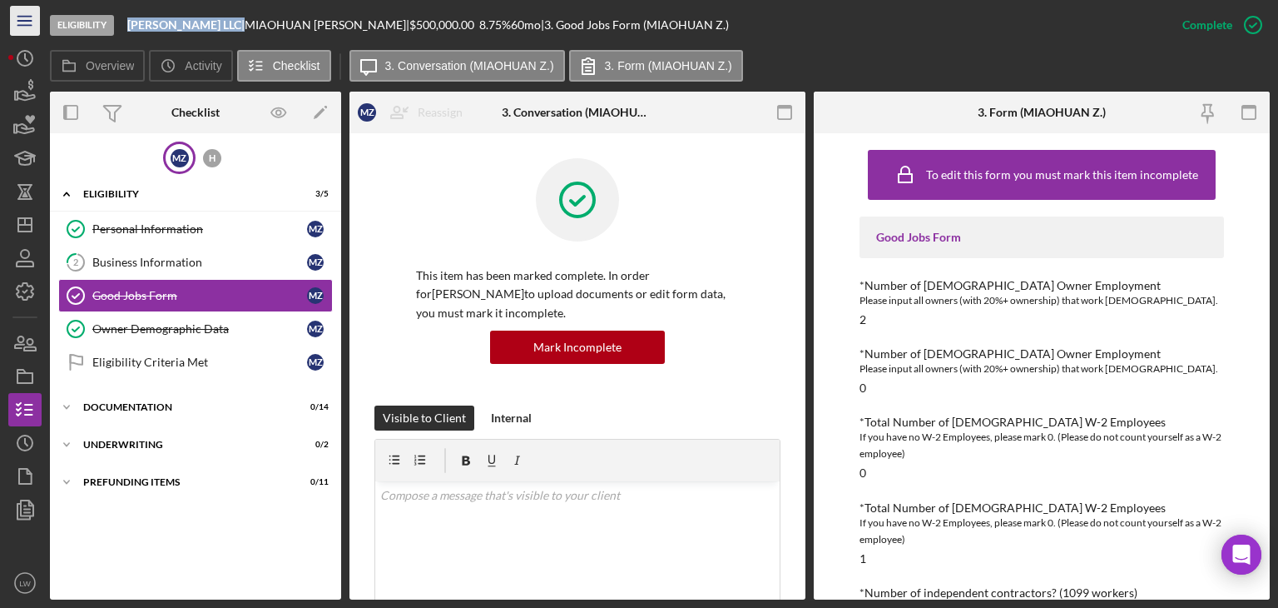
click at [26, 21] on icon "Icon/Menu" at bounding box center [25, 20] width 37 height 37
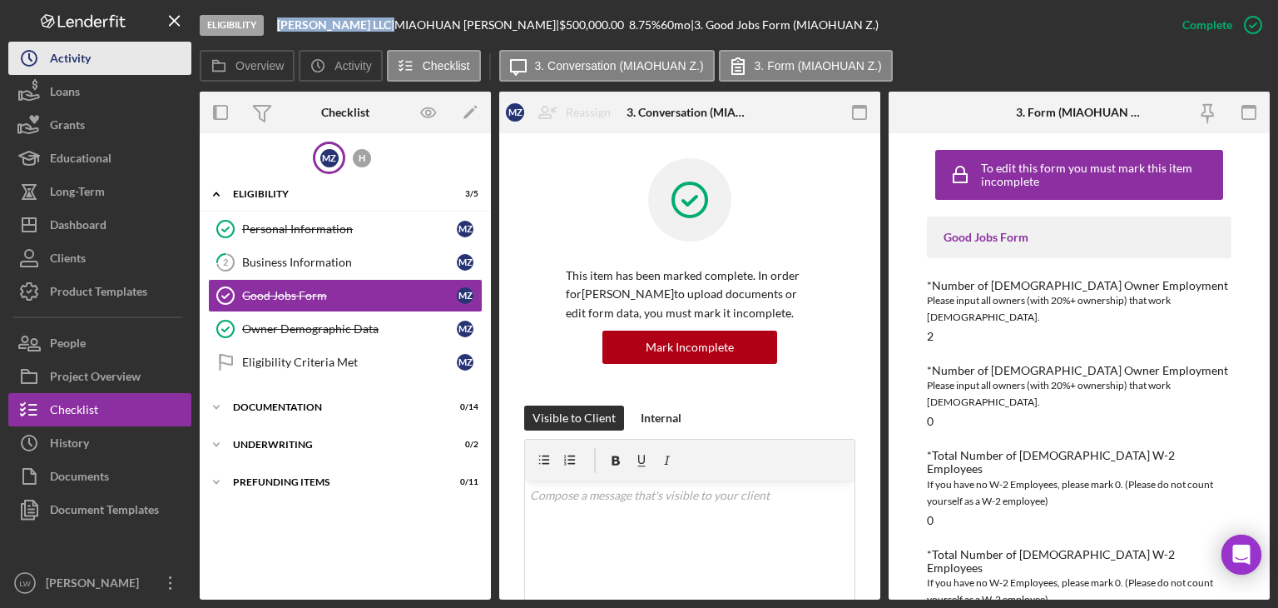
click at [52, 54] on div "Activity" at bounding box center [70, 60] width 41 height 37
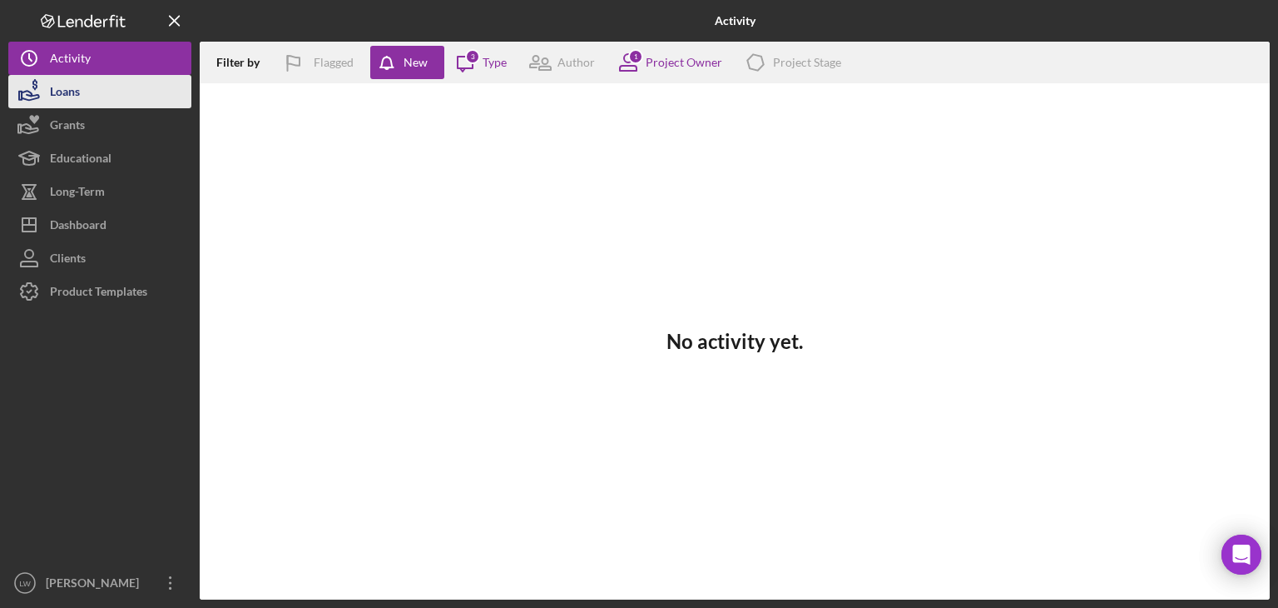
click at [83, 88] on button "Loans" at bounding box center [99, 91] width 183 height 33
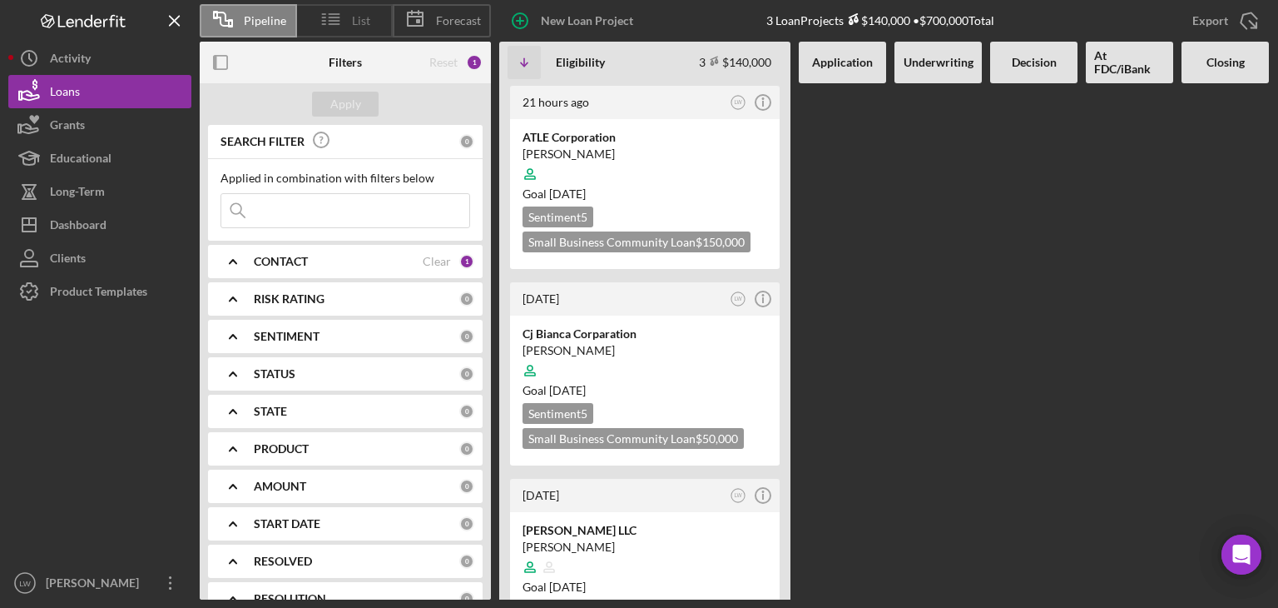
click at [345, 20] on icon at bounding box center [331, 19] width 42 height 42
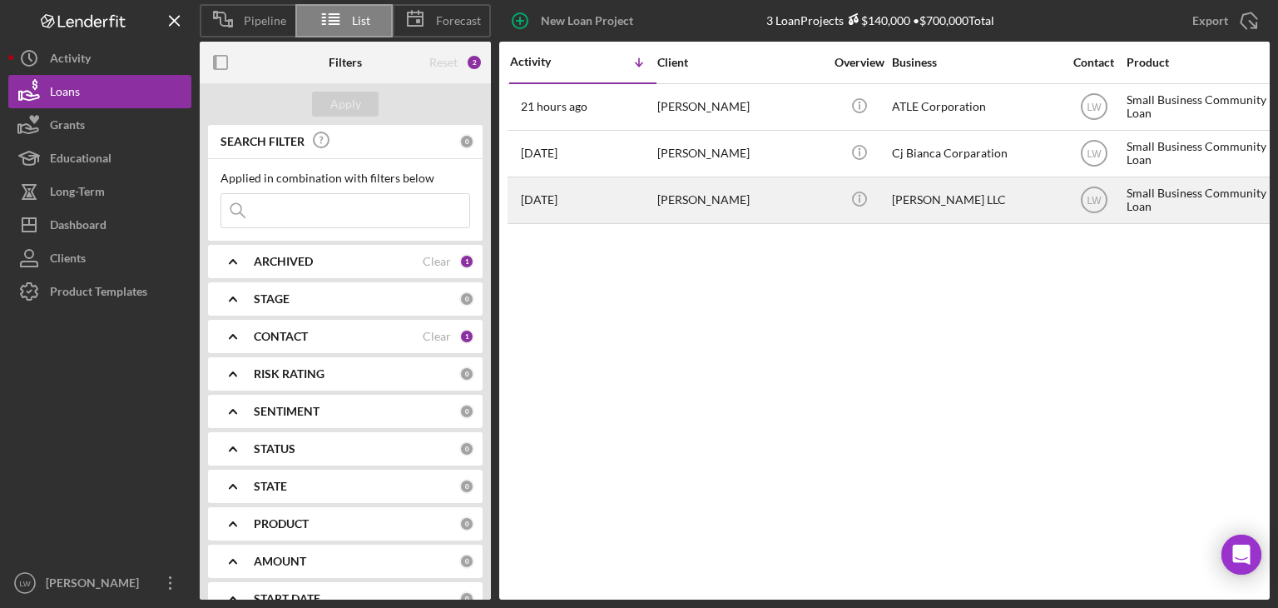
click at [677, 207] on div "MIAOHUAN ZHAO" at bounding box center [741, 200] width 166 height 44
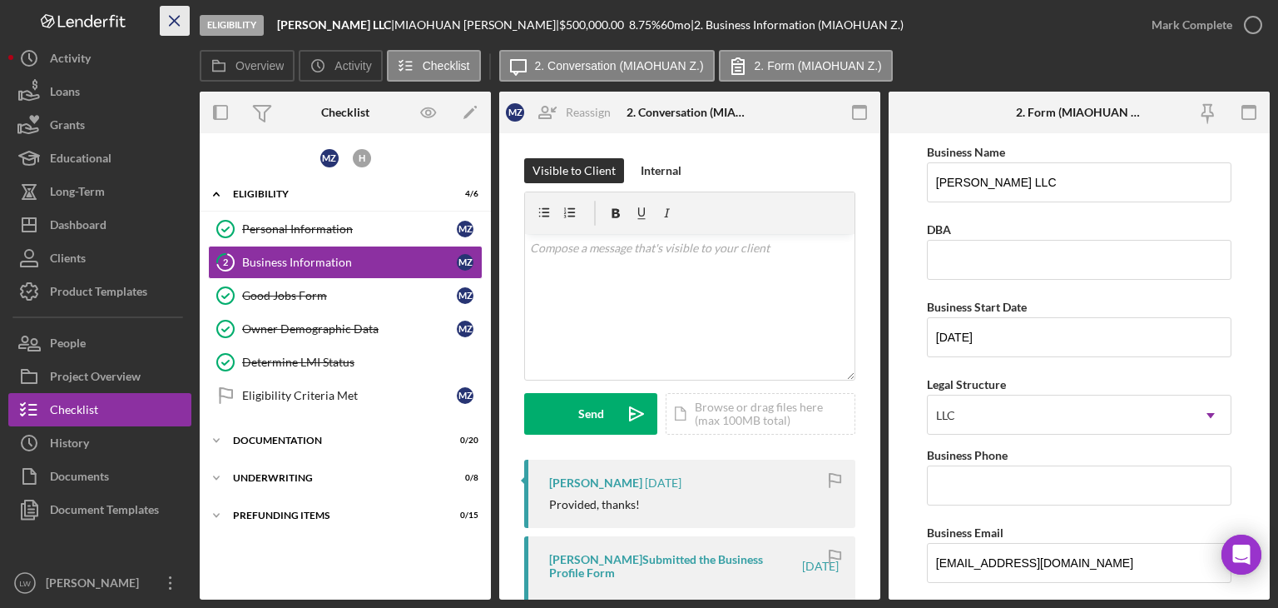
click at [175, 21] on line "button" at bounding box center [174, 20] width 9 height 9
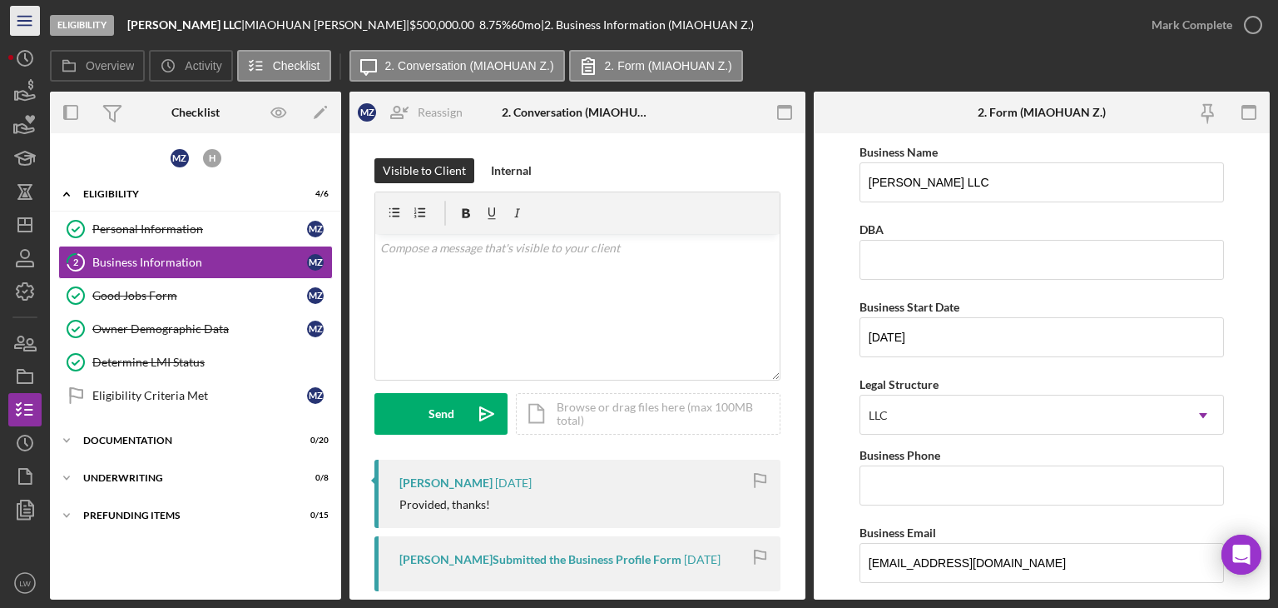
click at [27, 24] on icon "Icon/Menu" at bounding box center [25, 20] width 37 height 37
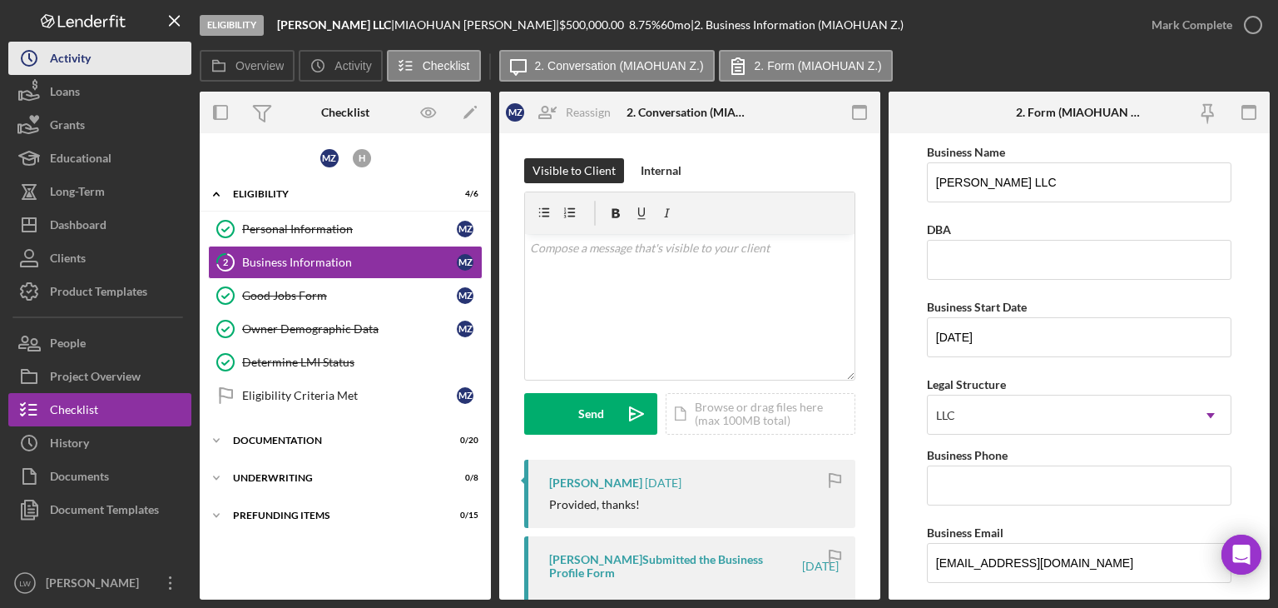
click at [36, 59] on circle "button" at bounding box center [29, 58] width 15 height 15
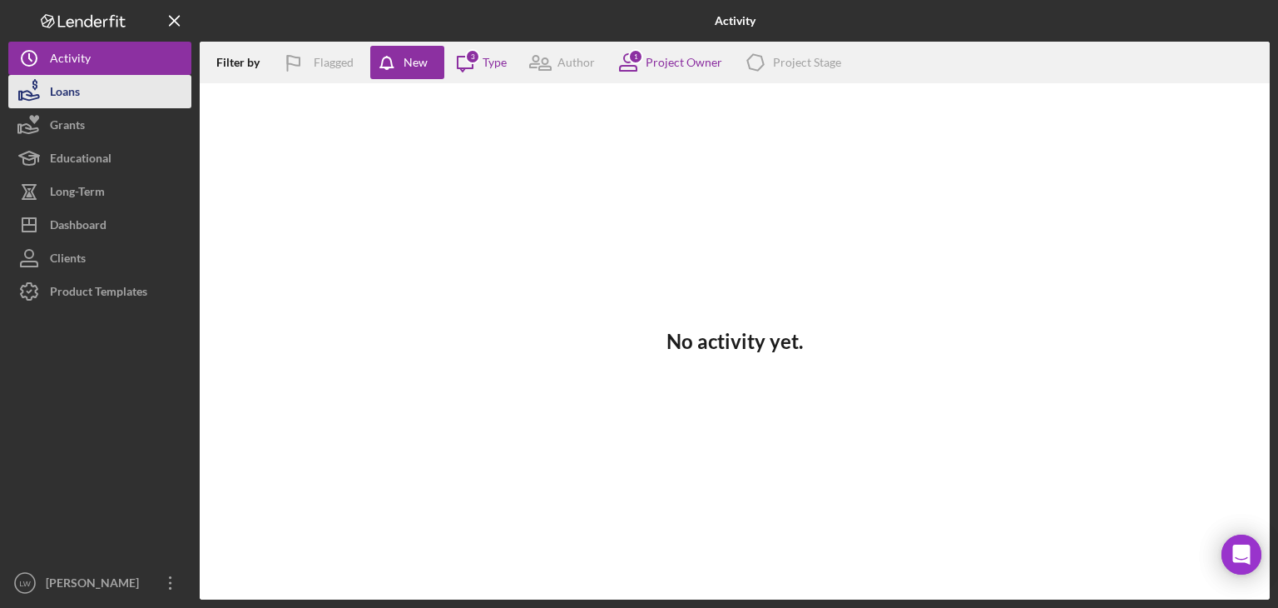
click at [91, 102] on button "Loans" at bounding box center [99, 91] width 183 height 33
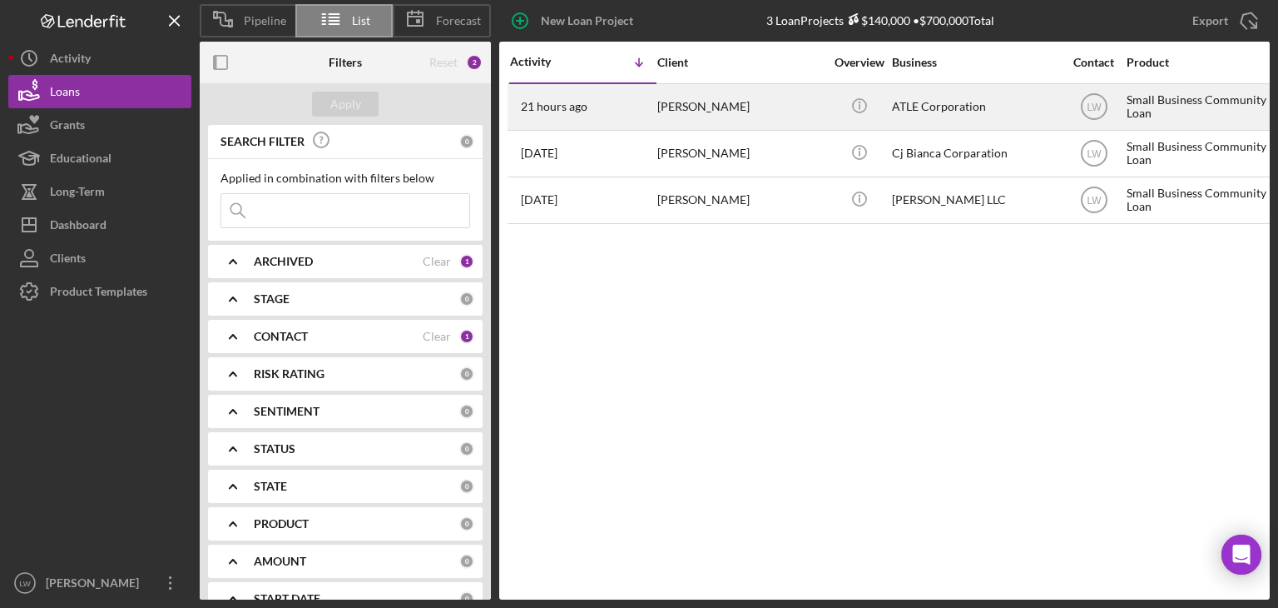
click at [561, 107] on time "21 hours ago" at bounding box center [554, 106] width 67 height 13
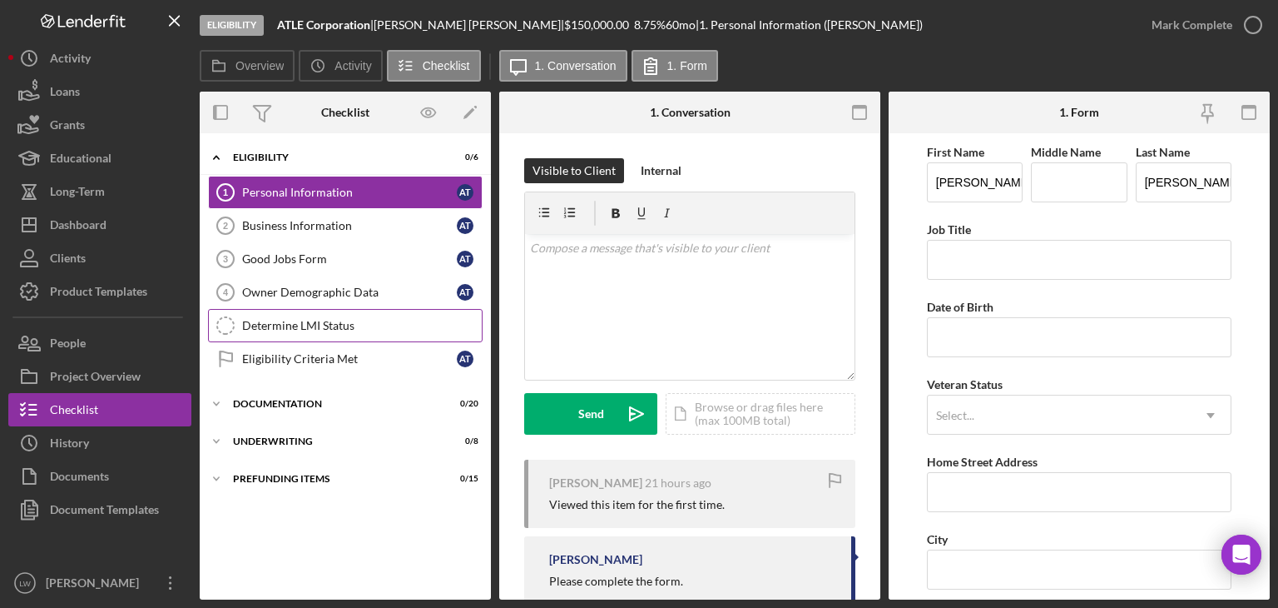
click at [316, 327] on div "Determine LMI Status" at bounding box center [362, 325] width 240 height 13
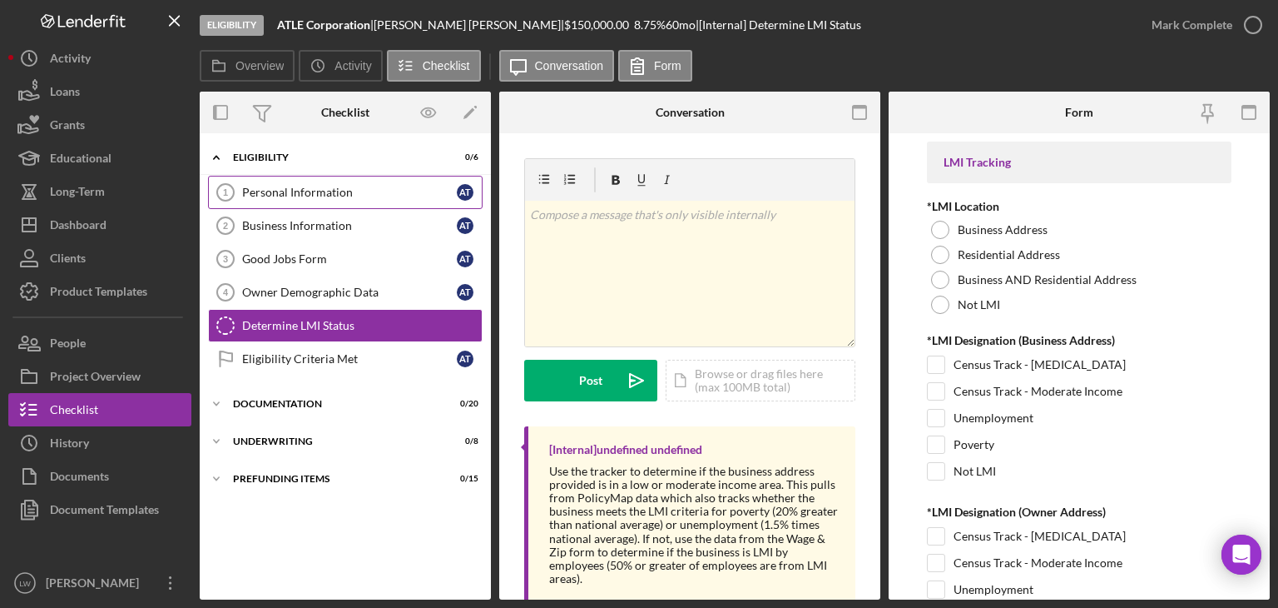
click at [299, 197] on div "Personal Information" at bounding box center [349, 192] width 215 height 13
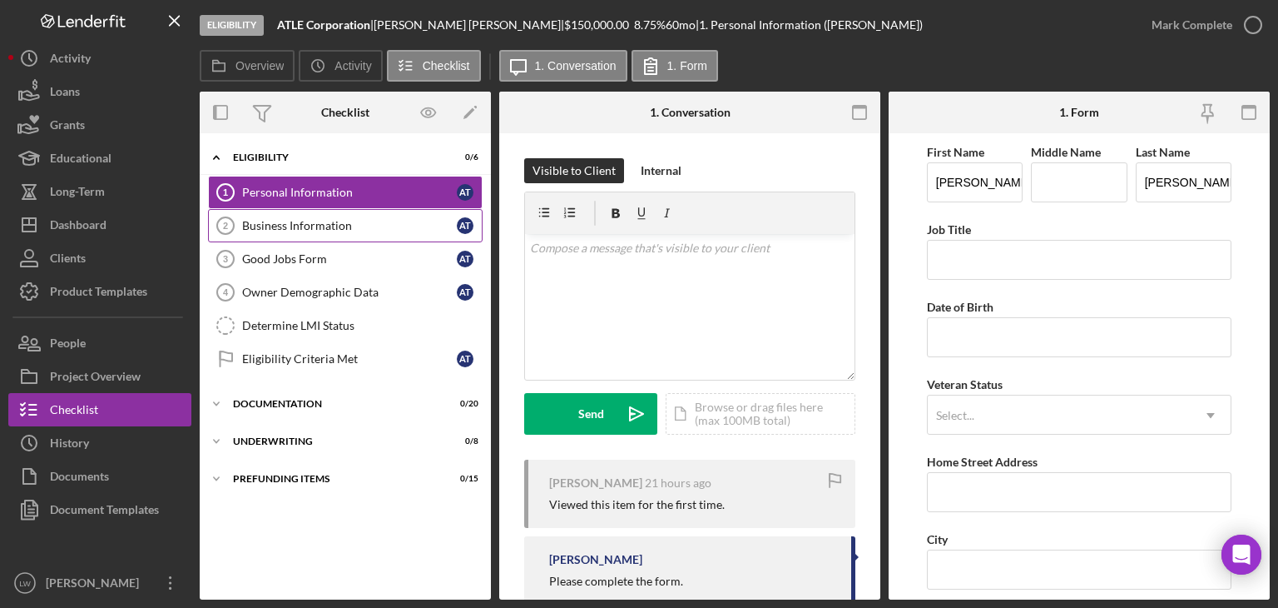
click at [400, 216] on link "Business Information 2 Business Information a t" at bounding box center [345, 225] width 275 height 33
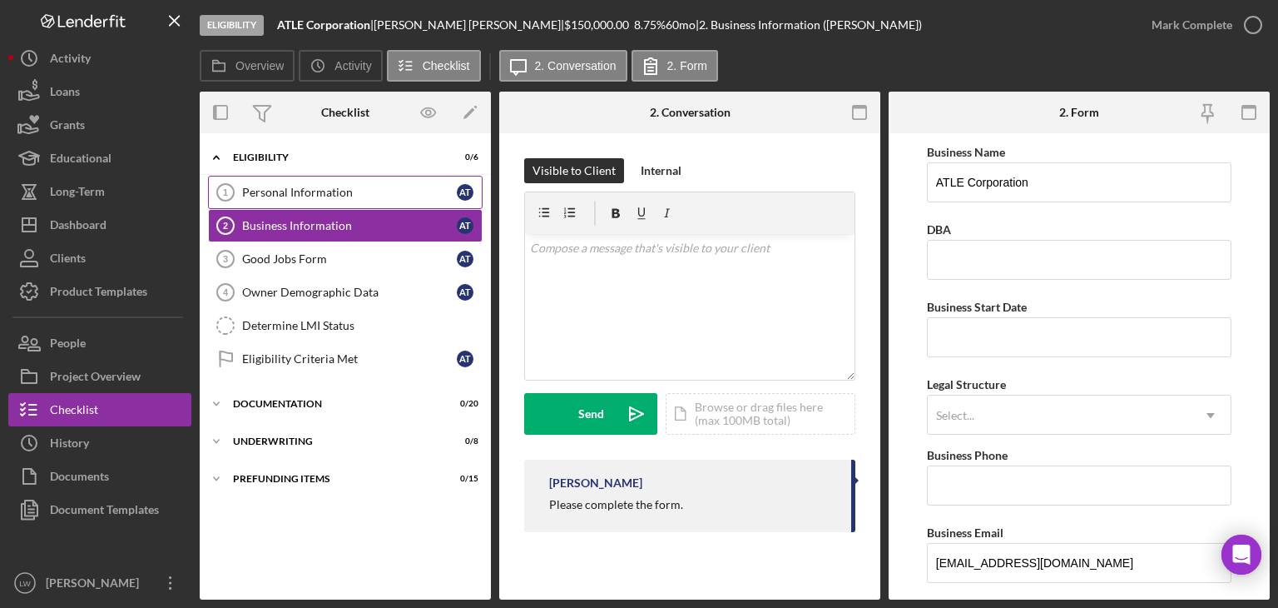
click at [289, 186] on div "Personal Information" at bounding box center [349, 192] width 215 height 13
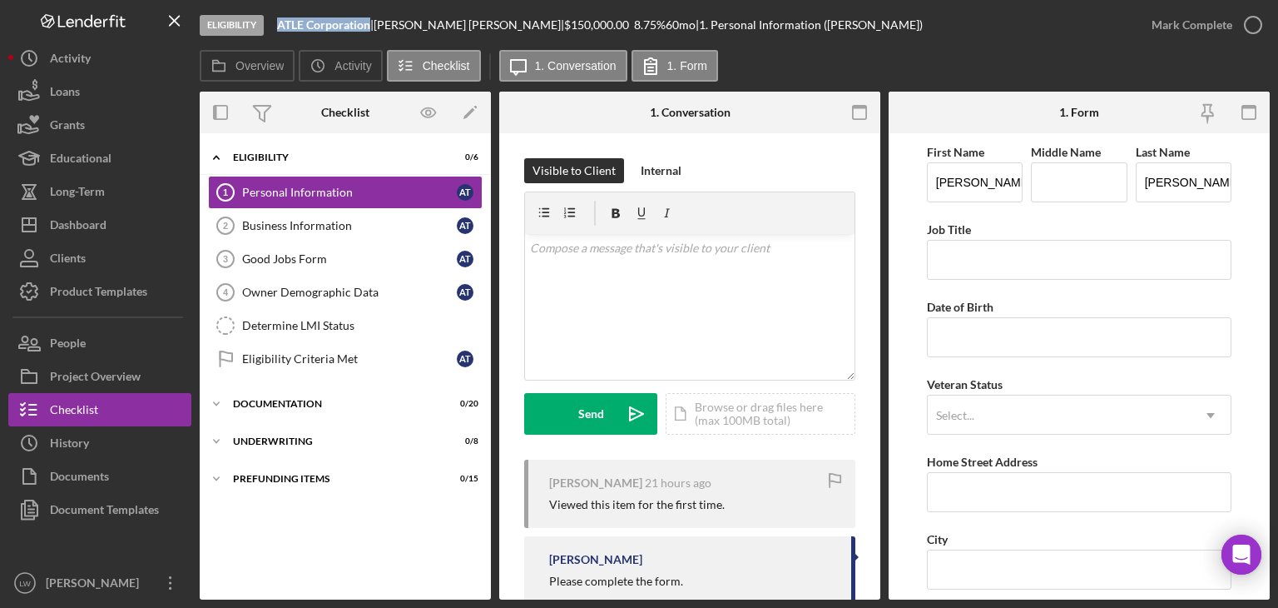
drag, startPoint x: 281, startPoint y: 24, endPoint x: 366, endPoint y: 31, distance: 85.2
click at [366, 29] on b "ATLE Corporation" at bounding box center [323, 24] width 93 height 14
click at [370, 27] on b "ATLE Corporation" at bounding box center [323, 24] width 93 height 14
drag, startPoint x: 370, startPoint y: 27, endPoint x: 283, endPoint y: 25, distance: 87.4
click at [283, 25] on b "ATLE Corporation" at bounding box center [323, 24] width 93 height 14
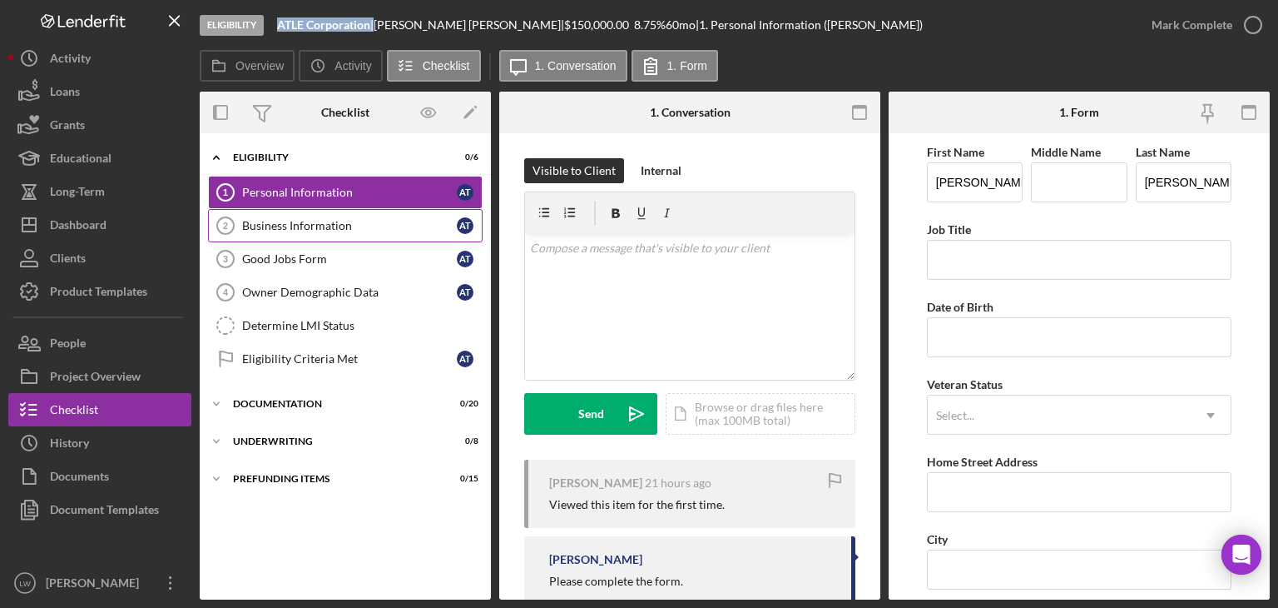
click at [350, 214] on link "Business Information 2 Business Information a t" at bounding box center [345, 225] width 275 height 33
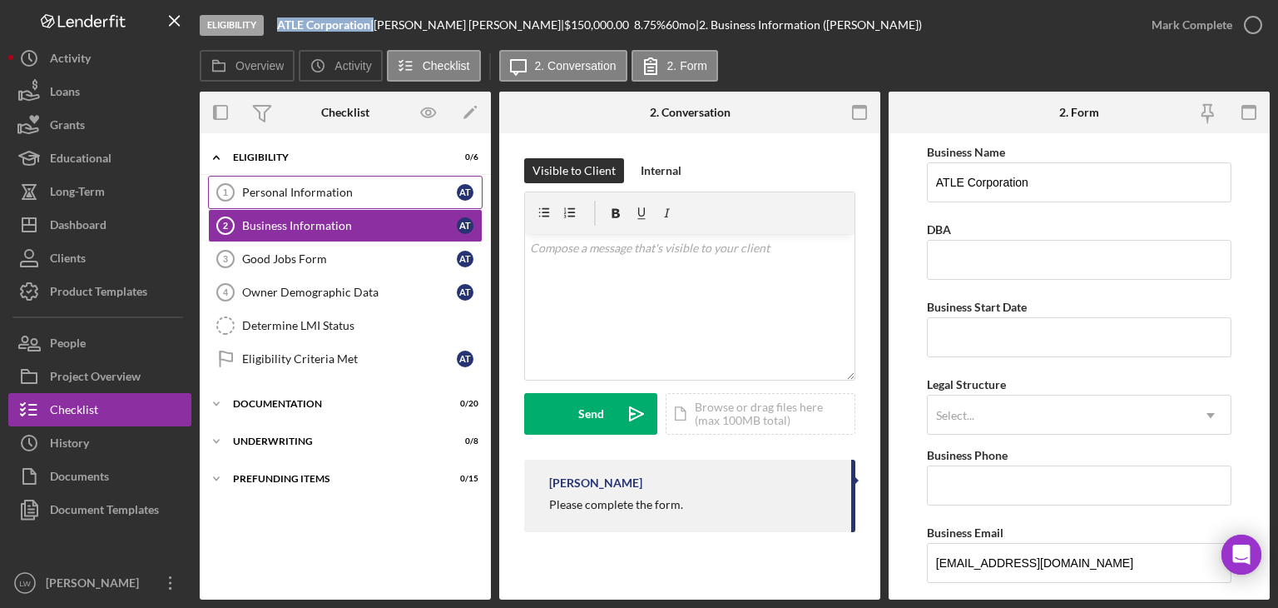
click at [335, 177] on link "Personal Information 1 Personal Information a t" at bounding box center [345, 192] width 275 height 33
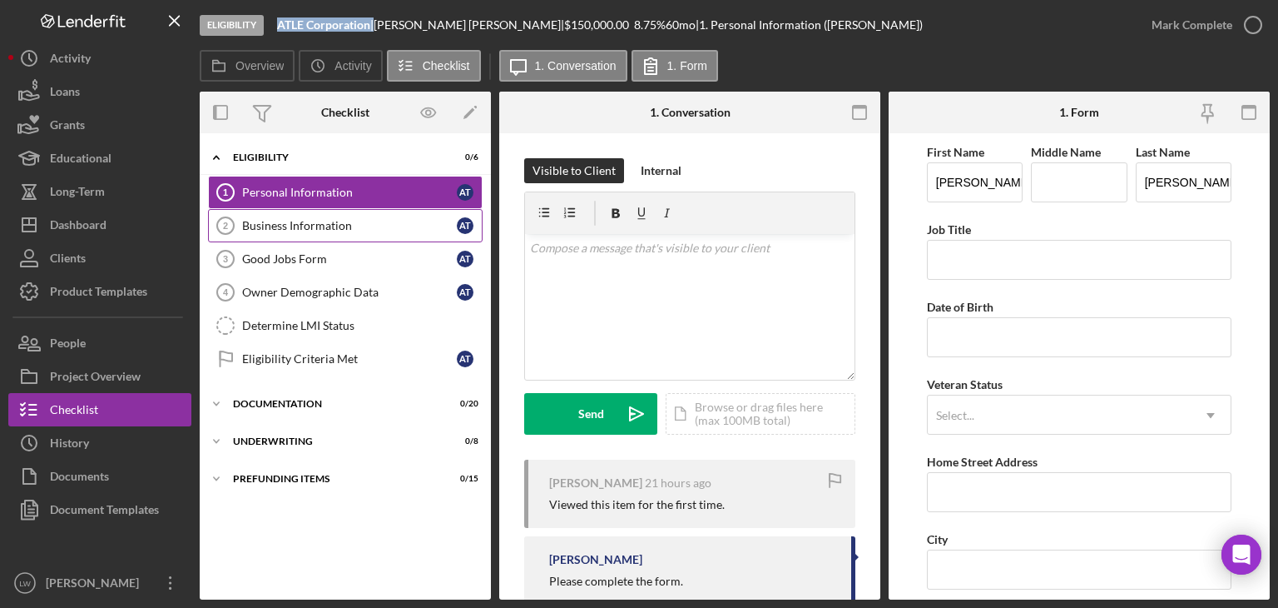
click at [335, 225] on div "Business Information" at bounding box center [349, 225] width 215 height 13
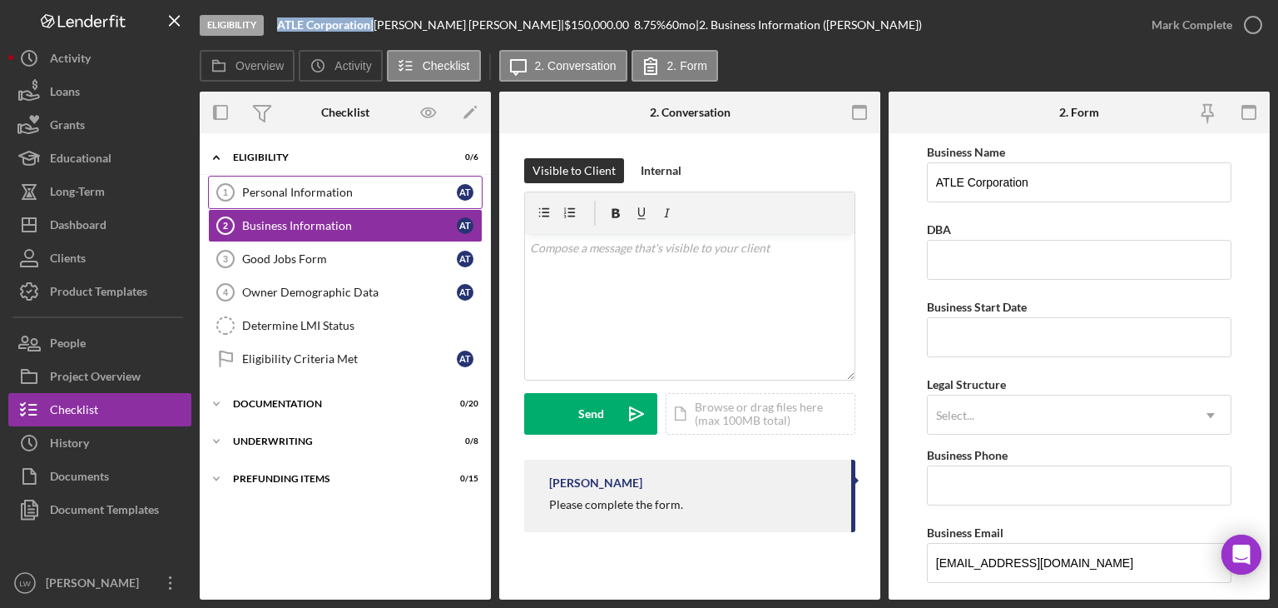
click at [340, 182] on link "Personal Information 1 Personal Information a t" at bounding box center [345, 192] width 275 height 33
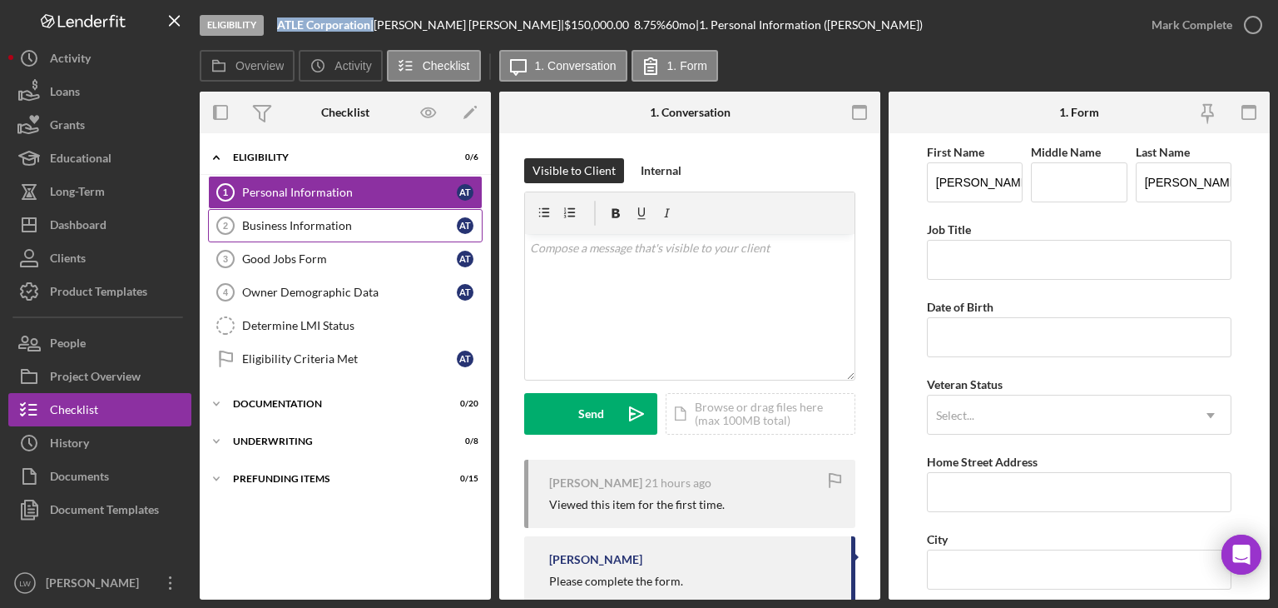
click at [343, 224] on div "Business Information" at bounding box center [349, 225] width 215 height 13
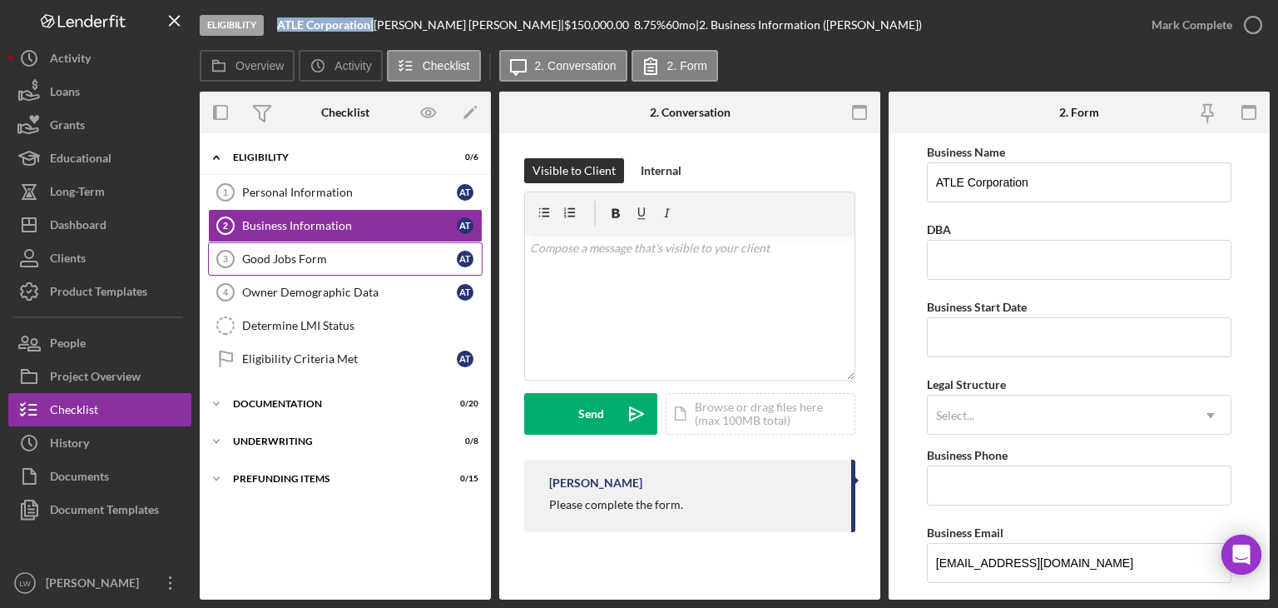
click at [343, 258] on div "Good Jobs Form" at bounding box center [349, 258] width 215 height 13
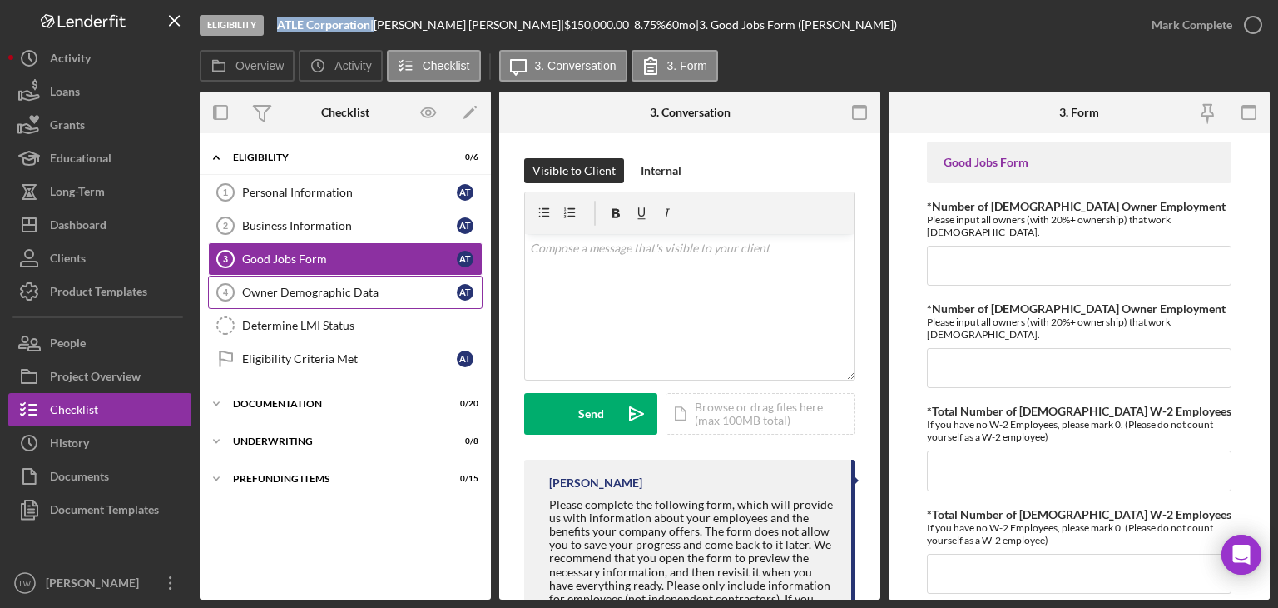
click at [348, 290] on div "Owner Demographic Data" at bounding box center [349, 291] width 215 height 13
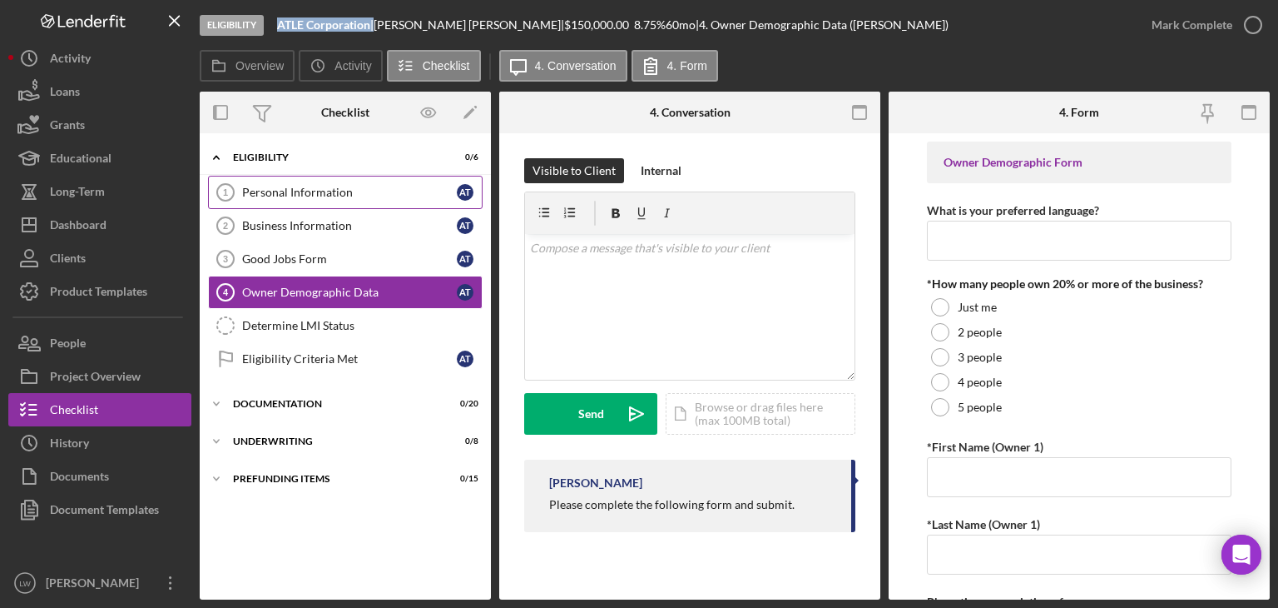
click at [353, 193] on div "Personal Information" at bounding box center [349, 192] width 215 height 13
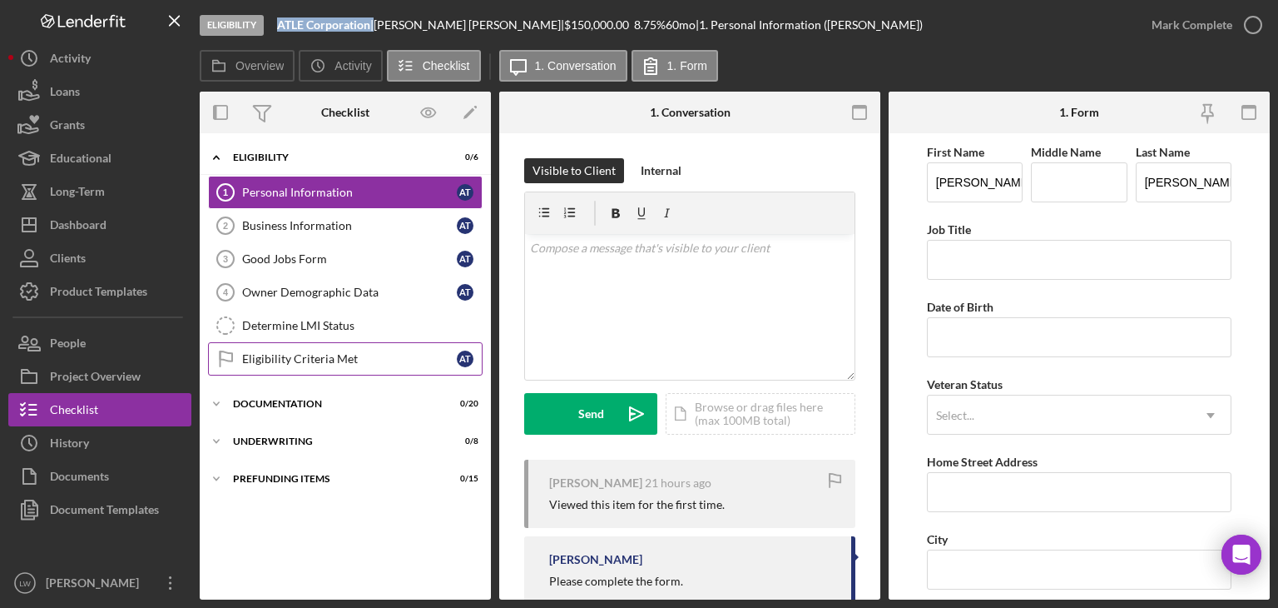
click at [338, 360] on div "Eligibility Criteria Met" at bounding box center [349, 358] width 215 height 13
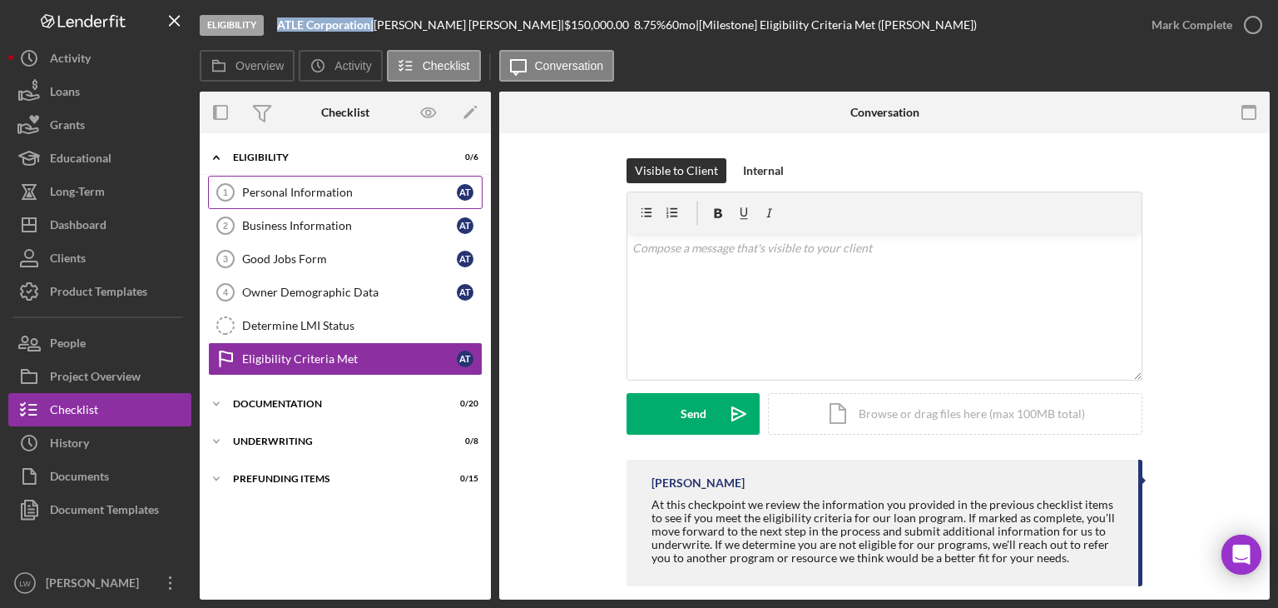
click at [313, 191] on div "Personal Information" at bounding box center [349, 192] width 215 height 13
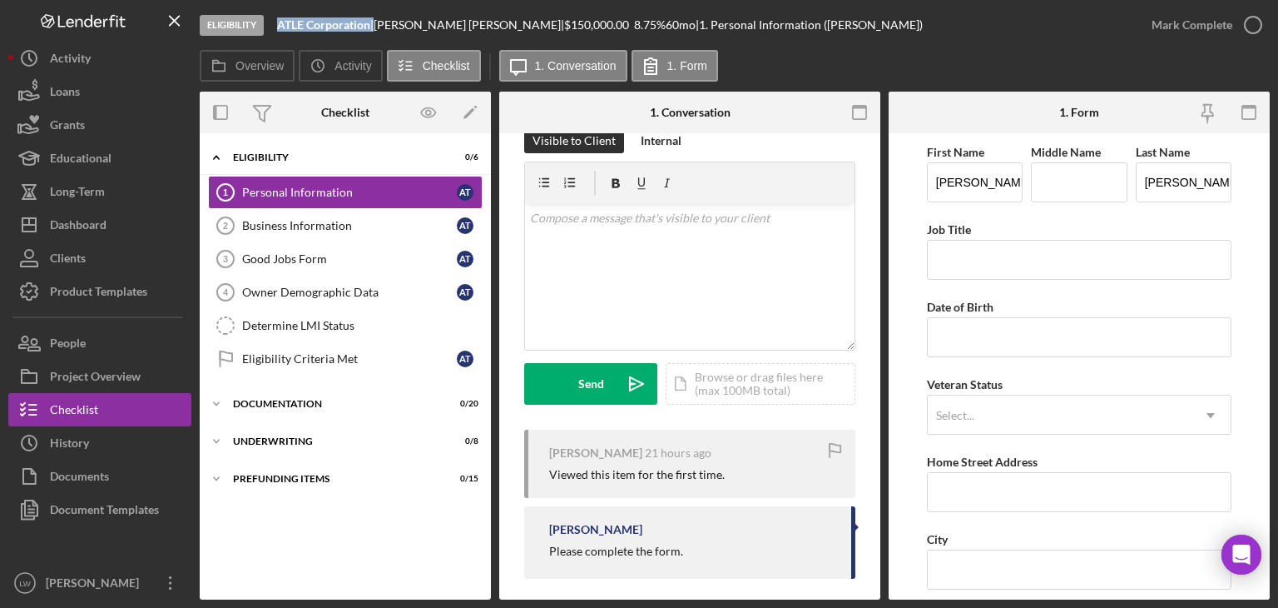
scroll to position [42, 0]
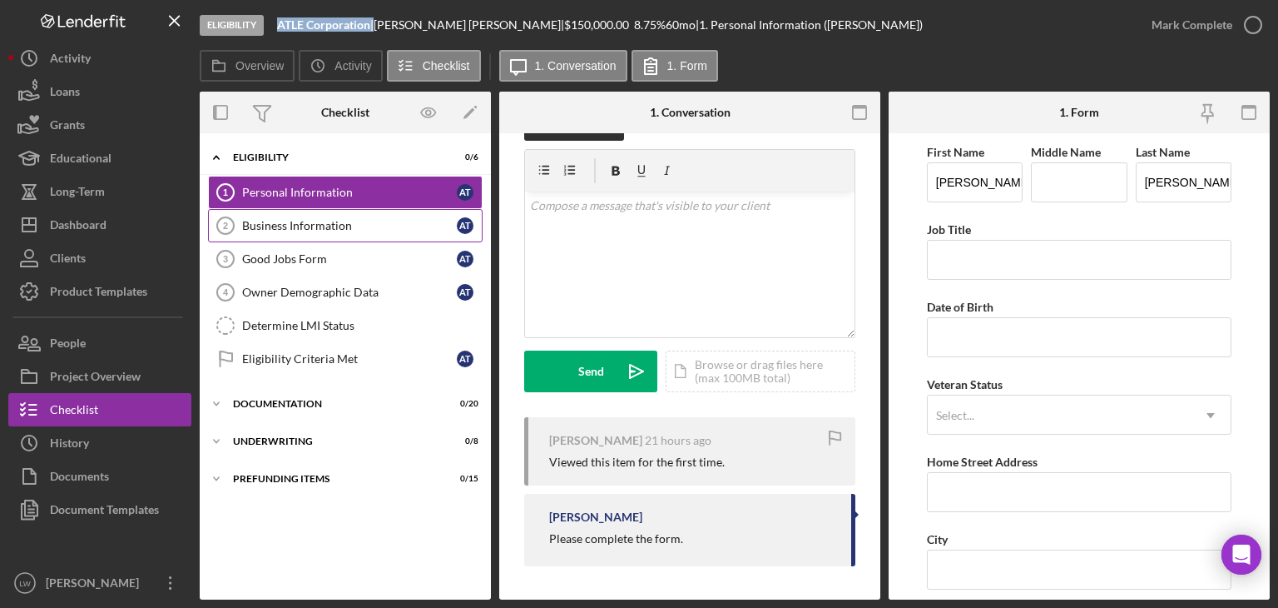
click at [310, 230] on div "Business Information" at bounding box center [349, 225] width 215 height 13
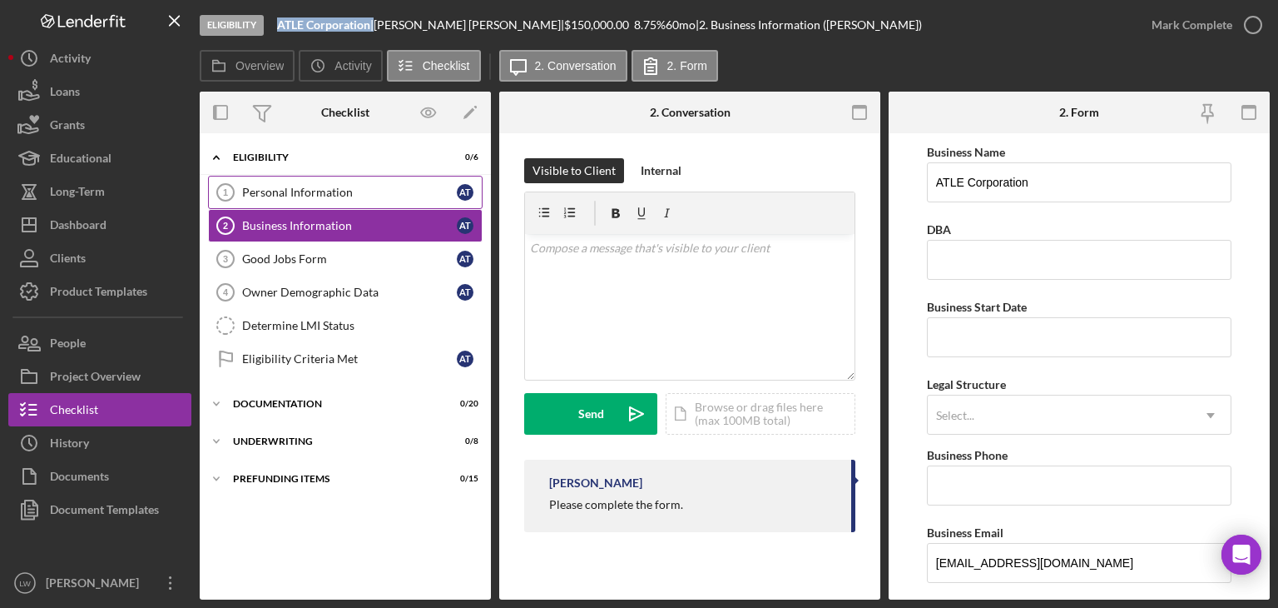
click at [322, 186] on div "Personal Information" at bounding box center [349, 192] width 215 height 13
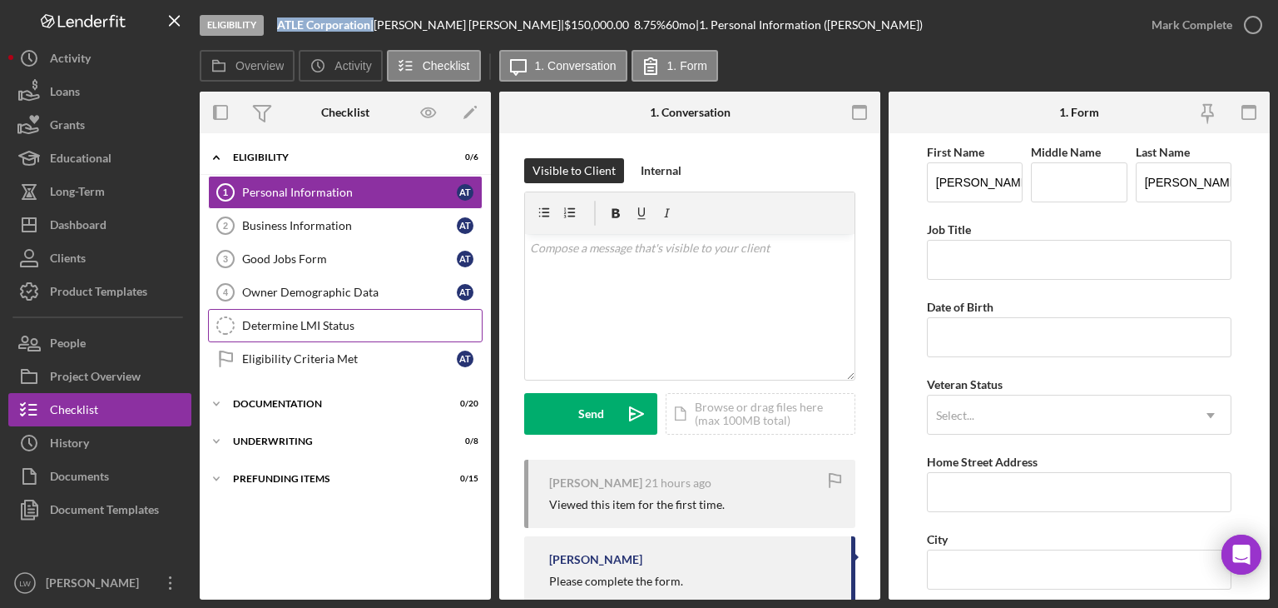
click at [402, 322] on div "Determine LMI Status" at bounding box center [362, 325] width 240 height 13
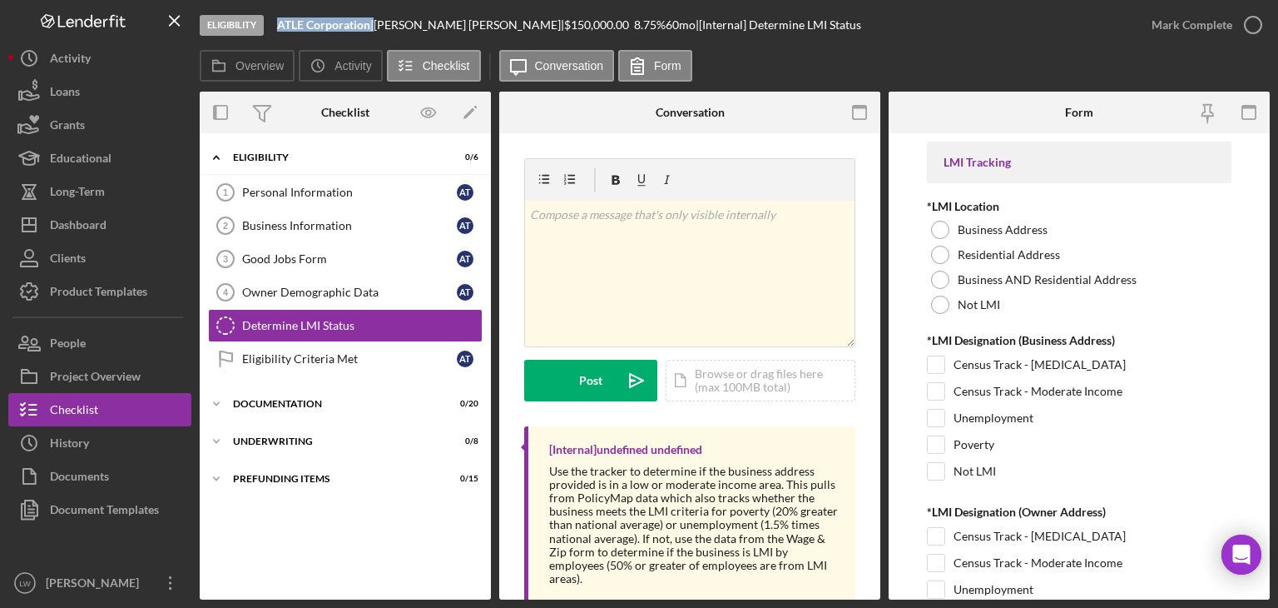
scroll to position [40, 0]
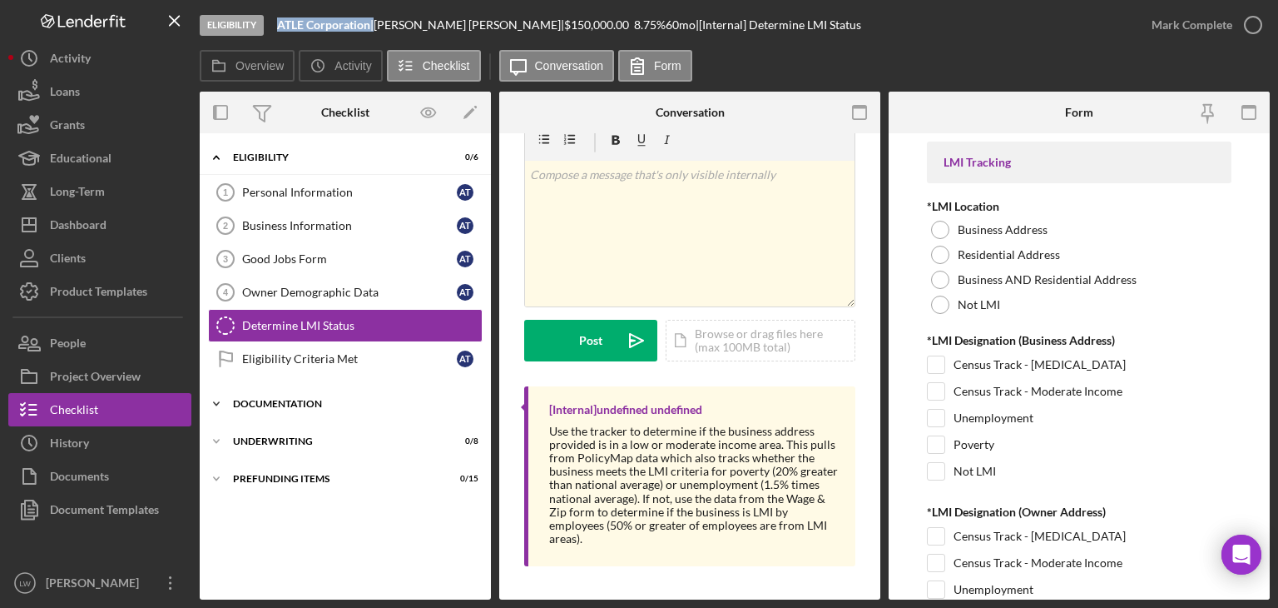
click at [288, 405] on div "Documentation" at bounding box center [351, 404] width 237 height 10
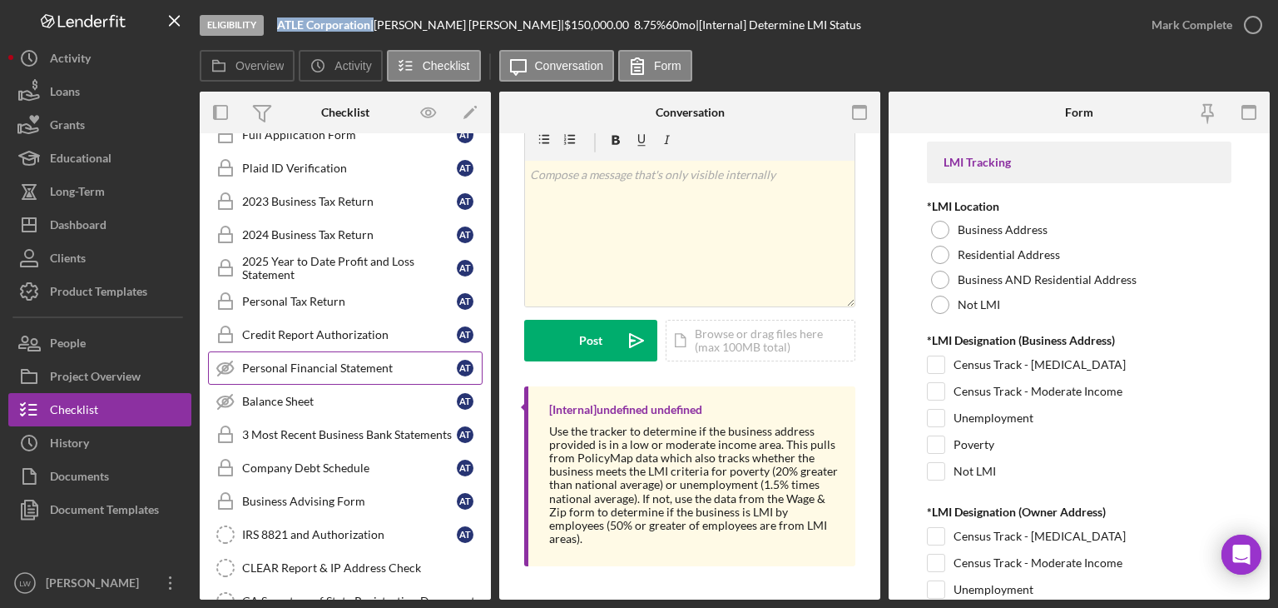
scroll to position [333, 0]
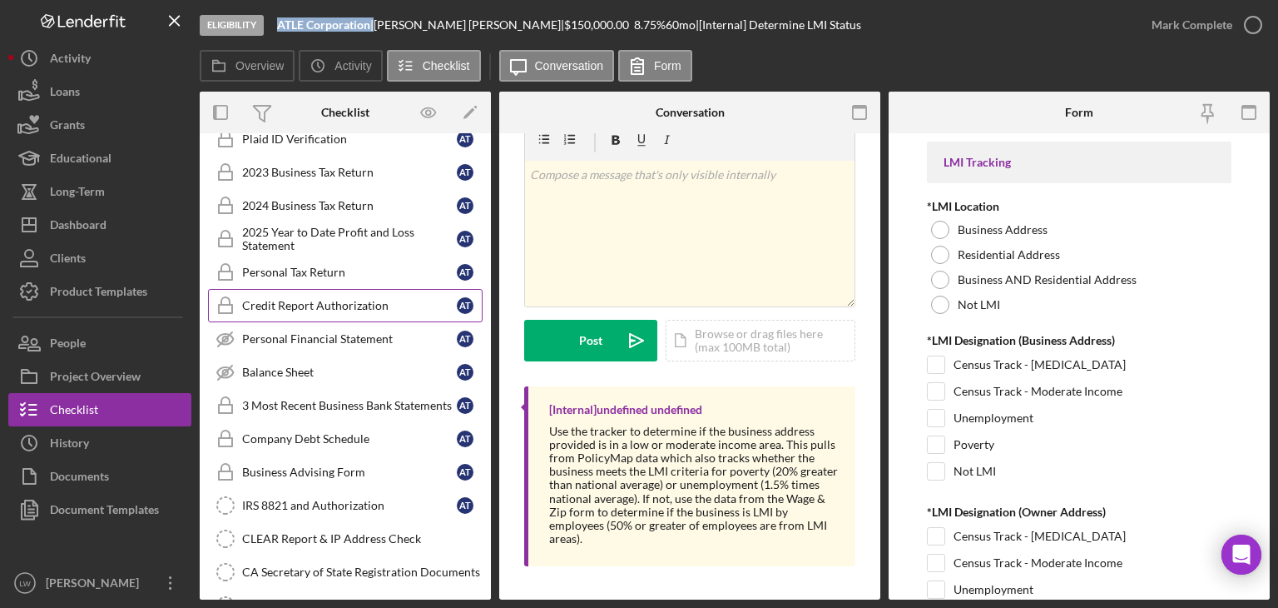
click at [320, 291] on link "Credit Report Authorization Credit Report Authorization a t" at bounding box center [345, 305] width 275 height 33
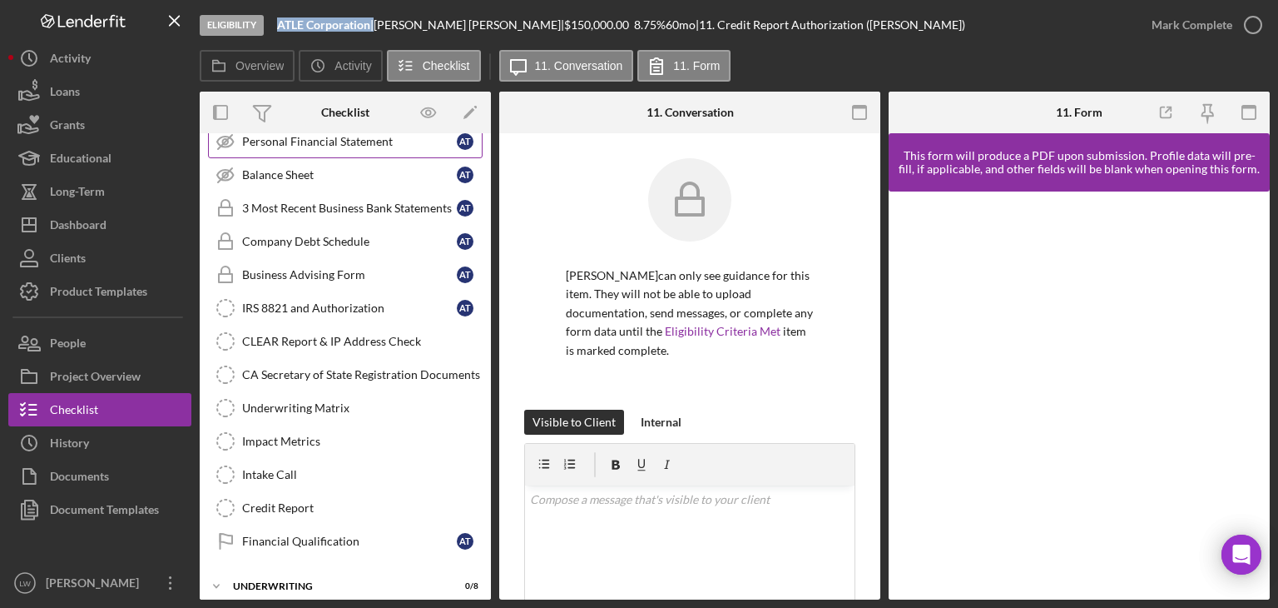
scroll to position [571, 0]
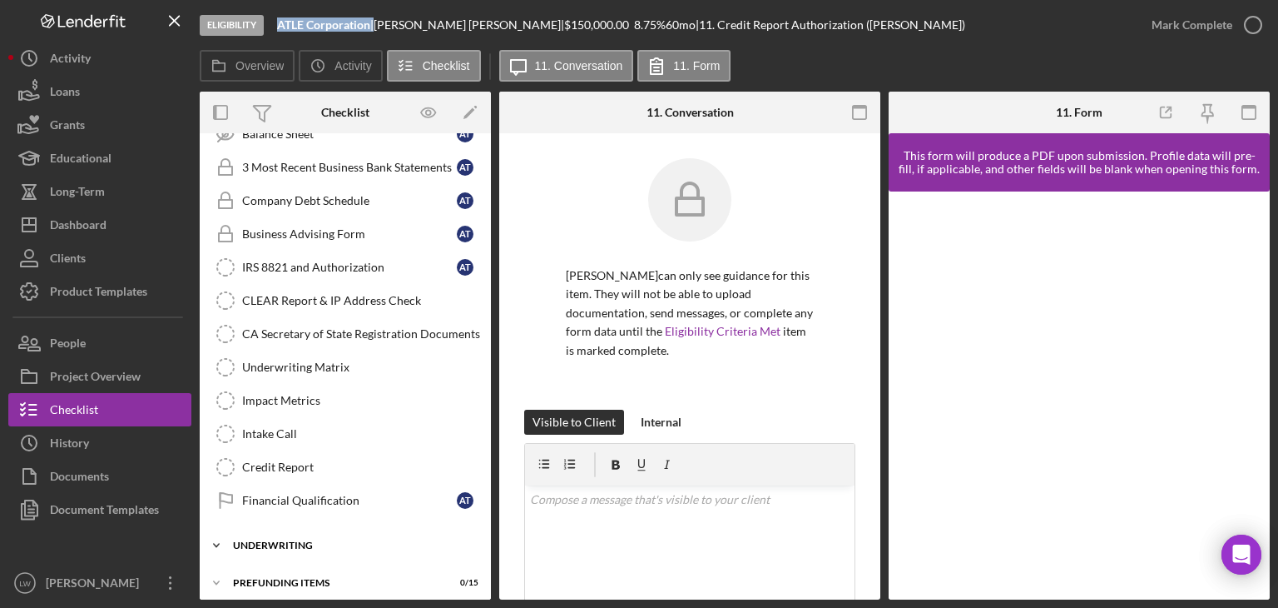
click at [353, 543] on div "Icon/Expander Underwriting 0 / 8" at bounding box center [345, 545] width 291 height 33
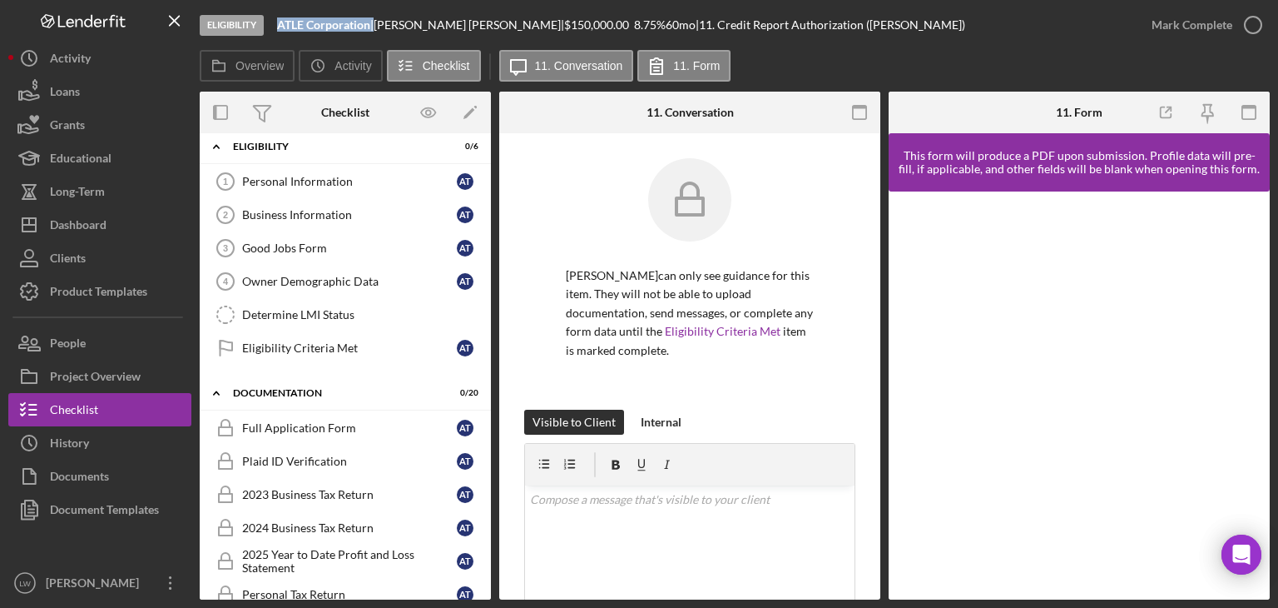
scroll to position [0, 0]
